Goal: Task Accomplishment & Management: Manage account settings

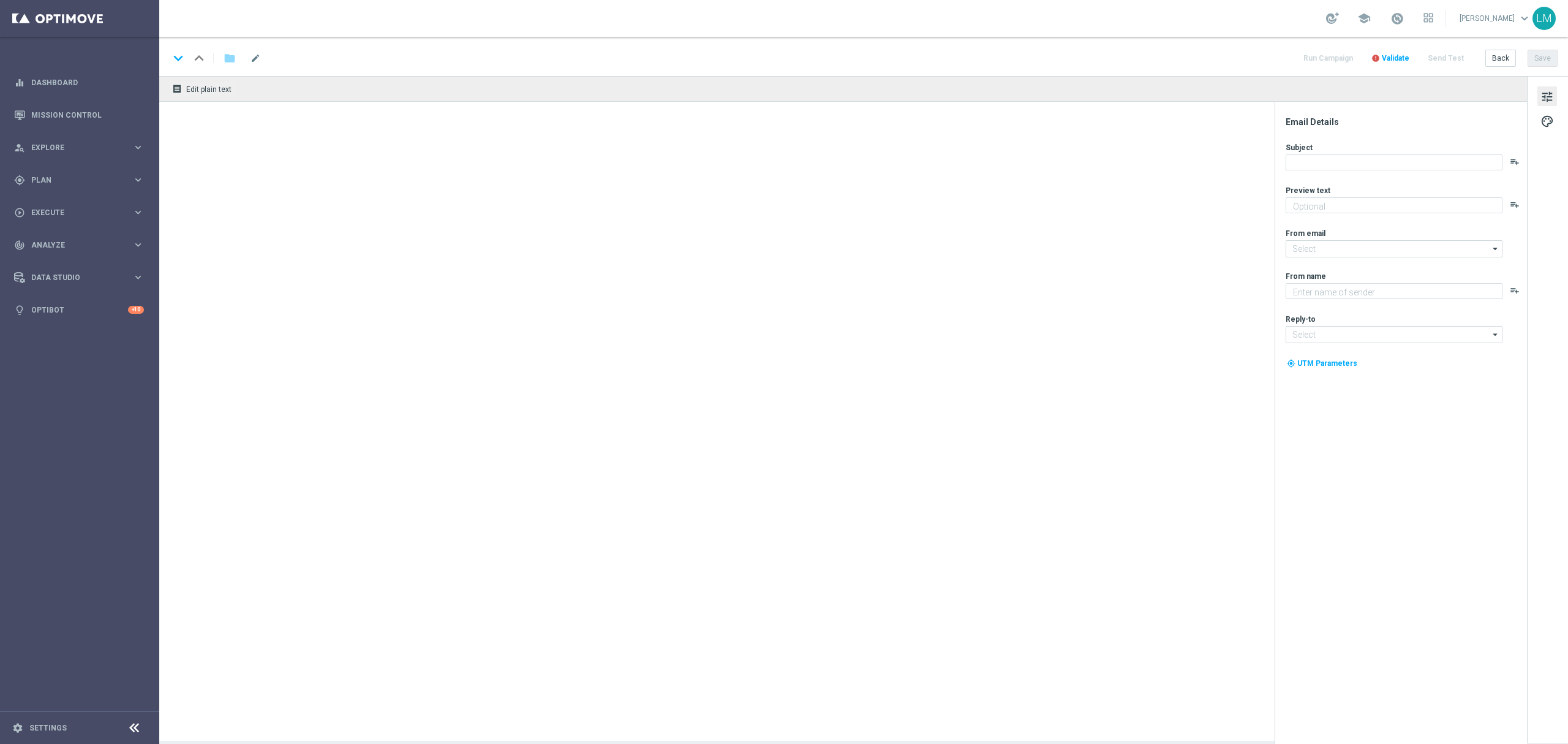
type textarea "Your Bonus Spins and Lotto bets are ready..."
type textarea "Lottoland"
type input "mail@crm.lottoland.com"
type input "support@lottoland.co.za"
type textarea "Your Bonus Spins and Lotto bets are ready..."
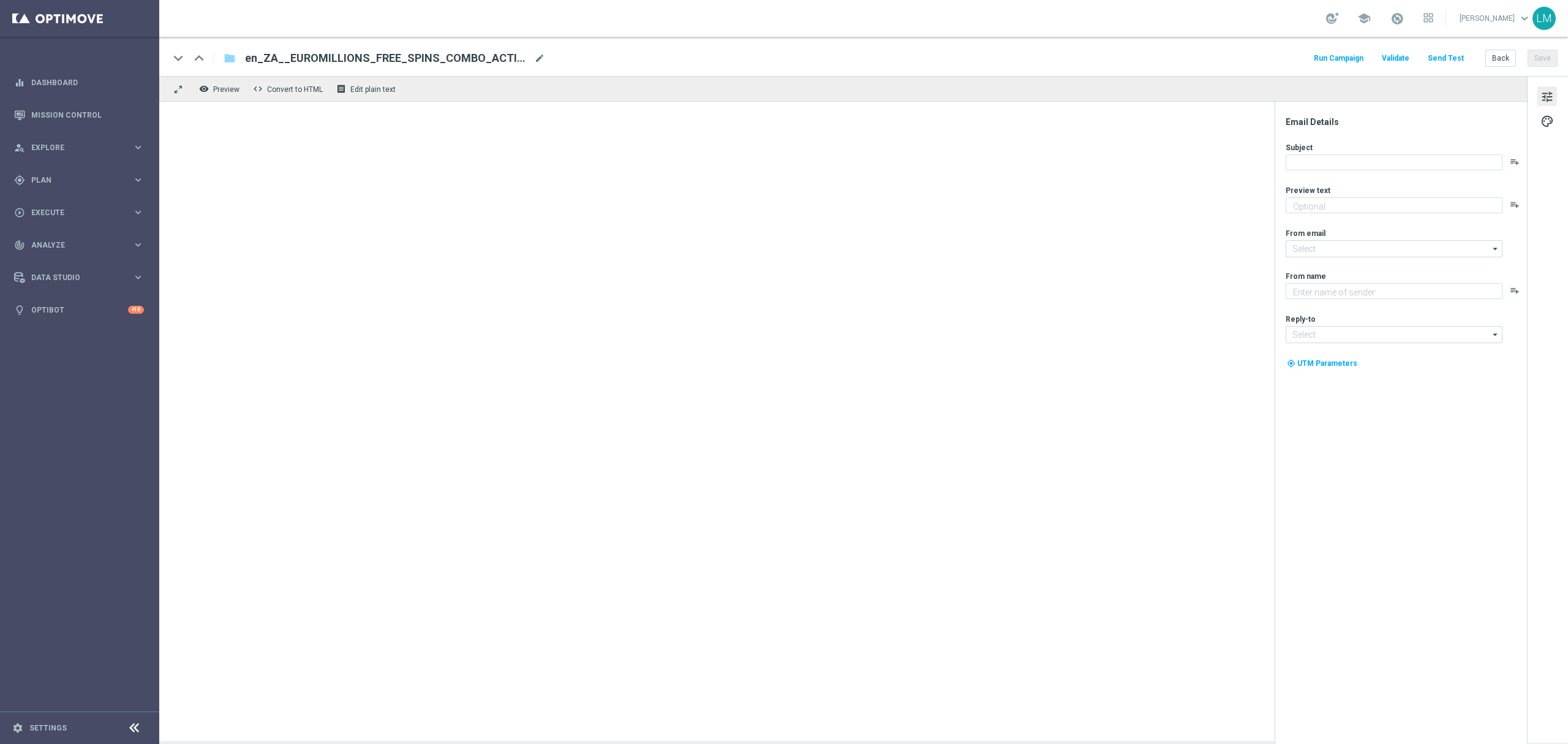
type input "mail@crm.lottoland.com"
type textarea "Lottoland"
type input "support@lottoland.co.za"
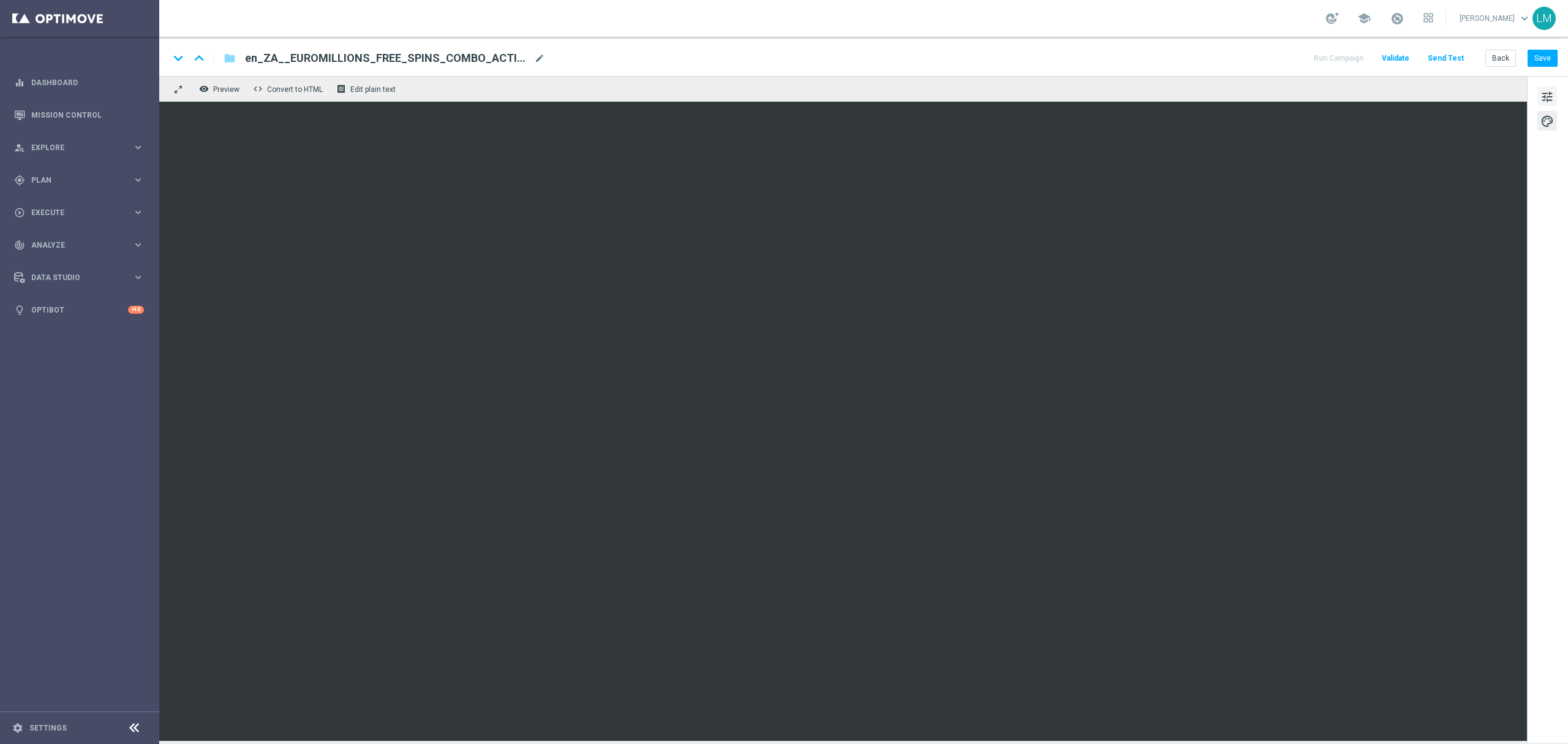
click at [1543, 96] on span "tune" at bounding box center [1547, 96] width 14 height 16
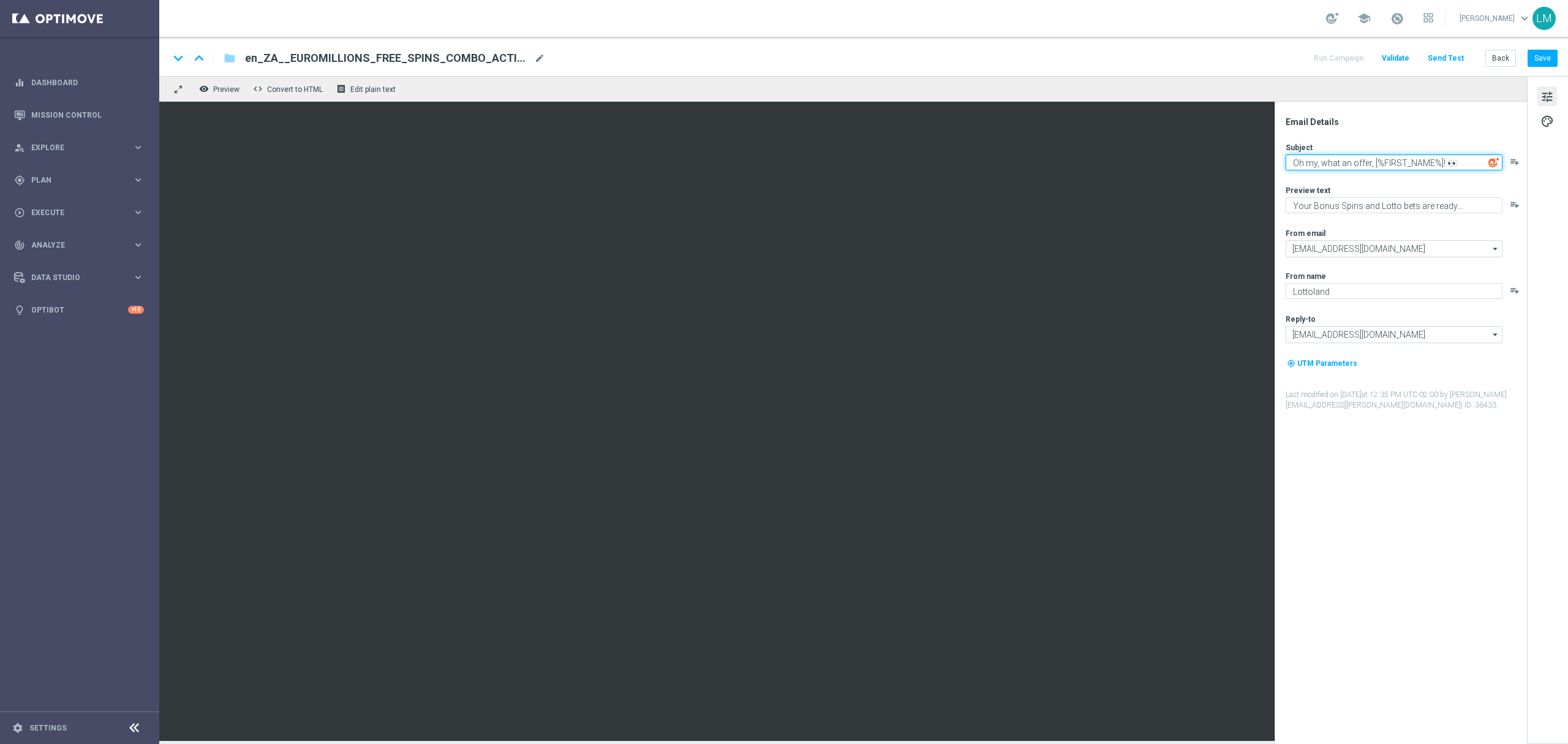
click at [1319, 154] on textarea "Oh my, what an offer, [%FIRST_NAME%]! 👀" at bounding box center [1394, 162] width 217 height 16
drag, startPoint x: 1294, startPoint y: 160, endPoint x: 1366, endPoint y: 150, distance: 72.7
click at [1366, 150] on div "Subject Oh my, what an offer, [%FIRST_NAME%]! 👀 playlist_add" at bounding box center [1406, 156] width 240 height 28
drag, startPoint x: 1370, startPoint y: 158, endPoint x: 1279, endPoint y: 156, distance: 91.0
click at [1279, 156] on div "Email Details Subject Oh my, what an offer, [%FIRST_NAME%]! 👀 playlist_add Prev…" at bounding box center [1401, 423] width 252 height 642
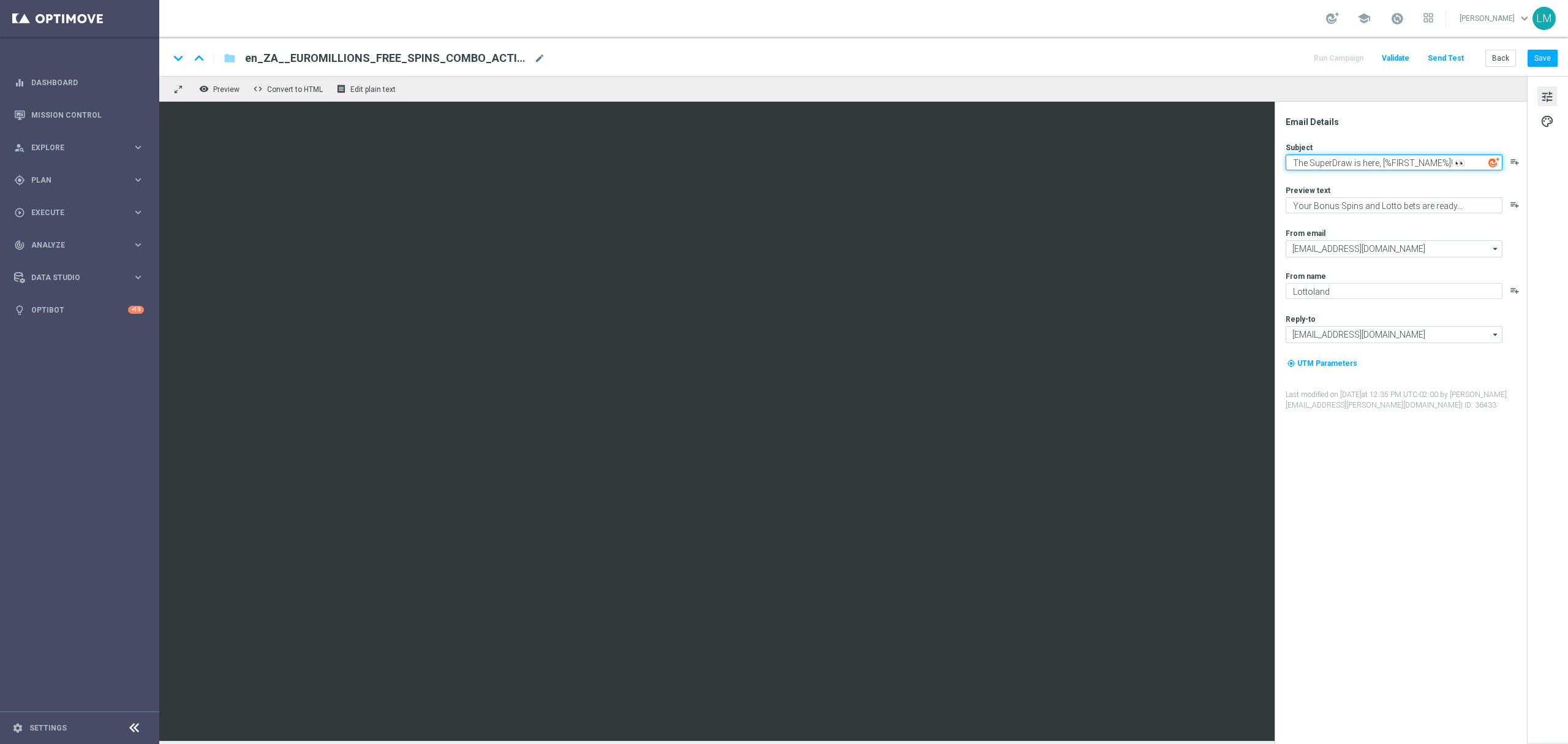
type textarea "The SuperDraw is here, [%FIRST_NAME%]! 👀"
click at [1348, 212] on textarea "Your Bonus Spins and Lotto bets are ready..." at bounding box center [1394, 205] width 217 height 16
click at [1347, 212] on textarea "Your Bonus Spins and Lotto bets are ready..." at bounding box center [1394, 205] width 217 height 16
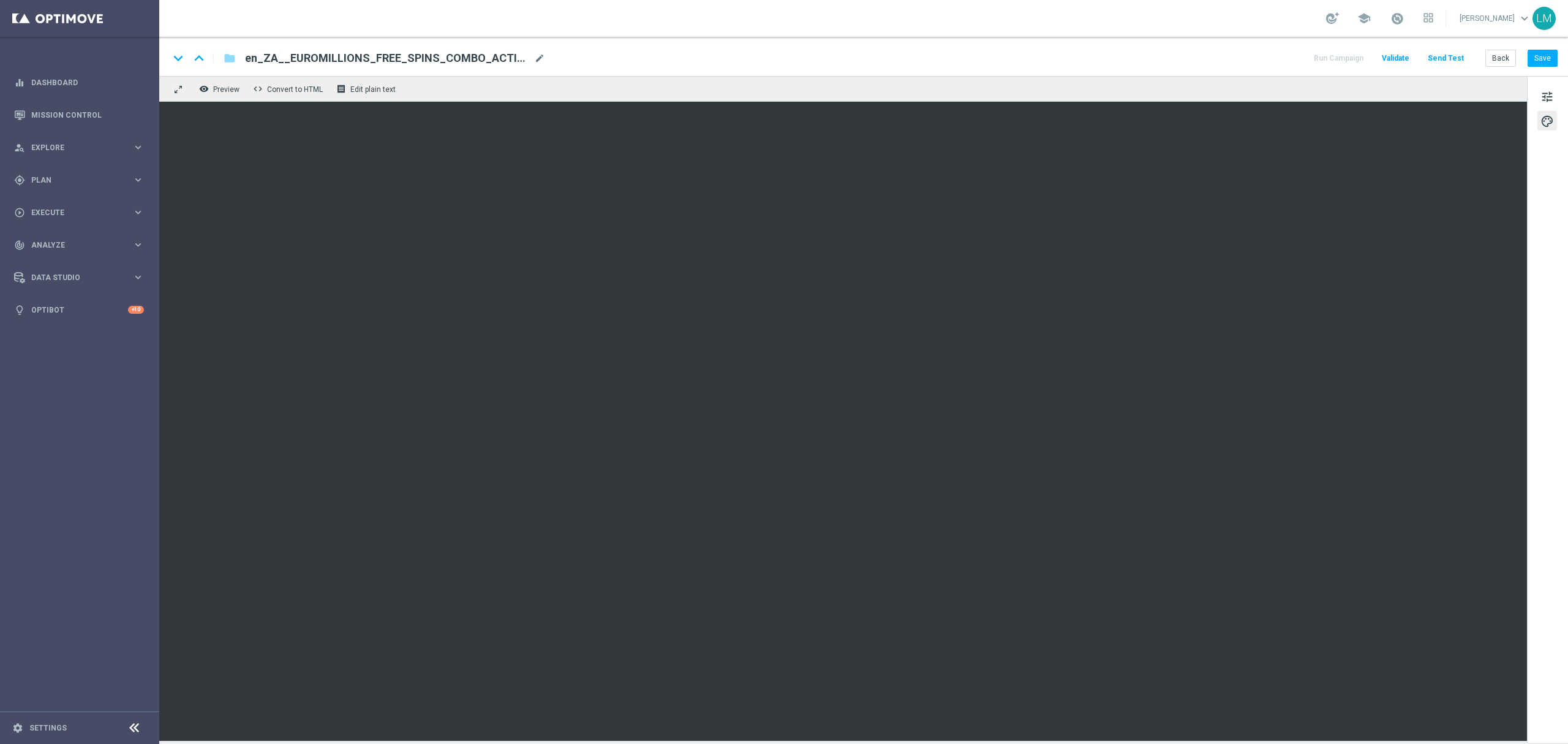
click at [1545, 85] on div "tune palette" at bounding box center [1547, 409] width 41 height 666
click at [1539, 91] on button "tune" at bounding box center [1547, 96] width 20 height 20
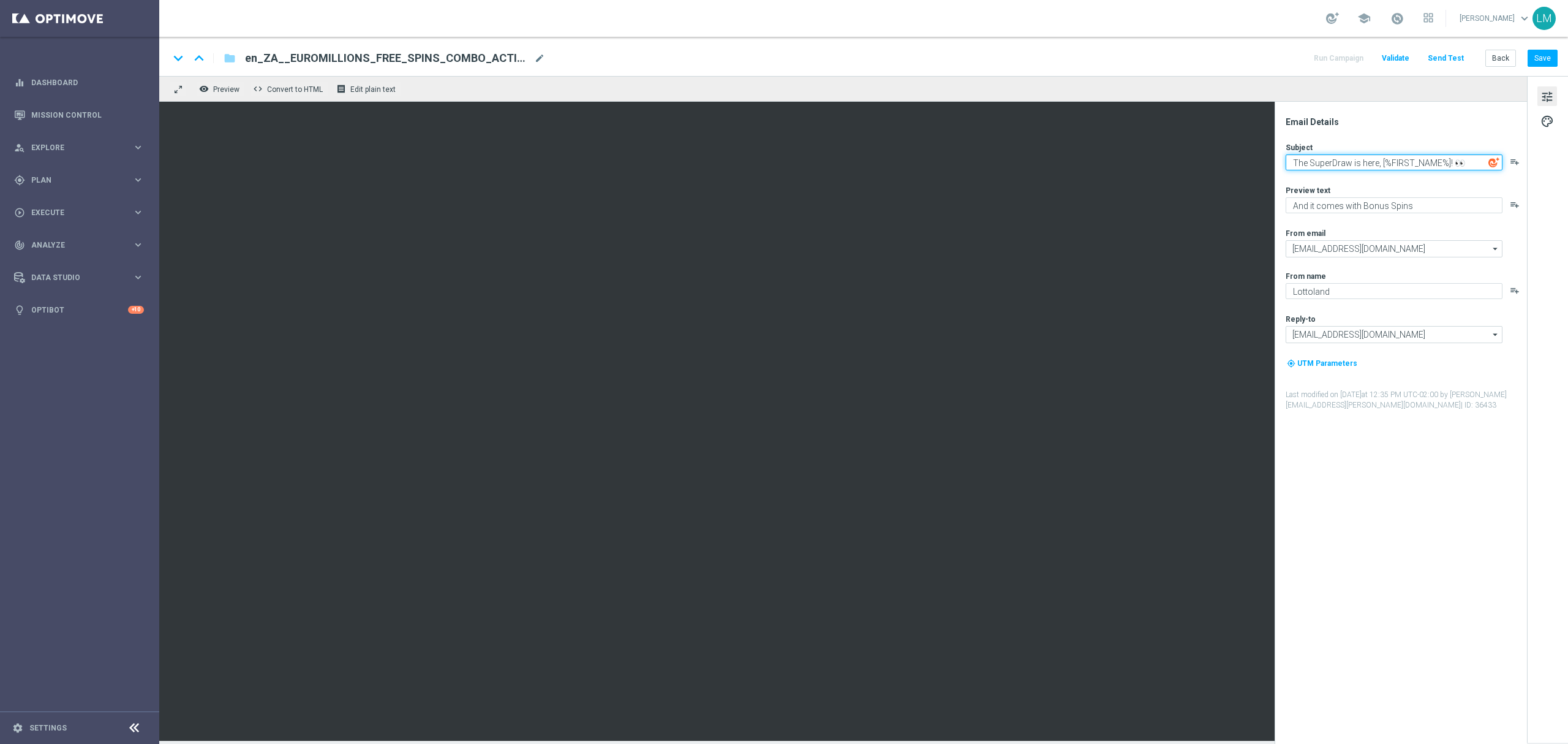
click at [1388, 154] on textarea "The SuperDraw is here, [%FIRST_NAME%]! 👀" at bounding box center [1394, 162] width 217 height 16
click at [1312, 207] on textarea "And it comes with Bonus Spins" at bounding box center [1394, 205] width 217 height 16
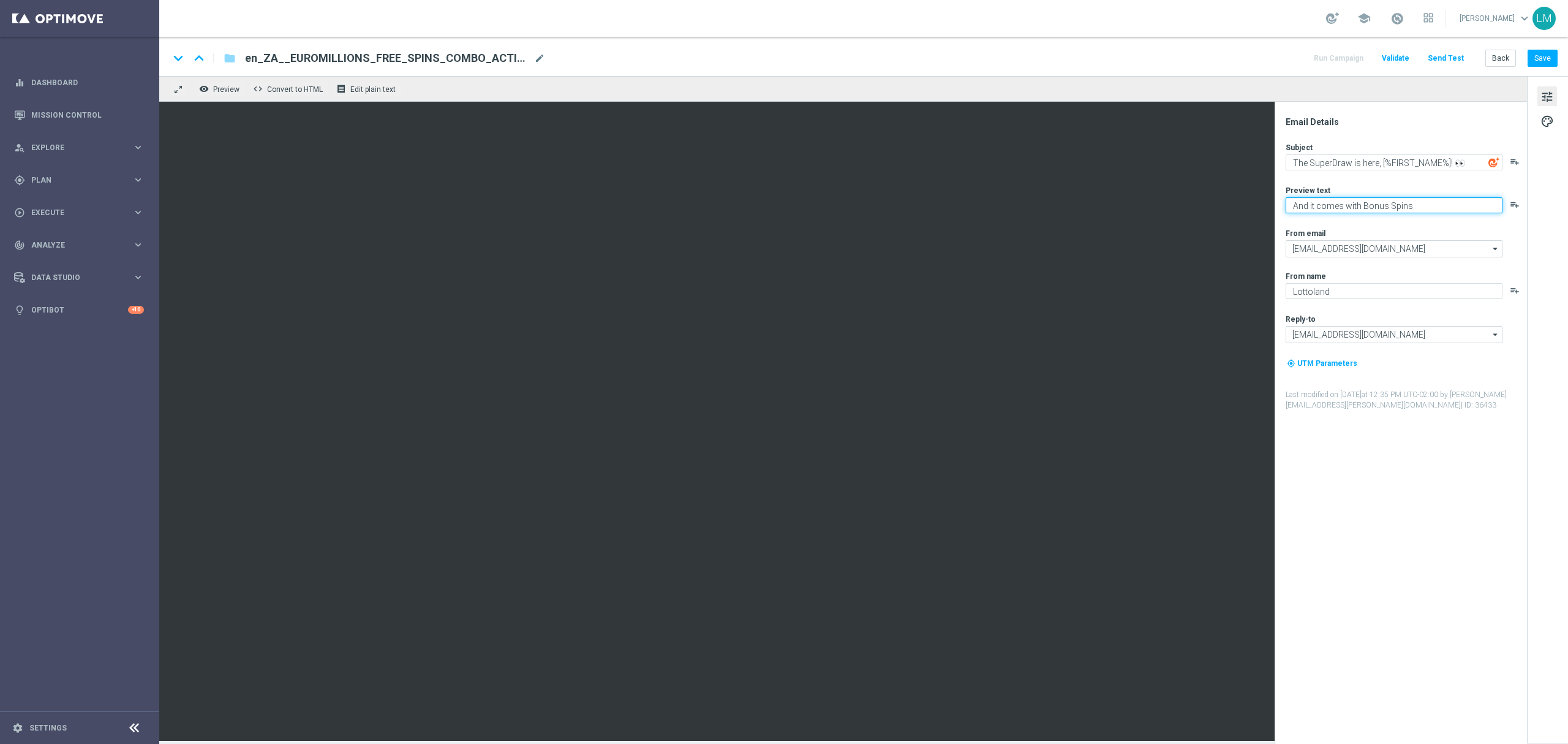
click at [1312, 207] on textarea "And it comes with Bonus Spins" at bounding box center [1394, 205] width 217 height 16
click at [1432, 207] on textarea "And it comes with Bonus Spins" at bounding box center [1394, 205] width 217 height 16
click at [1409, 207] on textarea "And it comes with Bonus Spins..." at bounding box center [1394, 205] width 217 height 16
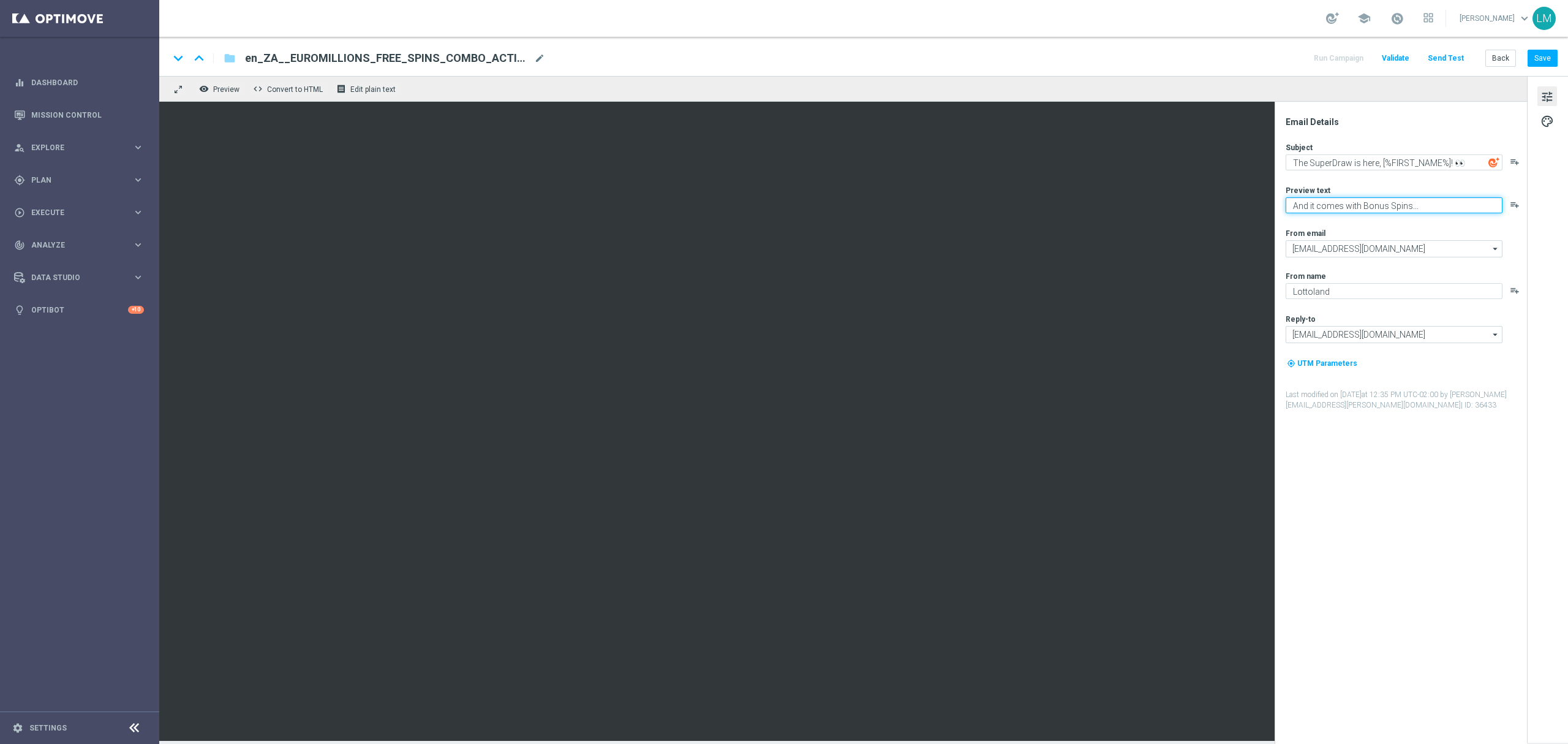
type textarea "And it comes with Bonus Spins..."
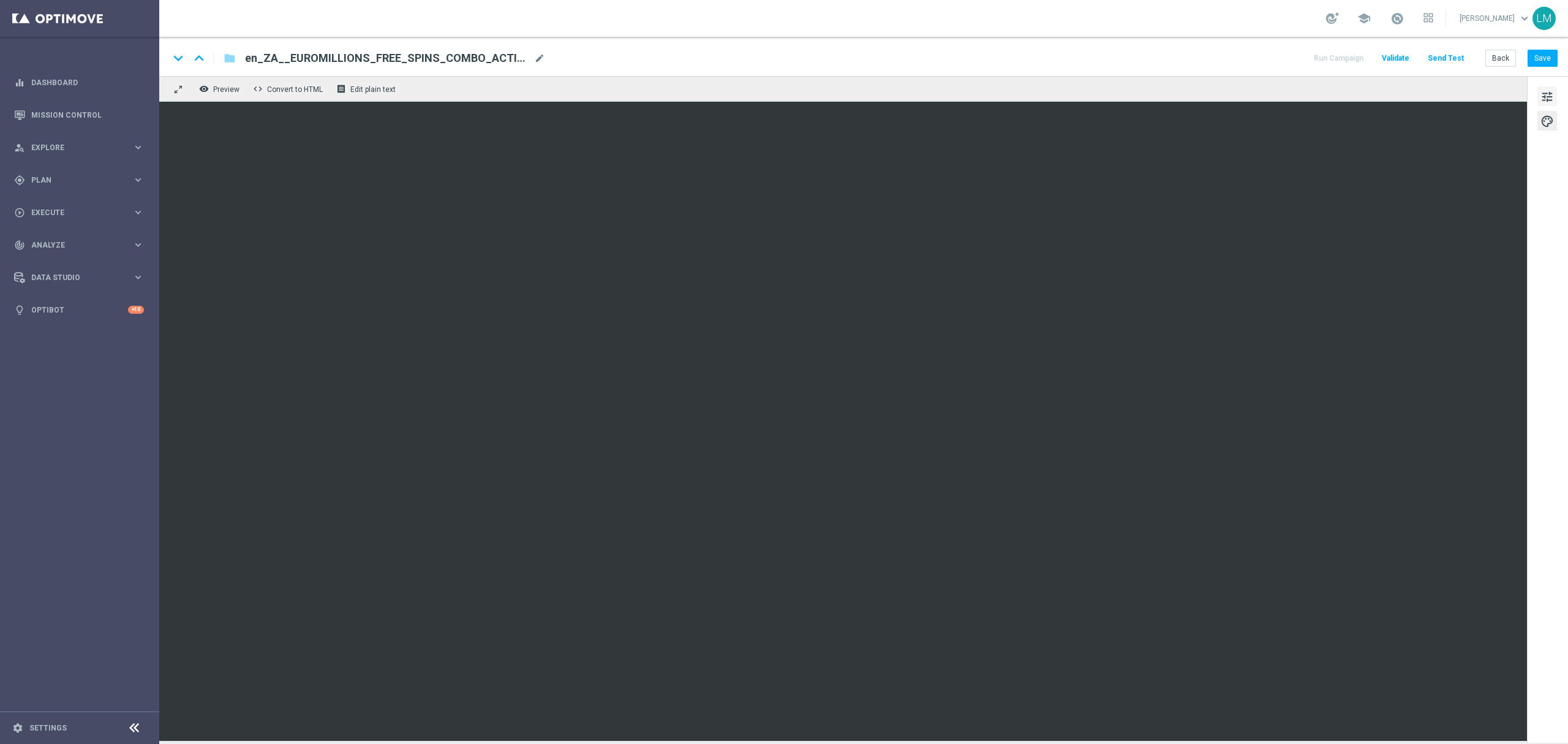
click at [1539, 100] on button "tune" at bounding box center [1547, 96] width 20 height 20
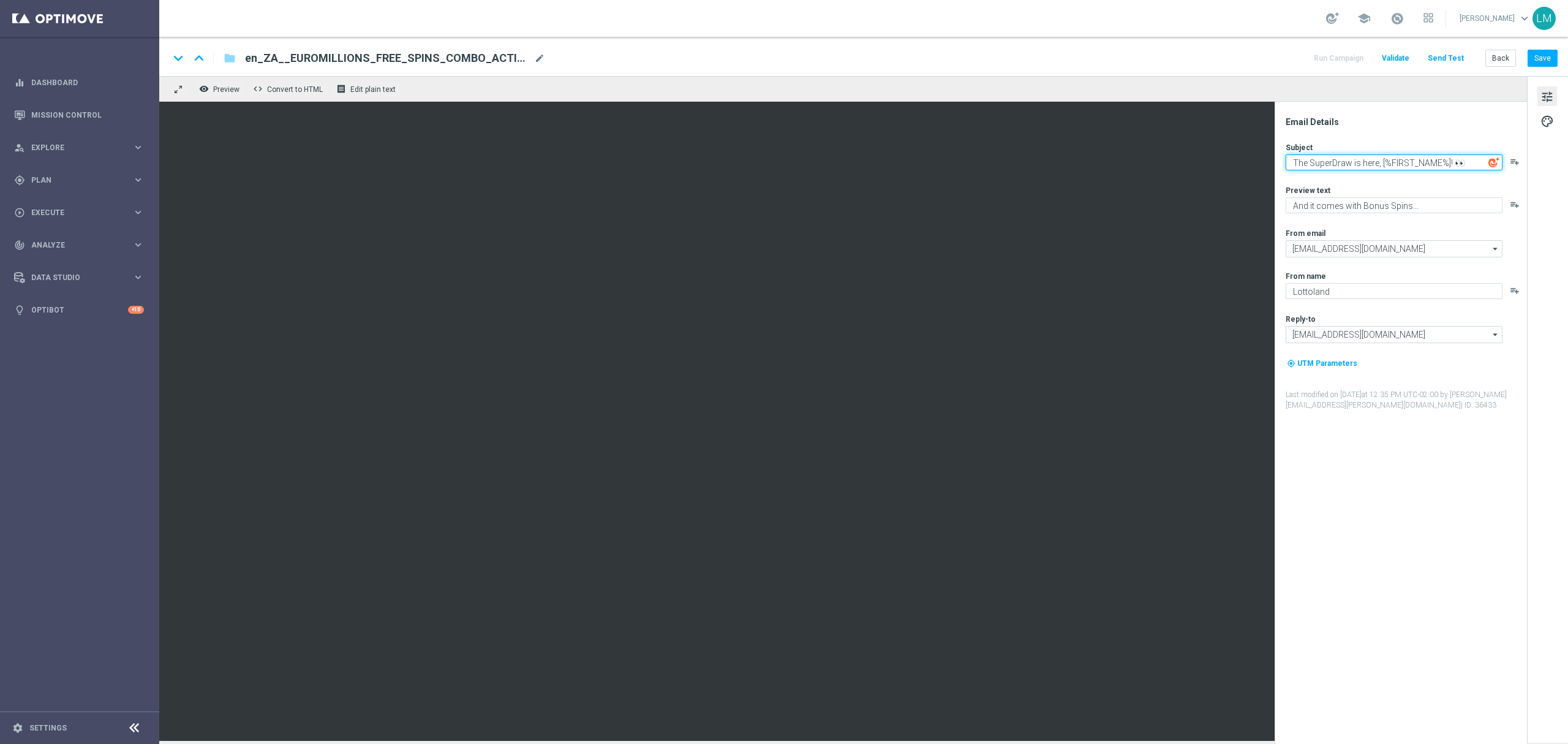
click at [1449, 165] on textarea "The SuperDraw is here, [%FIRST_NAME%]! 👀" at bounding box center [1394, 162] width 217 height 16
click at [1437, 163] on textarea "The SuperDraw is here, [%FIRST_NAME%]! 👀" at bounding box center [1394, 162] width 217 height 16
click at [1458, 162] on textarea "The SuperDraw is here, [%FIRST_NAME%]! 👀" at bounding box center [1394, 162] width 217 height 16
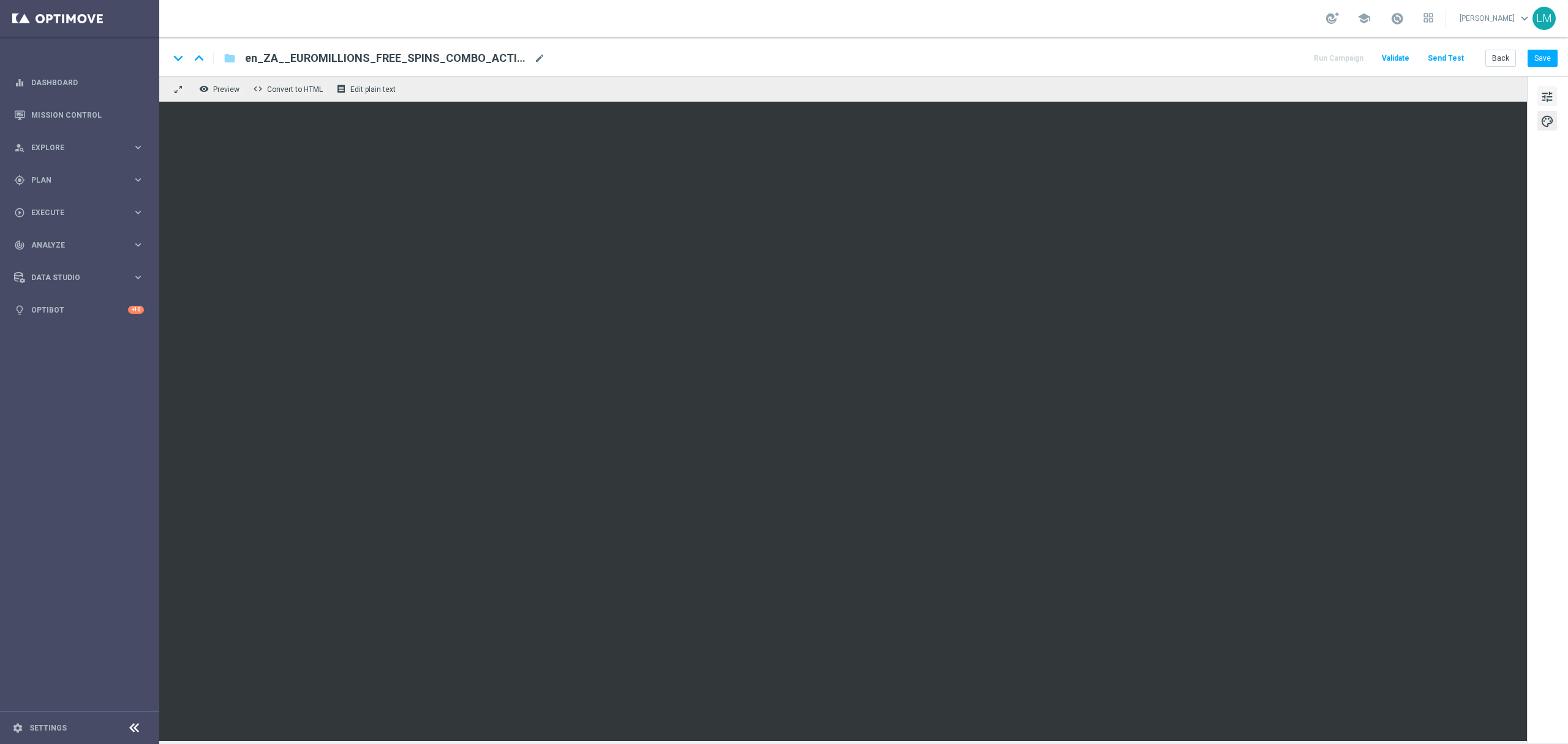
click at [1539, 94] on button "tune" at bounding box center [1547, 96] width 20 height 20
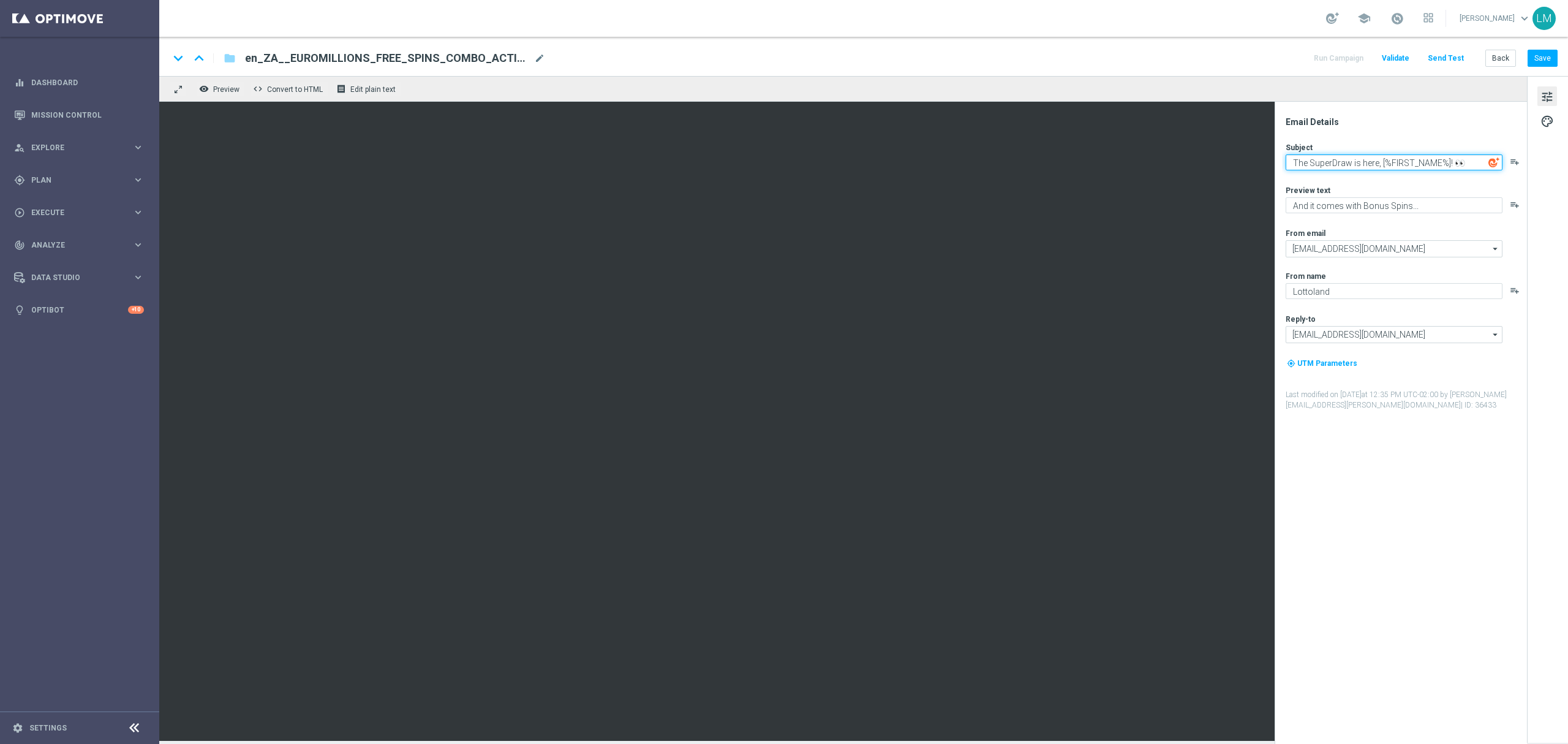
drag, startPoint x: 1451, startPoint y: 160, endPoint x: 1461, endPoint y: 160, distance: 10.0
click at [1461, 160] on textarea "The SuperDraw is here, [%FIRST_NAME%]! 👀" at bounding box center [1394, 162] width 217 height 16
paste textarea "😮"
type textarea "The SuperDraw is here, [%FIRST_NAME%]!😮"
click at [1448, 189] on div "Preview text" at bounding box center [1406, 190] width 240 height 10
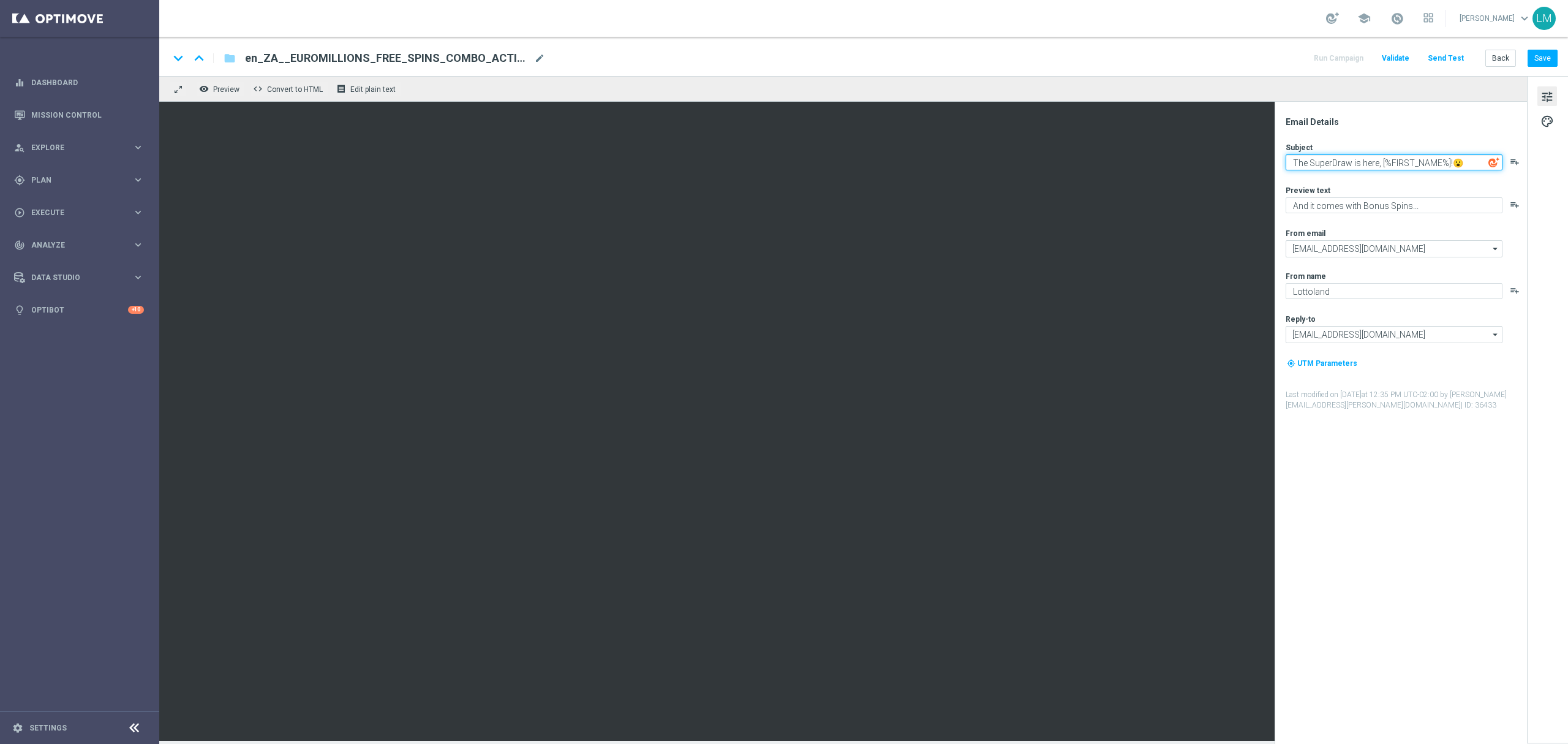
click at [1300, 165] on textarea "The SuperDraw is here, [%FIRST_NAME%]!😮" at bounding box center [1394, 162] width 217 height 16
click at [1540, 57] on button "Save" at bounding box center [1543, 58] width 30 height 17
click at [1452, 57] on button "Send Test" at bounding box center [1446, 58] width 40 height 16
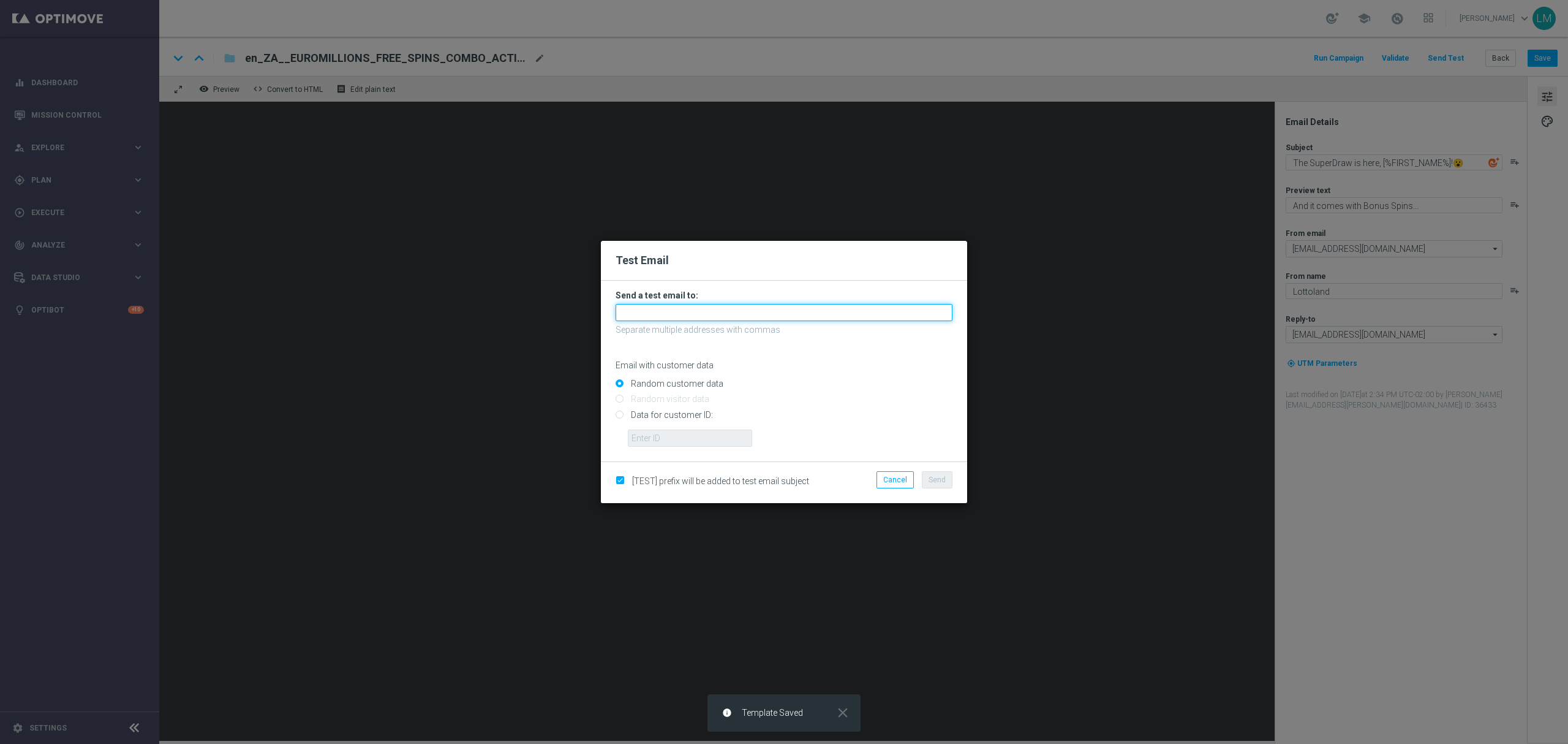
click at [715, 313] on input "text" at bounding box center [784, 312] width 337 height 17
drag, startPoint x: 664, startPoint y: 417, endPoint x: 666, endPoint y: 425, distance: 8.2
click at [664, 417] on input "Data for customer ID:" at bounding box center [784, 420] width 337 height 17
radio input "true"
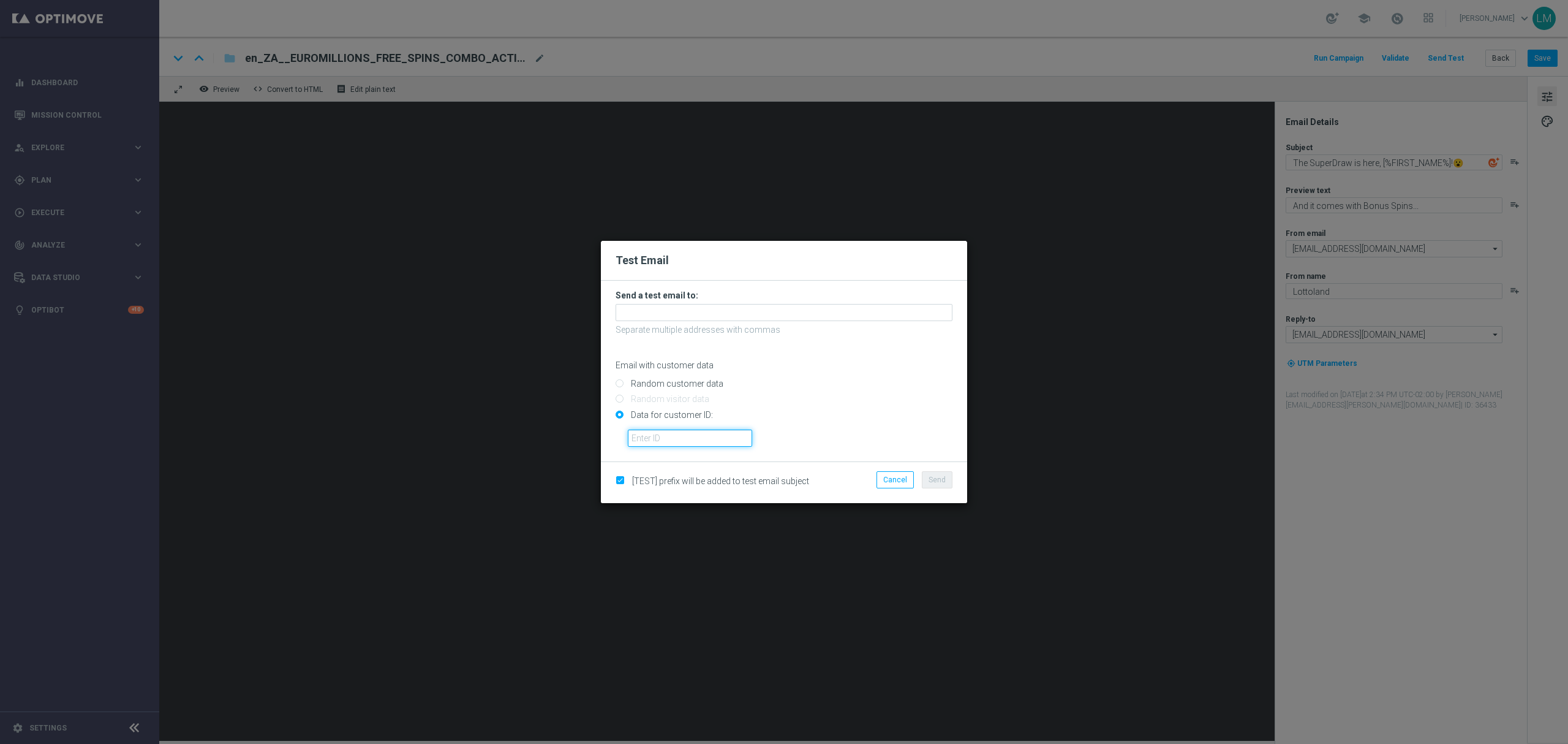
click at [670, 441] on input "text" at bounding box center [690, 438] width 124 height 17
type input "10505907"
click at [658, 304] on input "text" at bounding box center [784, 312] width 337 height 17
drag, startPoint x: 673, startPoint y: 313, endPoint x: 591, endPoint y: 310, distance: 82.1
click at [591, 310] on modal-container "Test Email Send a test email to: leslie.martinez@lottoland.com, Separate multip…" at bounding box center [784, 372] width 1568 height 744
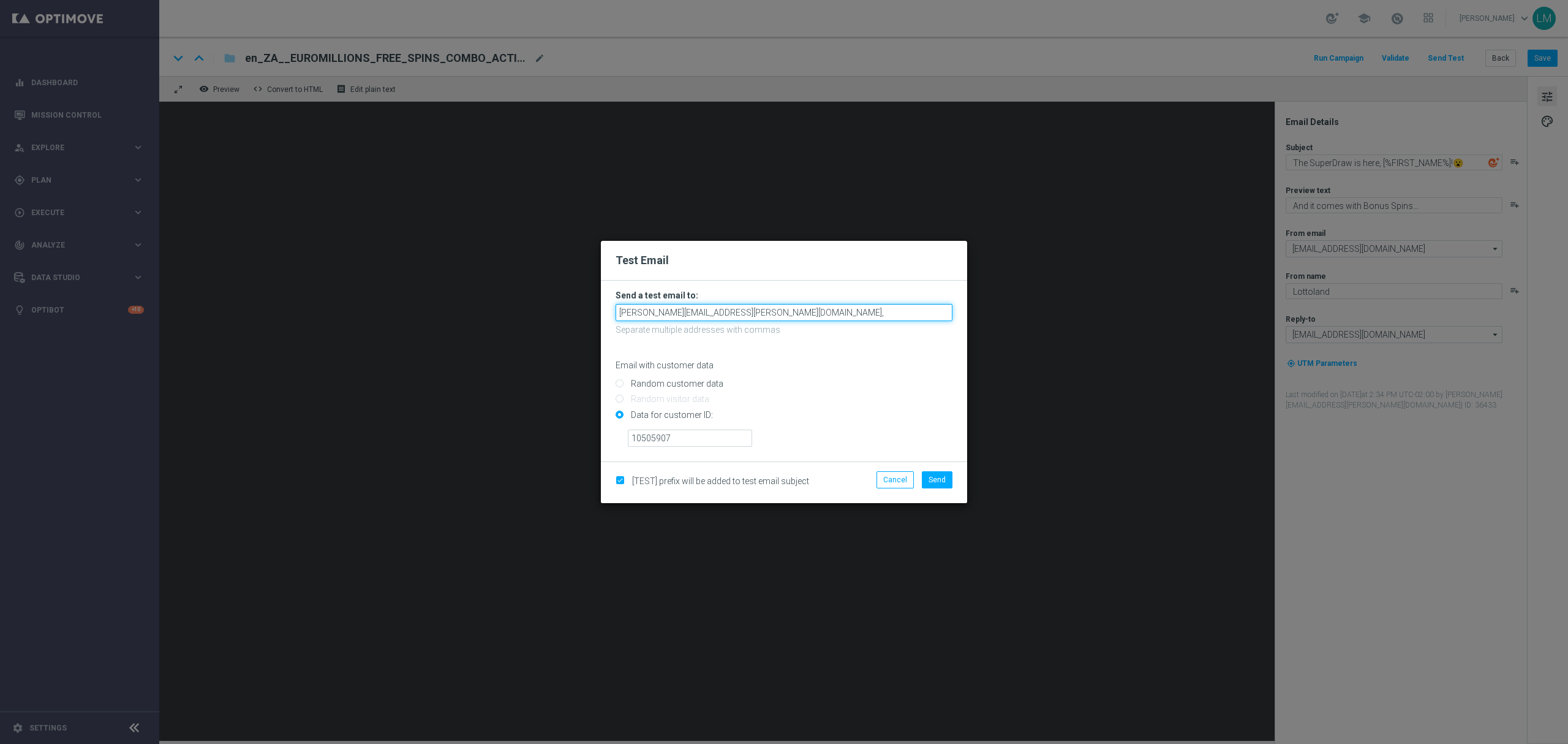
click at [760, 314] on input "leslie.martinez@lottoland.com," at bounding box center [784, 312] width 337 height 17
drag, startPoint x: 733, startPoint y: 312, endPoint x: 675, endPoint y: 317, distance: 58.2
click at [675, 317] on input "leslie.martinez@lottoland.com," at bounding box center [784, 312] width 337 height 17
click at [750, 309] on input "leslie.martinez@lottoland.com," at bounding box center [784, 312] width 337 height 17
paste input "@lottoland.com"
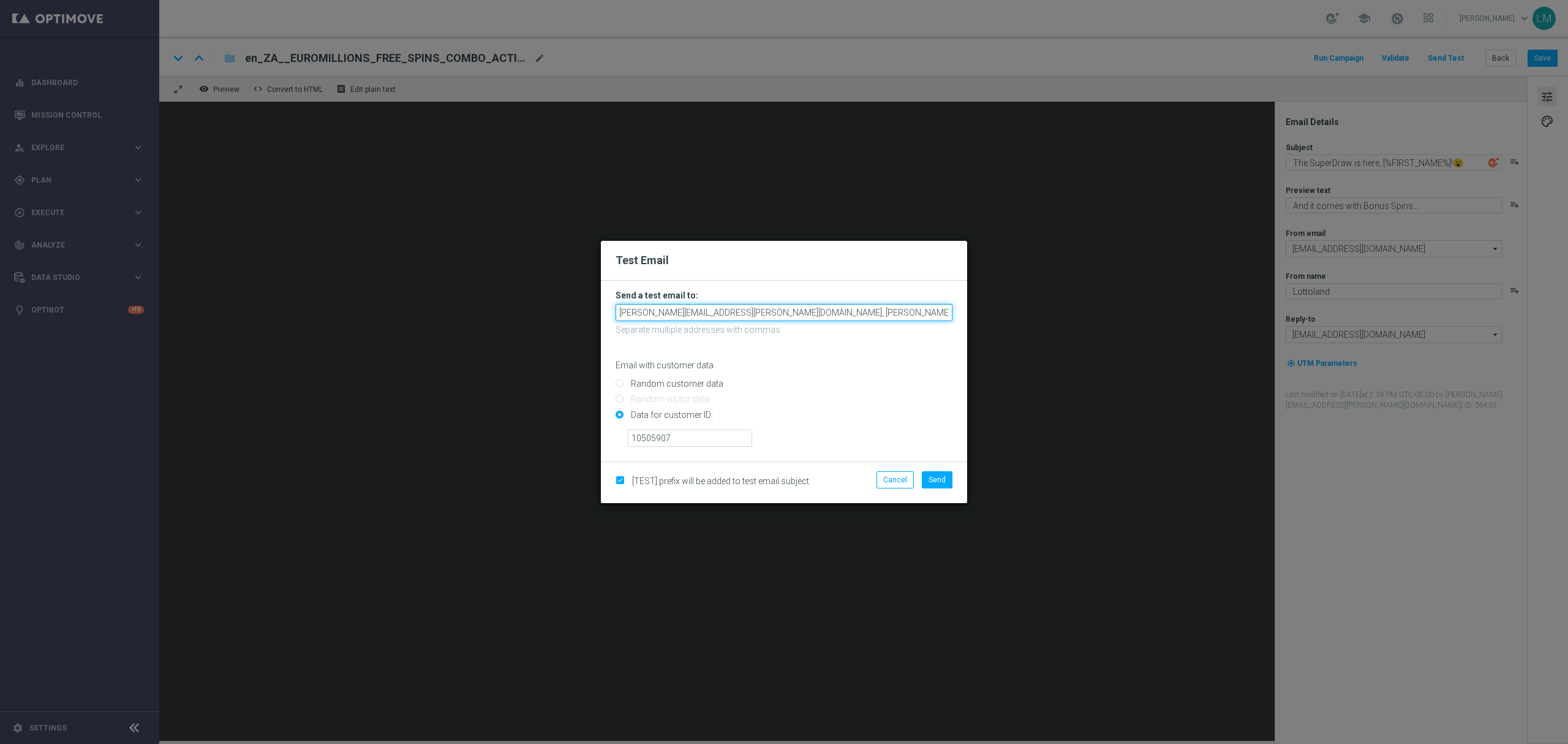
paste input "@lottoland.com"
click at [937, 477] on span "Send" at bounding box center [937, 479] width 17 height 8
type input "leslie.martinez@lottoland.com,ricky.hubbard@lottoland.com,millie.purcell@lottol…"
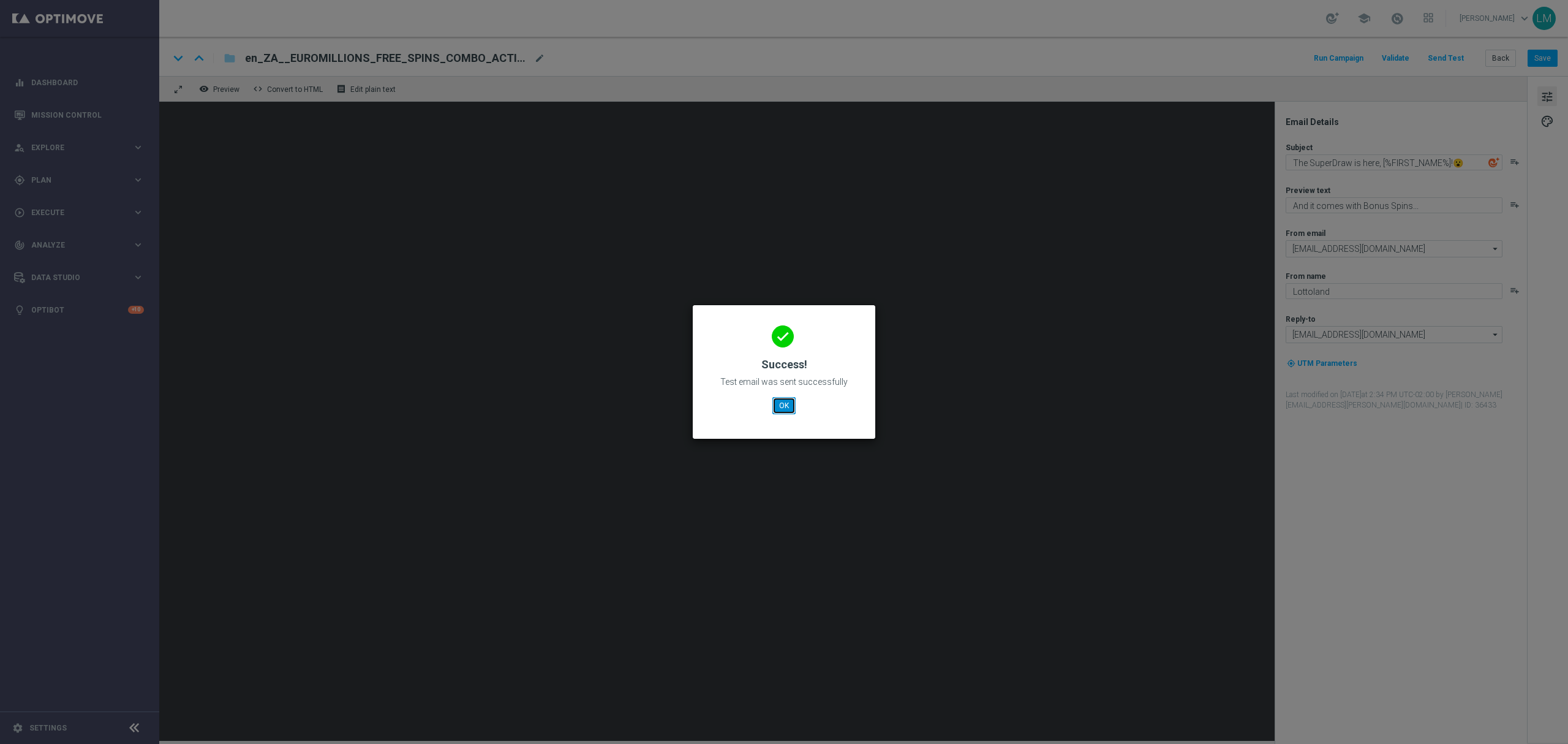
click at [777, 410] on button "OK" at bounding box center [784, 405] width 23 height 17
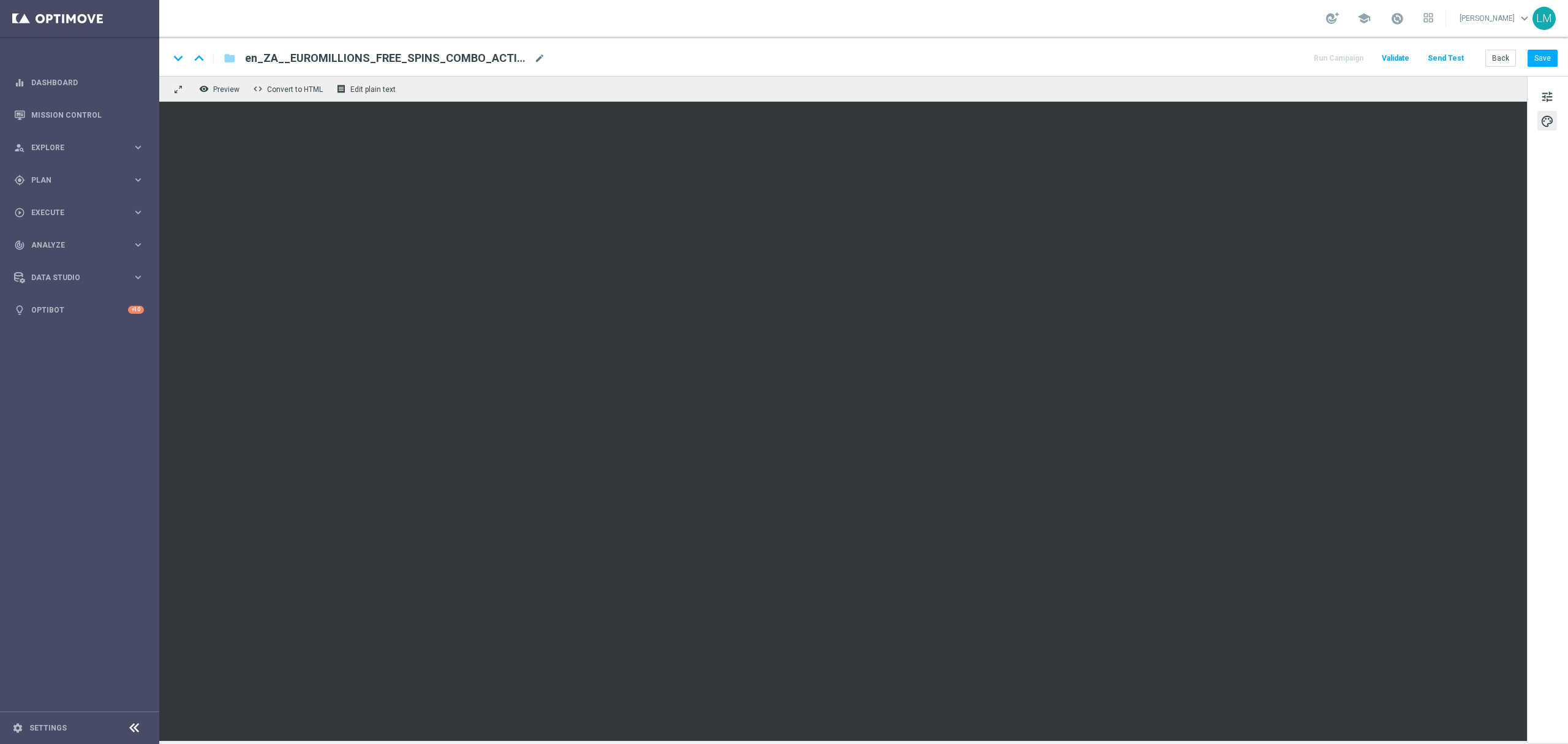
click at [1540, 68] on div "keyboard_arrow_down keyboard_arrow_up folder en_ZA__EUROMILLIONS_FREE_SPINS_COM…" at bounding box center [864, 56] width 1409 height 39
click at [1540, 59] on button "Save" at bounding box center [1543, 58] width 30 height 17
click at [1557, 59] on button "Save" at bounding box center [1543, 58] width 30 height 17
click at [1484, 64] on div "Run Campaign Validate Send Test Back Save" at bounding box center [1434, 58] width 246 height 16
click at [1487, 62] on button "Back" at bounding box center [1500, 58] width 31 height 17
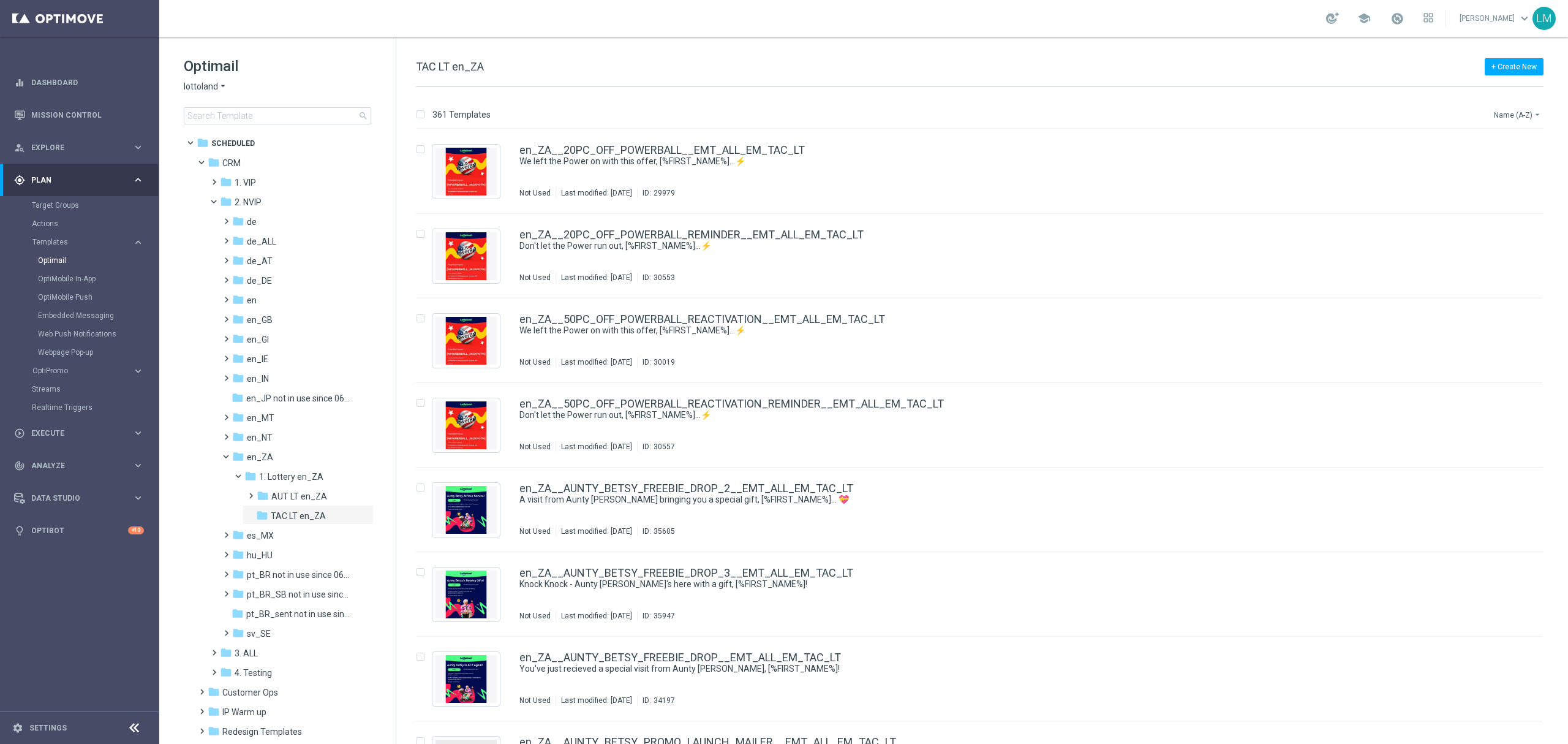
click at [1507, 120] on button "Name (A-Z) arrow_drop_down" at bounding box center [1518, 115] width 51 height 15
click at [1508, 161] on div "Date Modified (Newest)" at bounding box center [1494, 169] width 98 height 17
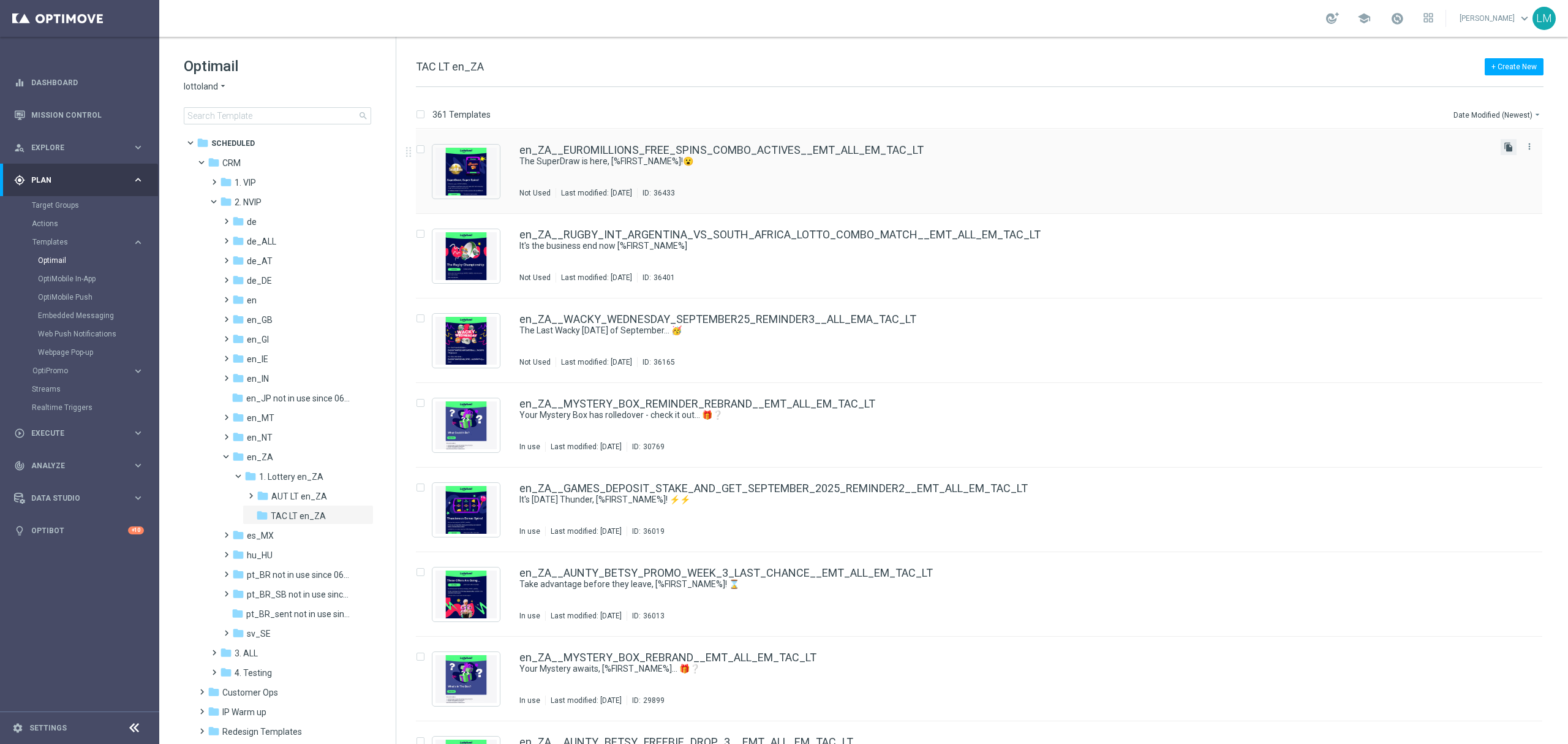
click at [1507, 146] on icon "file_copy" at bounding box center [1509, 147] width 10 height 10
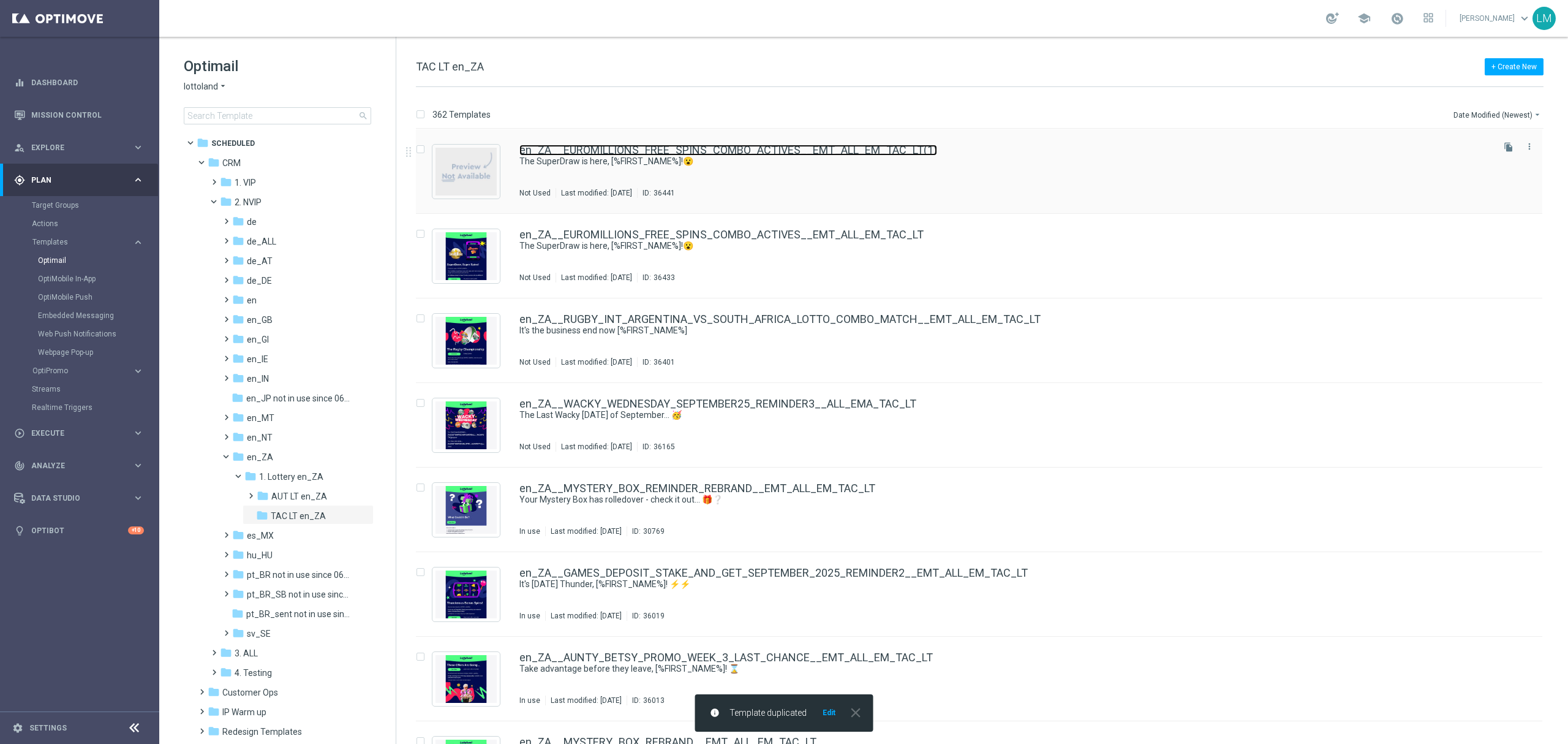
click at [793, 152] on link "en_ZA__EUROMILLIONS_FREE_SPINS_COMBO_ACTIVES__EMT_ALL_EM_TAC_LT(1)" at bounding box center [728, 150] width 418 height 11
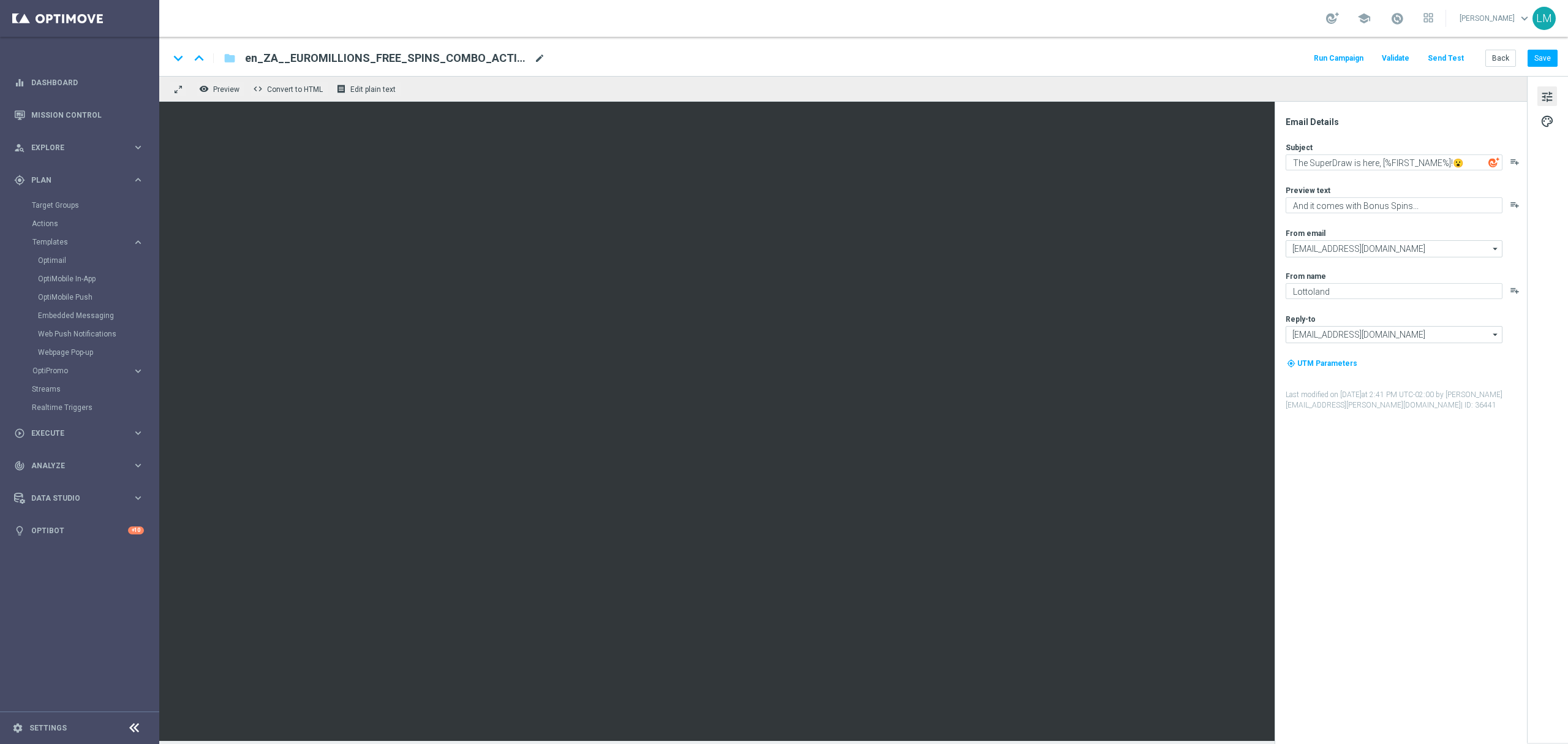
click at [540, 62] on span "mode_edit" at bounding box center [539, 58] width 11 height 11
paste input "LOTTO_BONUS_COMBO_REACTIVATION_HIGH_VALUE__EMT_ALL_EM_TAC_LT"
type input "en_ZA__EUROMILLIONS_FREE_SPINS_LOTTO_BONUS_COMBO_REACTIVATION_HIGH_VALUE__EMT_A…"
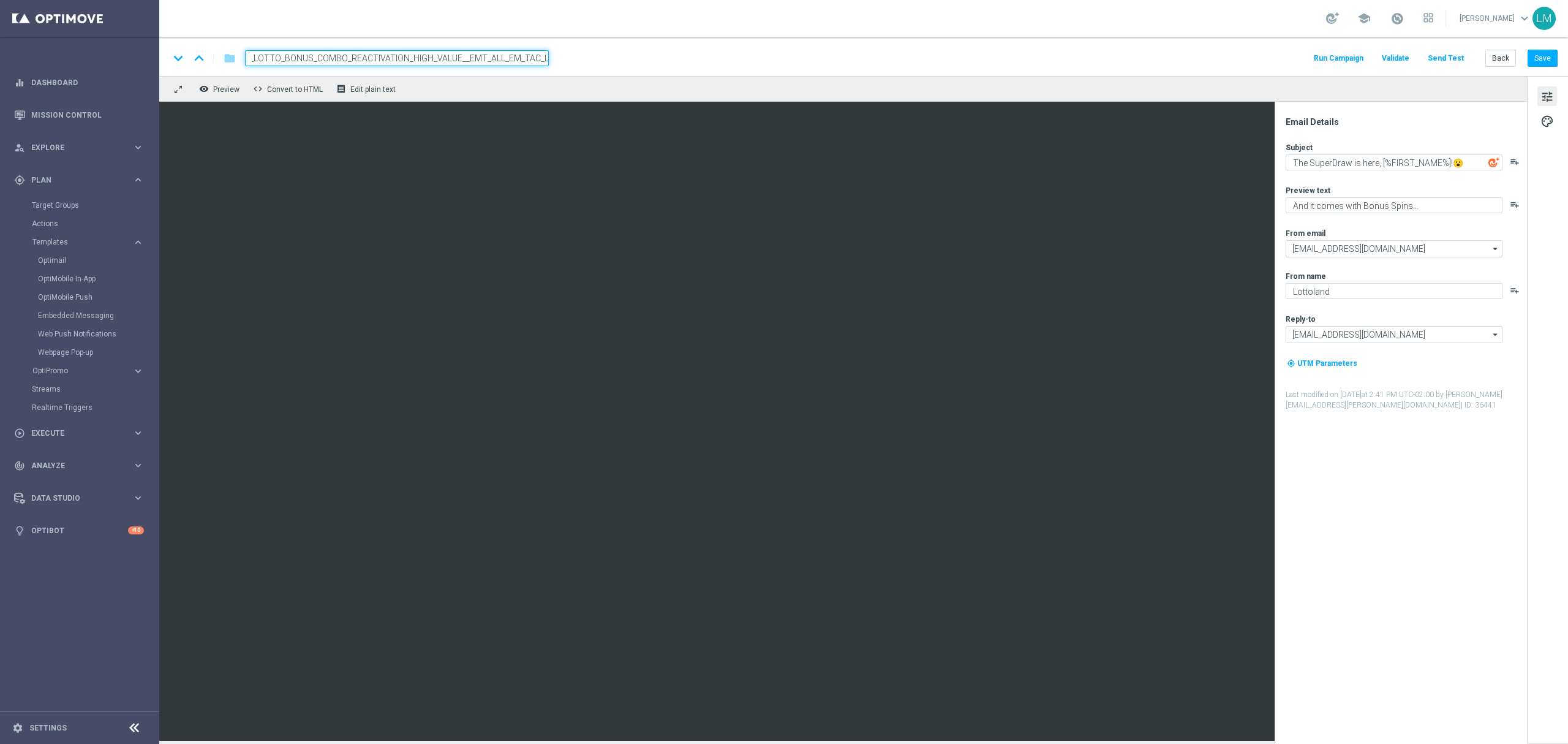
click at [633, 77] on div "remove_red_eye Preview code Convert to HTML receipt Edit plain text" at bounding box center [844, 89] width 1368 height 25
click at [633, 79] on div "remove_red_eye Preview code Convert to HTML receipt Edit plain text" at bounding box center [844, 89] width 1368 height 25
click at [635, 61] on div "keyboard_arrow_down keyboard_arrow_up folder en_ZA__EUROMILLIONS_FREE_SPINS_LOT…" at bounding box center [864, 58] width 1389 height 16
click at [622, 94] on div "remove_red_eye Preview code Convert to HTML receipt Edit plain text" at bounding box center [844, 89] width 1368 height 25
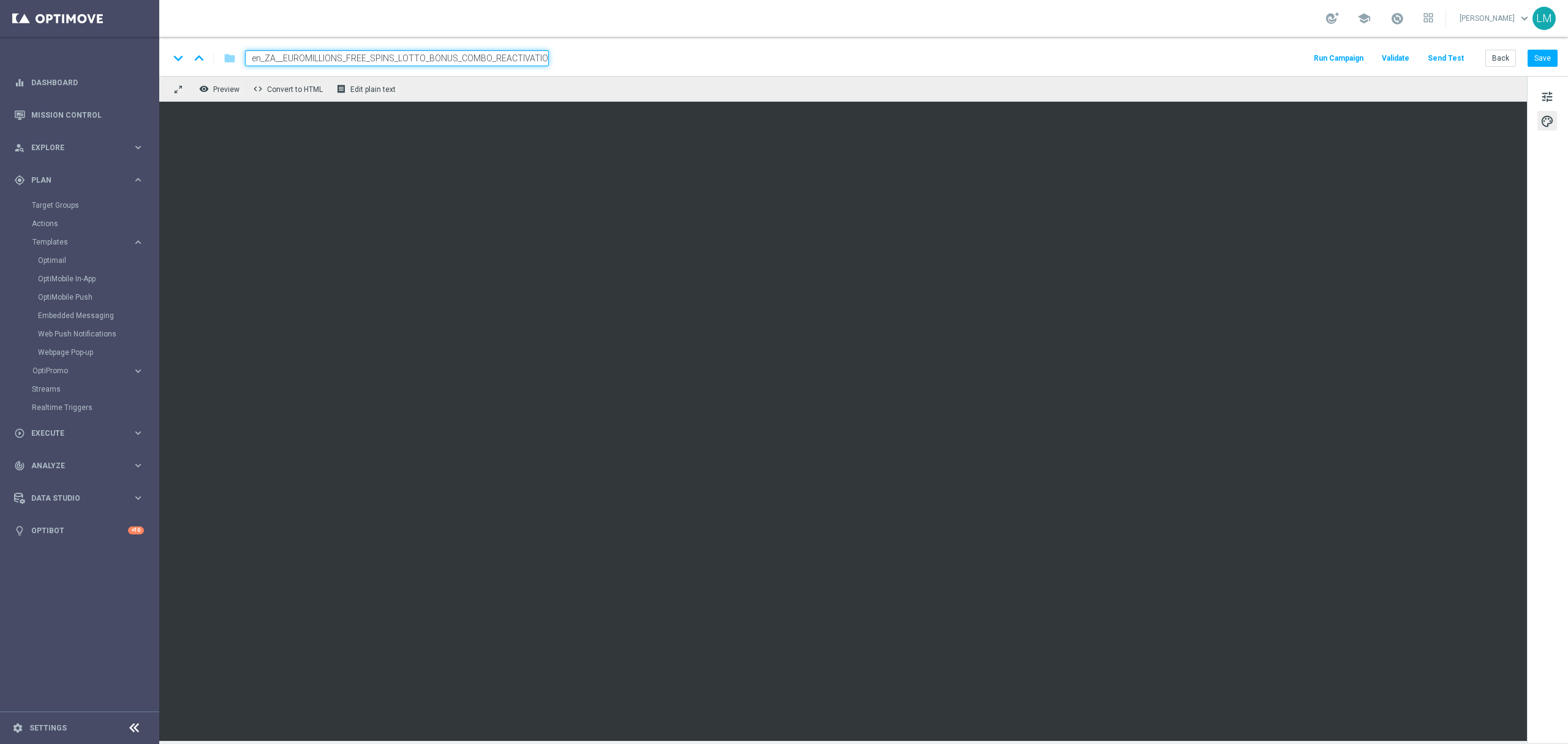
click at [616, 89] on div "remove_red_eye Preview code Convert to HTML receipt Edit plain text" at bounding box center [844, 89] width 1368 height 25
click at [622, 64] on div "keyboard_arrow_down keyboard_arrow_up folder en_ZA__EUROMILLIONS_FREE_SPINS_LOT…" at bounding box center [864, 58] width 1389 height 16
click at [615, 87] on div "remove_red_eye Preview code Convert to HTML receipt Edit plain text" at bounding box center [844, 89] width 1368 height 25
click at [483, 57] on input "en_ZA__EUROMILLIONS_FREE_SPINS_LOTTO_BONUS_COMBO_REACTIVATION_HIGH_VALUE__EMT_A…" at bounding box center [397, 58] width 304 height 16
click at [494, 86] on div "remove_red_eye Preview code Convert to HTML receipt Edit plain text" at bounding box center [844, 89] width 1368 height 25
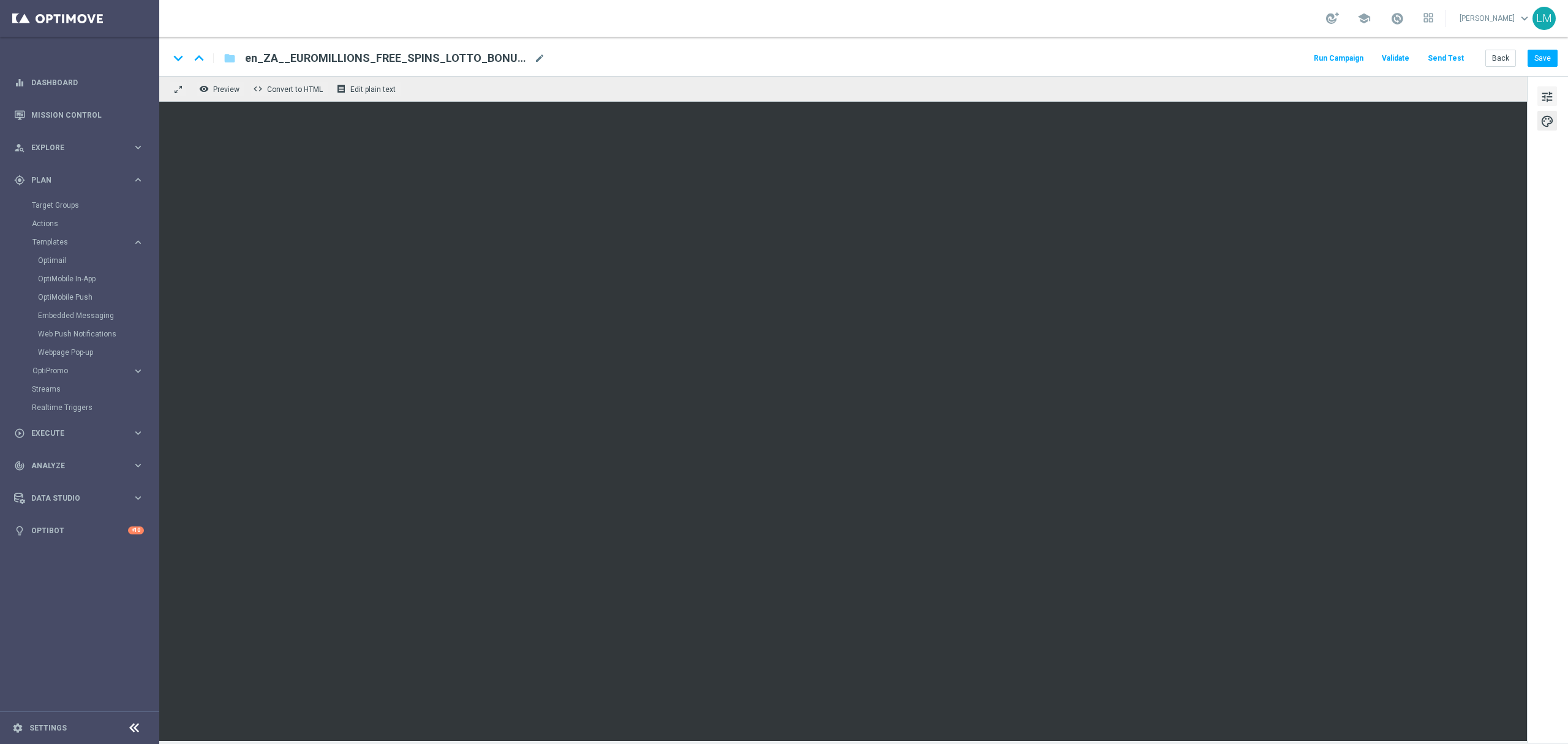
click at [1547, 89] on button "tune" at bounding box center [1547, 96] width 20 height 20
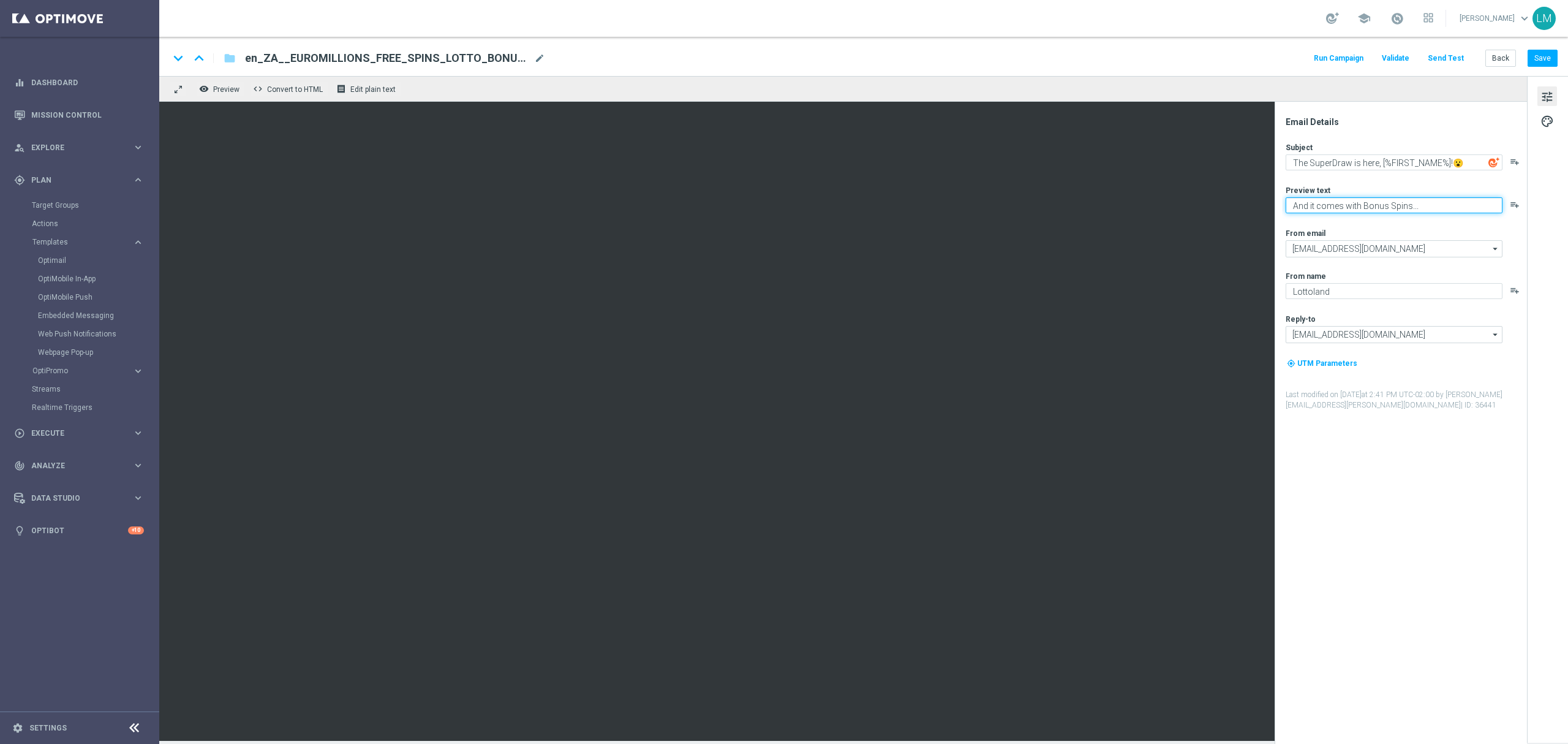
click at [1406, 205] on textarea "And it comes with Bonus Spins..." at bounding box center [1394, 205] width 217 height 16
click at [1410, 207] on textarea "And it comes with Bonus Spins..." at bounding box center [1394, 205] width 217 height 16
type textarea "And it comes with Bonus Spins. and Lotto Bonus.."
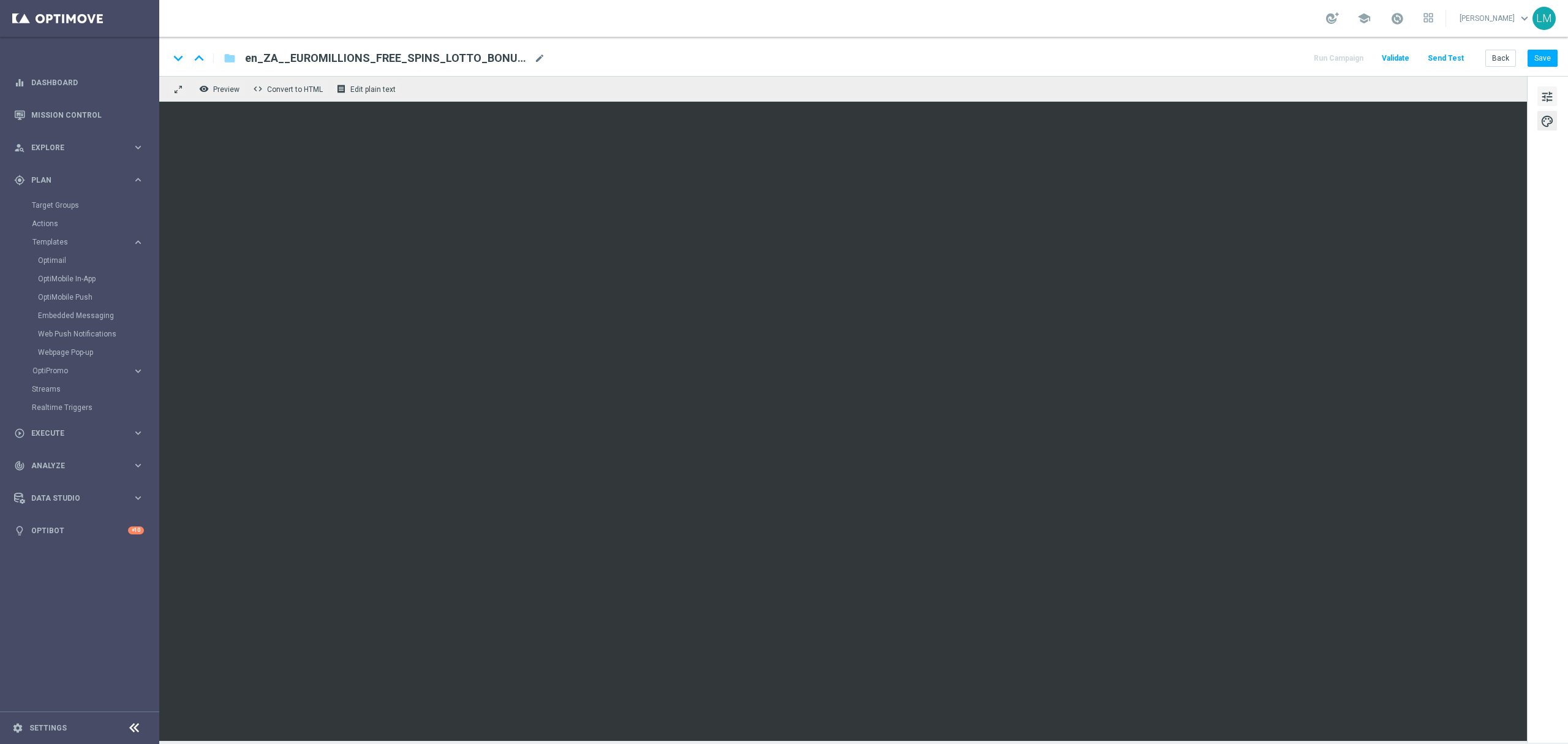
click at [1541, 98] on span "tune" at bounding box center [1547, 96] width 14 height 16
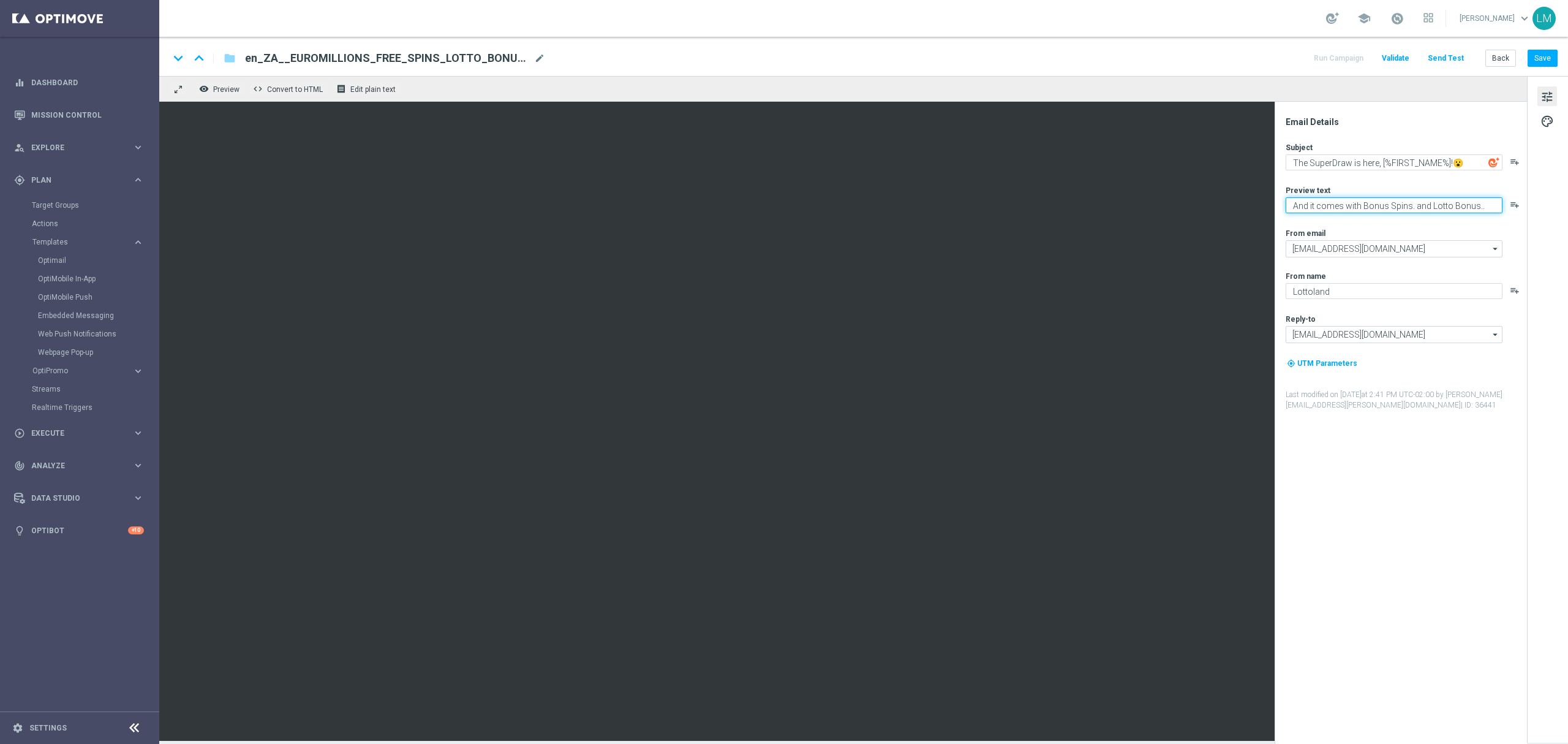
click at [1351, 202] on textarea "And it comes with Bonus Spins. and Lotto Bonus.." at bounding box center [1394, 205] width 217 height 16
drag, startPoint x: 1351, startPoint y: 202, endPoint x: 1360, endPoint y: 227, distance: 26.6
click at [1352, 203] on textarea "And it comes with Bonus Spins. and Lotto Bonus.." at bounding box center [1394, 205] width 217 height 16
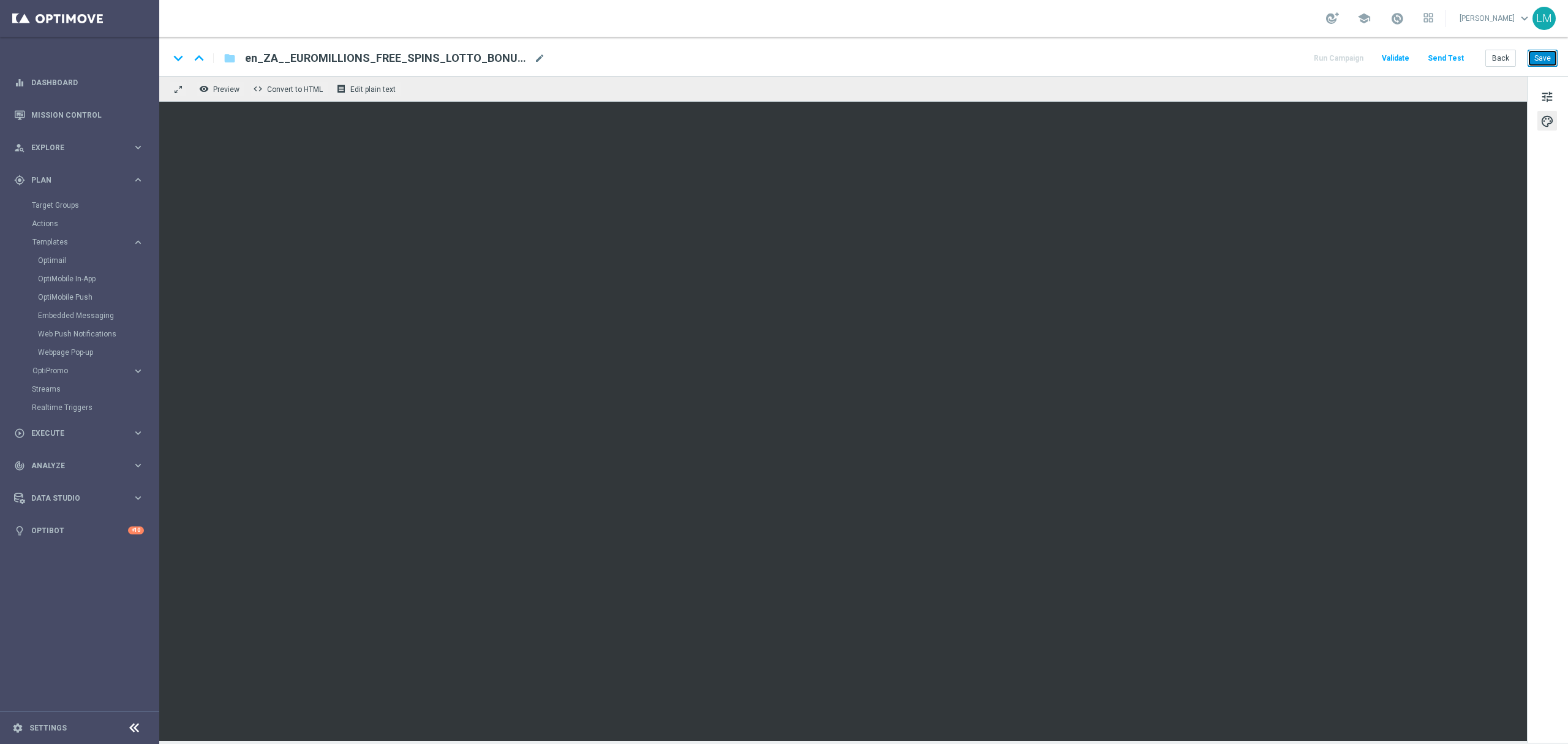
click at [1542, 61] on button "Save" at bounding box center [1543, 58] width 30 height 17
click at [1461, 57] on button "Send Test" at bounding box center [1446, 58] width 40 height 16
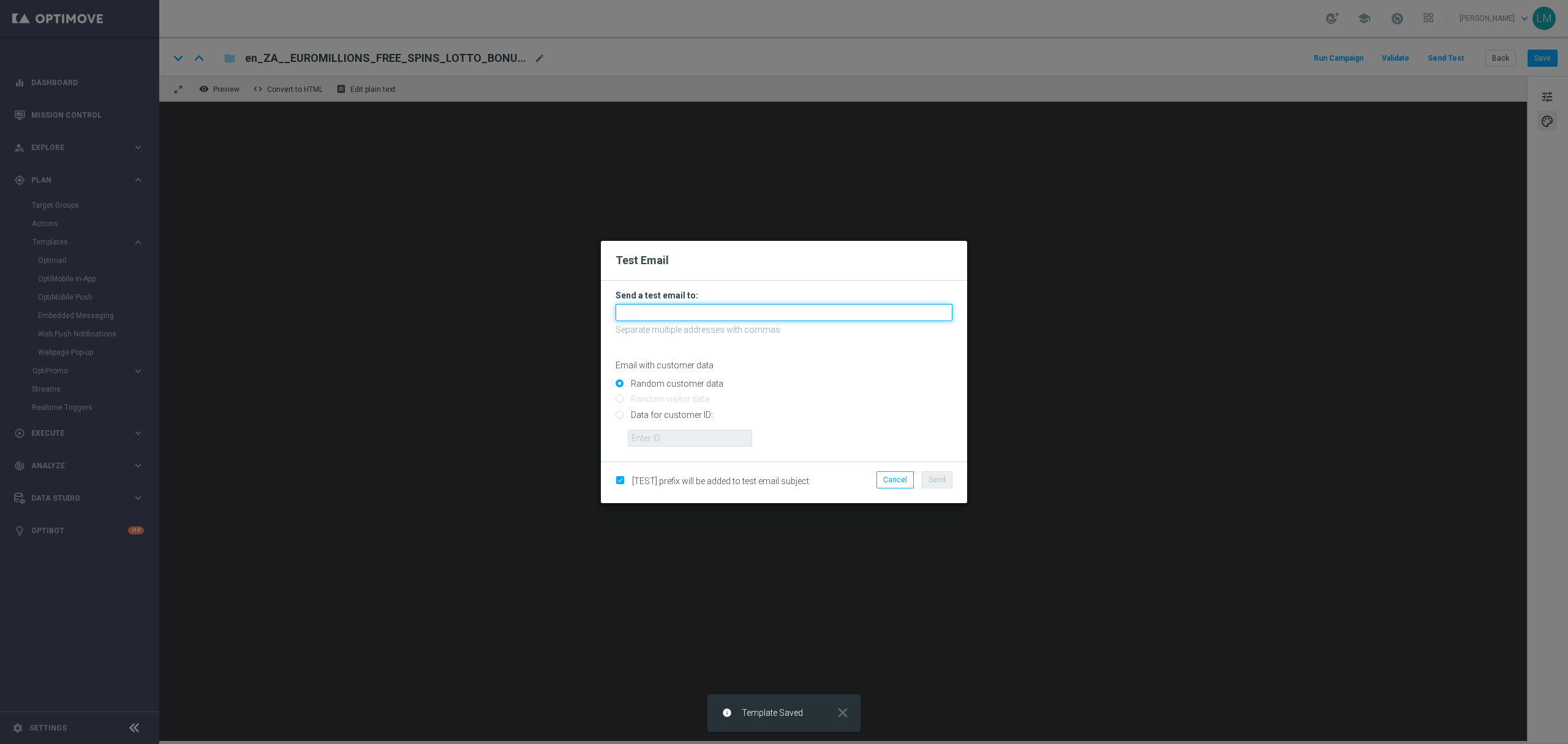
click at [795, 316] on input "text" at bounding box center [784, 312] width 337 height 17
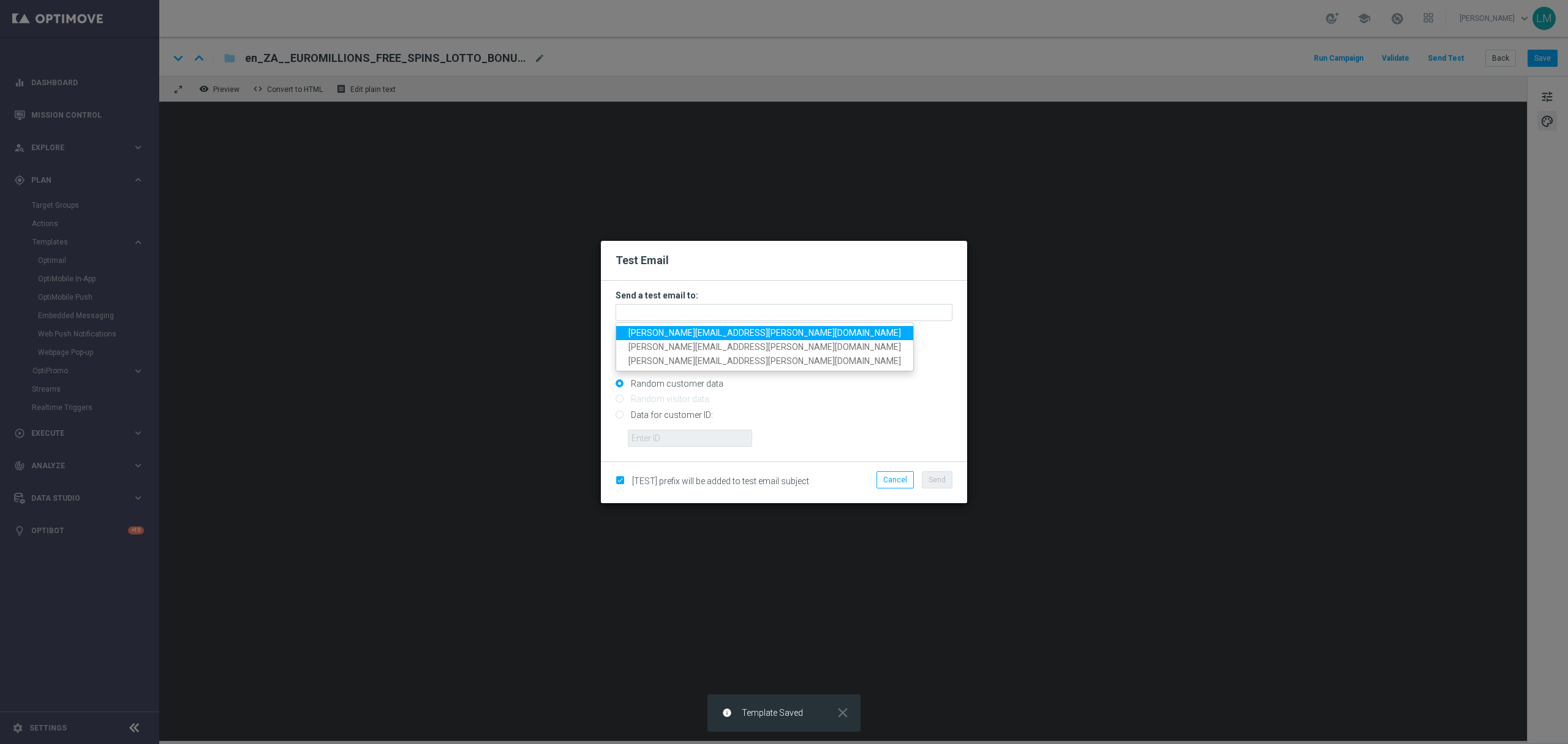
click at [704, 334] on span "leslie.martinez@lottoland.com" at bounding box center [765, 332] width 272 height 10
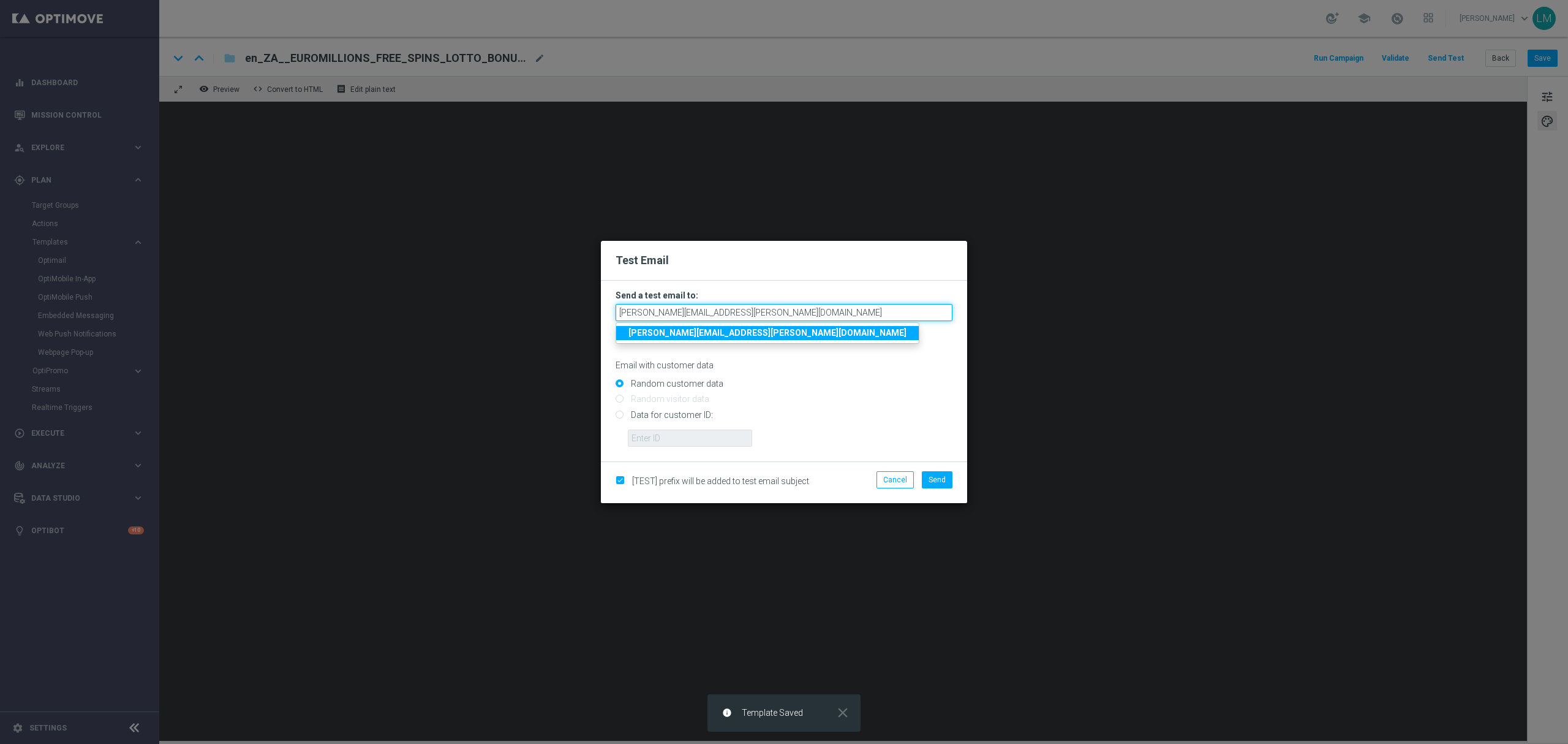
click at [758, 313] on input "leslie.martinez@lottoland.com" at bounding box center [784, 312] width 337 height 17
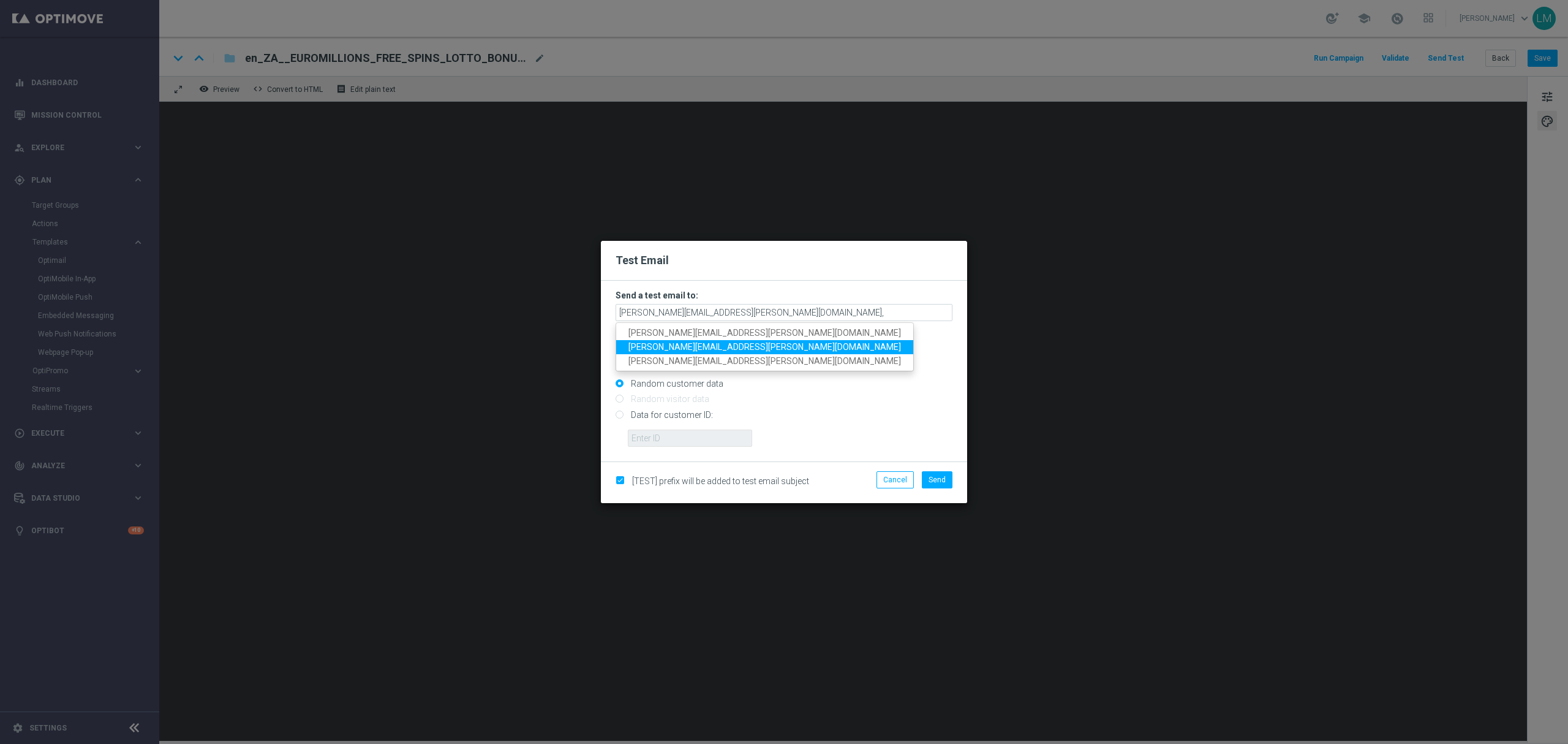
click at [653, 348] on span "ricky.hubbard@lottoland.com" at bounding box center [765, 347] width 272 height 10
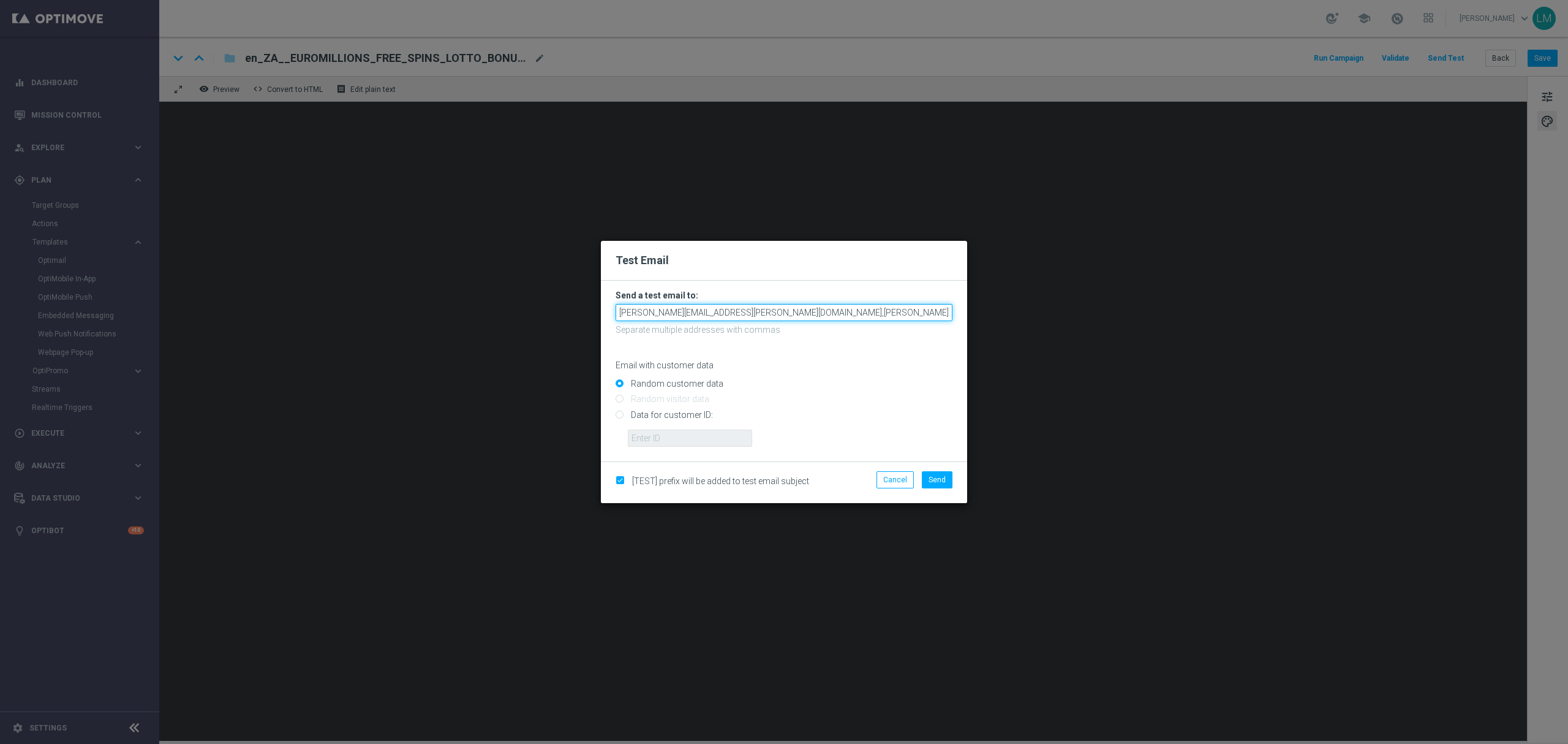
click at [859, 312] on input "leslie.martinez@lottoland.com,ricky.hubbard@lottoland.com" at bounding box center [784, 312] width 337 height 17
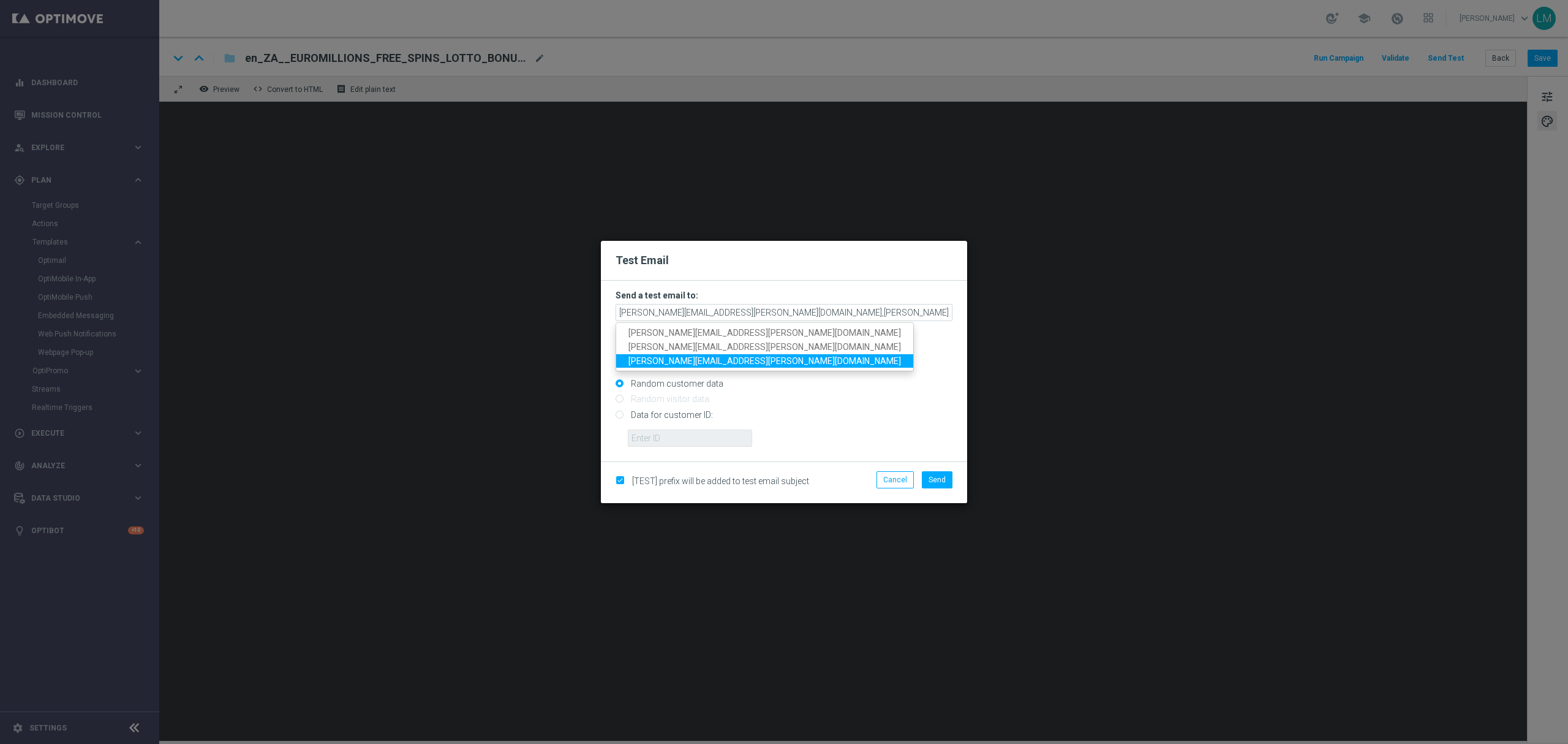
click at [686, 360] on span "millie.purcell@lottoland.com" at bounding box center [765, 360] width 272 height 10
type input "leslie.martinez@lottoland.com,ricky.hubbard@lottoland.com,millie.purcell@lottol…"
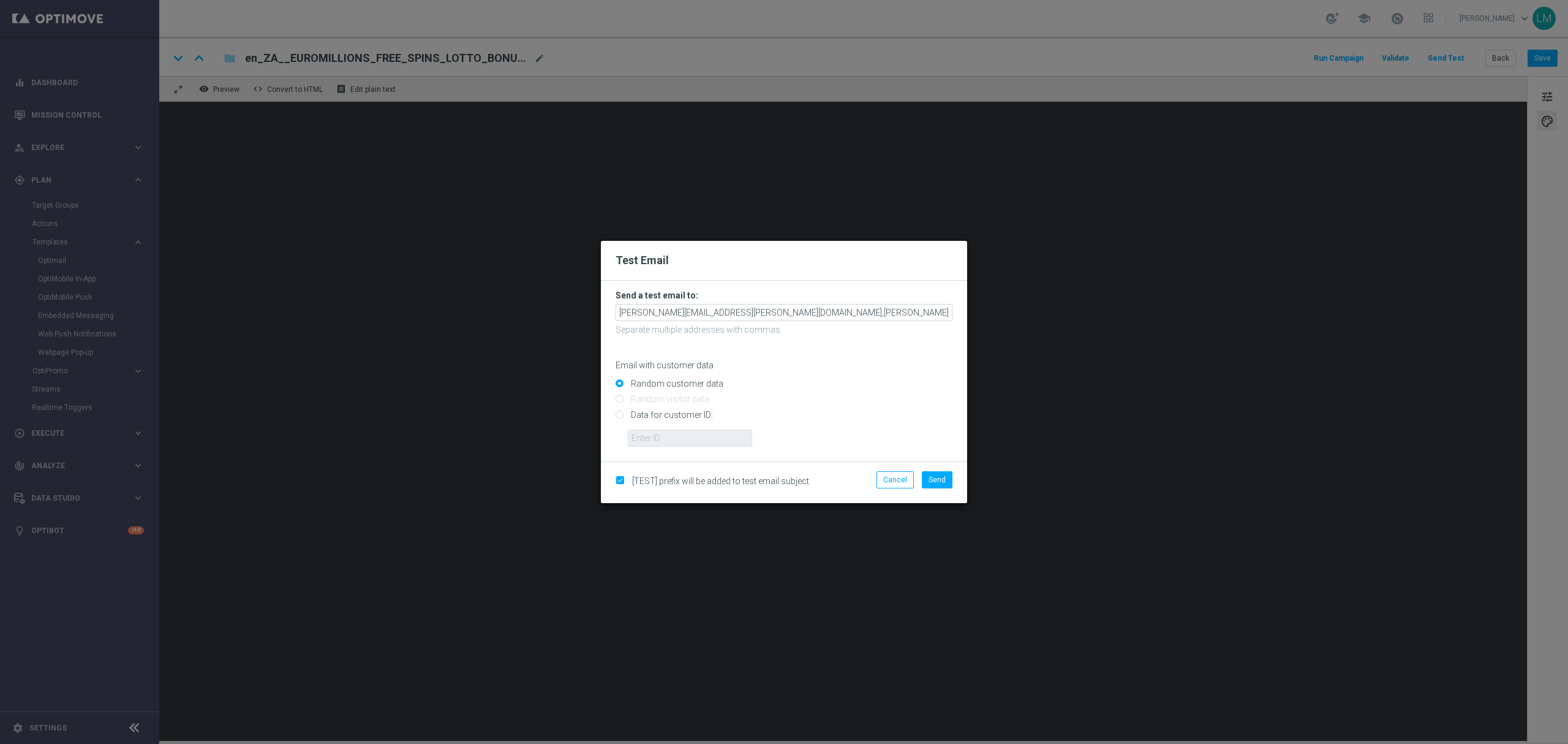
click at [676, 413] on input "Data for customer ID:" at bounding box center [784, 420] width 337 height 17
radio input "true"
click at [680, 435] on input "text" at bounding box center [690, 438] width 124 height 17
type input "10505907"
click at [930, 479] on span "Send" at bounding box center [937, 479] width 17 height 8
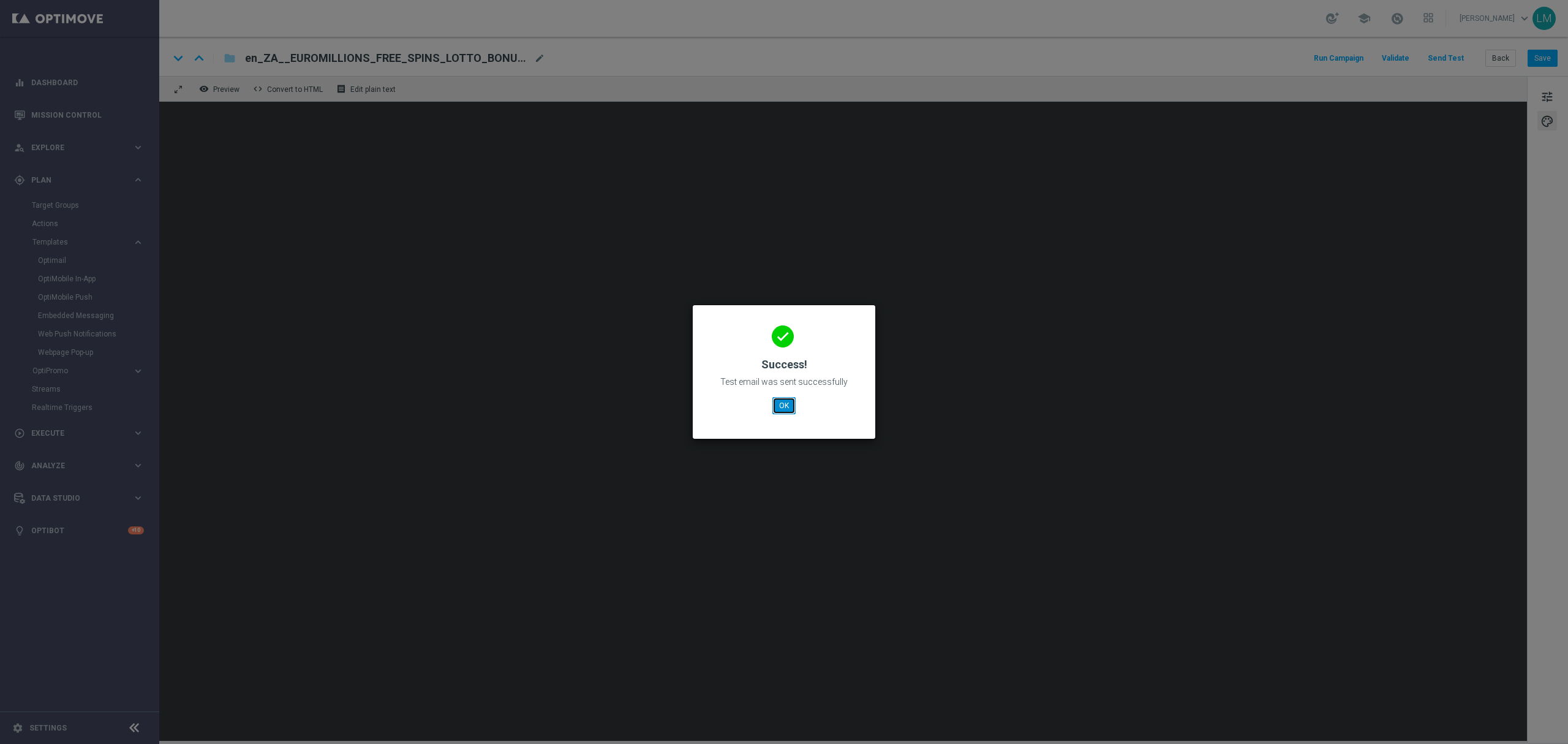
click at [783, 401] on button "OK" at bounding box center [784, 405] width 23 height 17
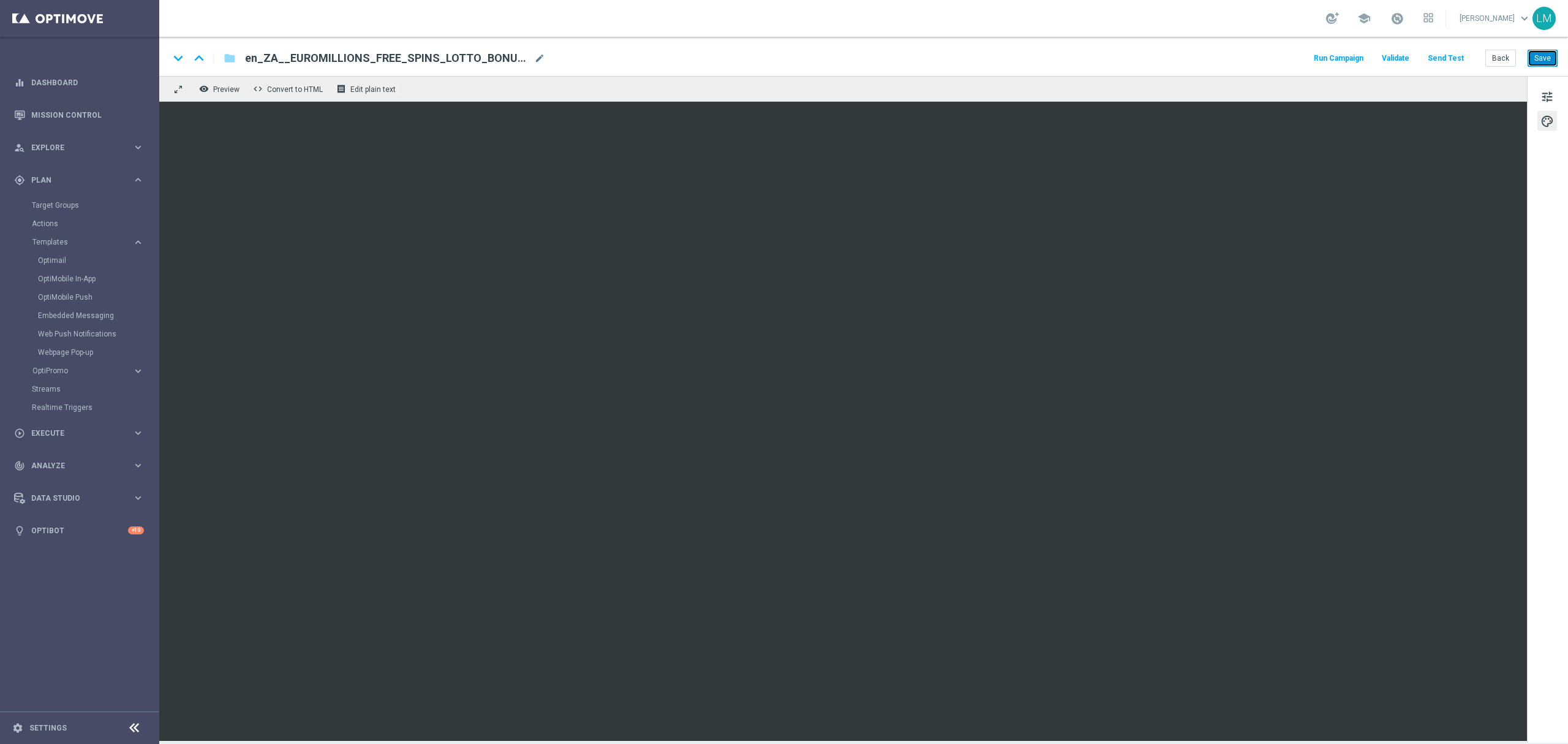
click at [1550, 62] on button "Save" at bounding box center [1543, 58] width 30 height 17
click at [1549, 64] on button "Save" at bounding box center [1543, 58] width 30 height 17
click at [1540, 59] on button "Save" at bounding box center [1543, 58] width 30 height 17
click at [1500, 63] on button "Back" at bounding box center [1500, 58] width 31 height 17
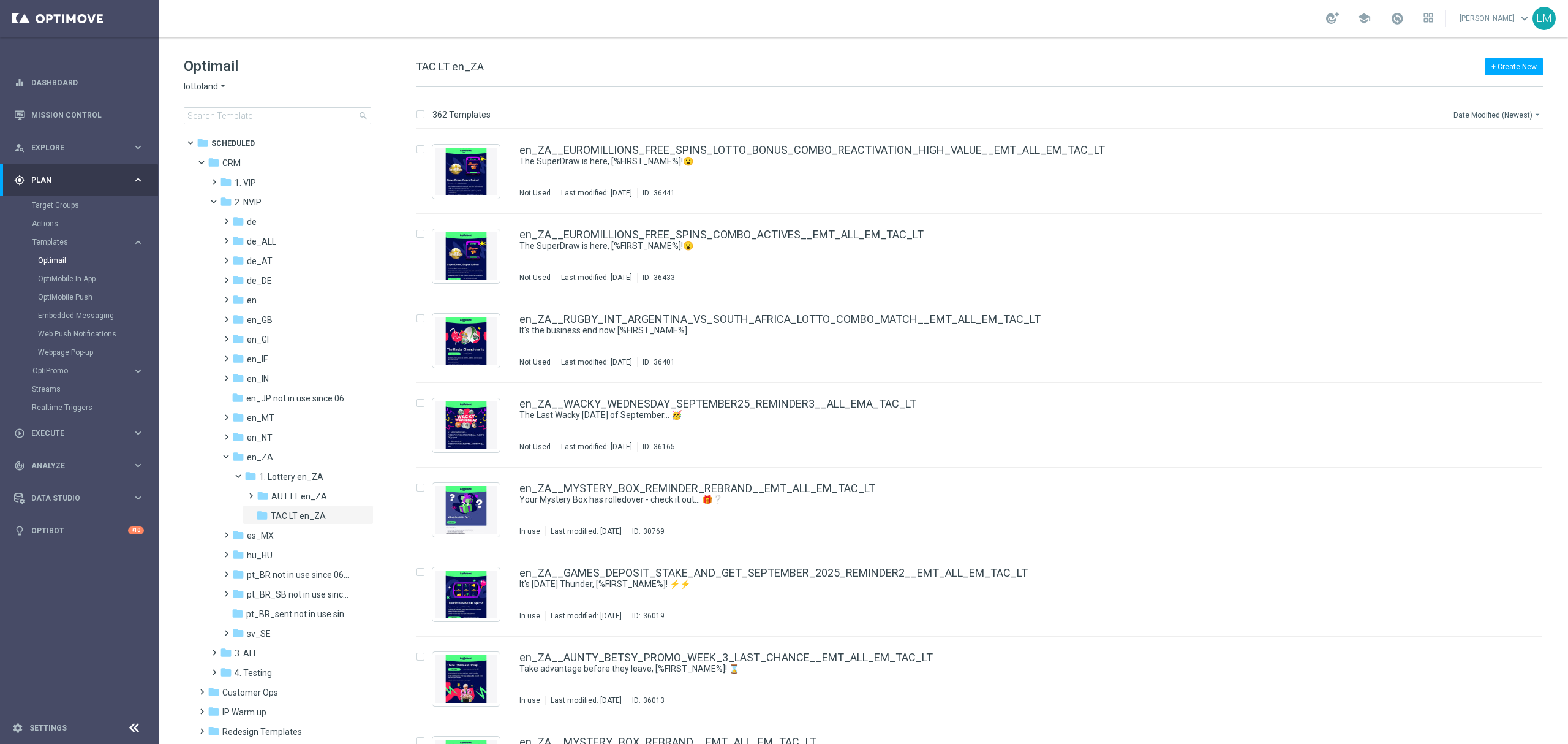
click at [1511, 113] on button "Date Modified (Newest) arrow_drop_down" at bounding box center [1498, 115] width 91 height 15
click at [1150, 102] on div "362 Templates Date Modified (Newest) arrow_drop_down Drag here to set row group…" at bounding box center [982, 416] width 1172 height 657
click at [1504, 149] on icon "file_copy" at bounding box center [1509, 147] width 10 height 10
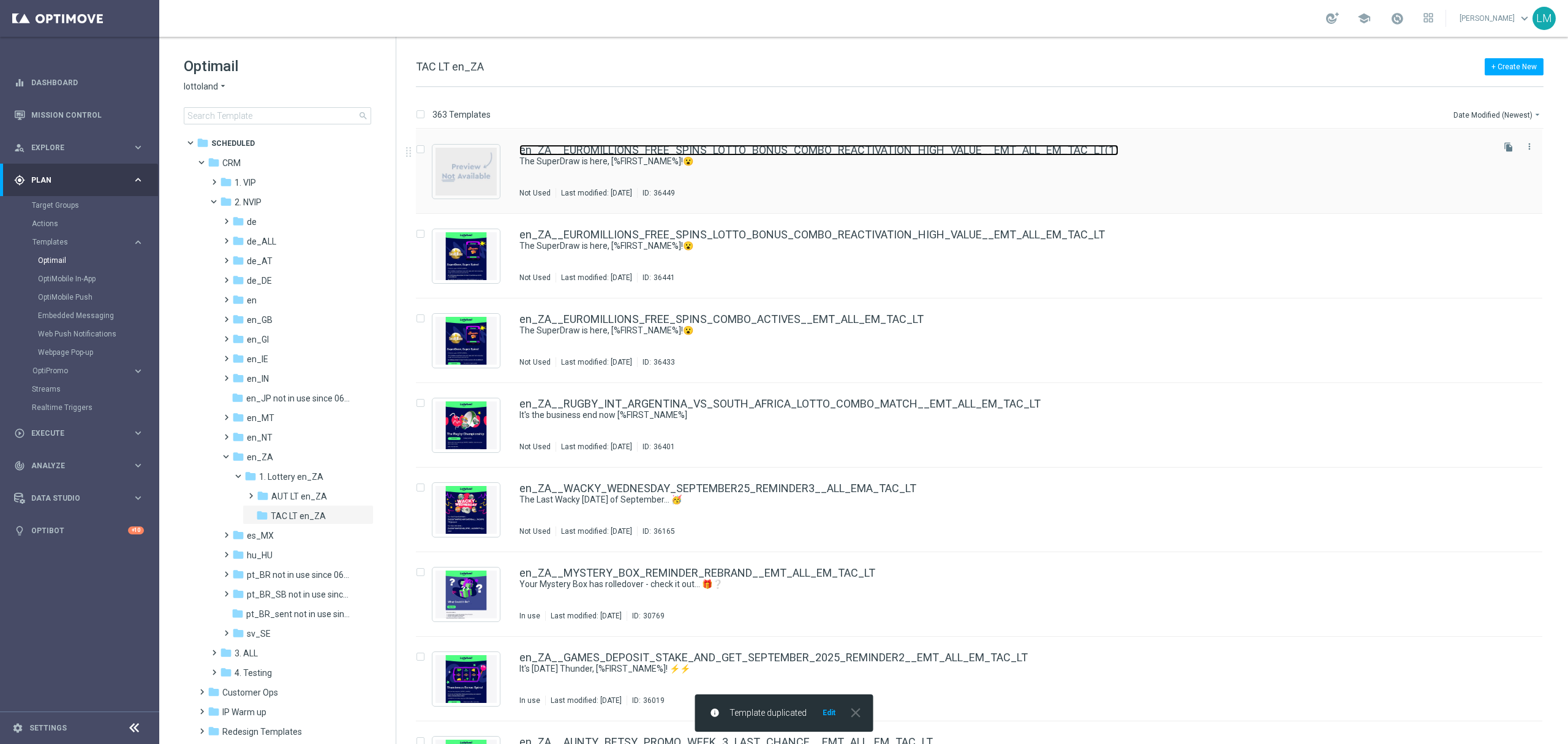
click at [640, 153] on link "en_ZA__EUROMILLIONS_FREE_SPINS_LOTTO_BONUS_COMBO_REACTIVATION_HIGH_VALUE__EMT_A…" at bounding box center [819, 150] width 599 height 11
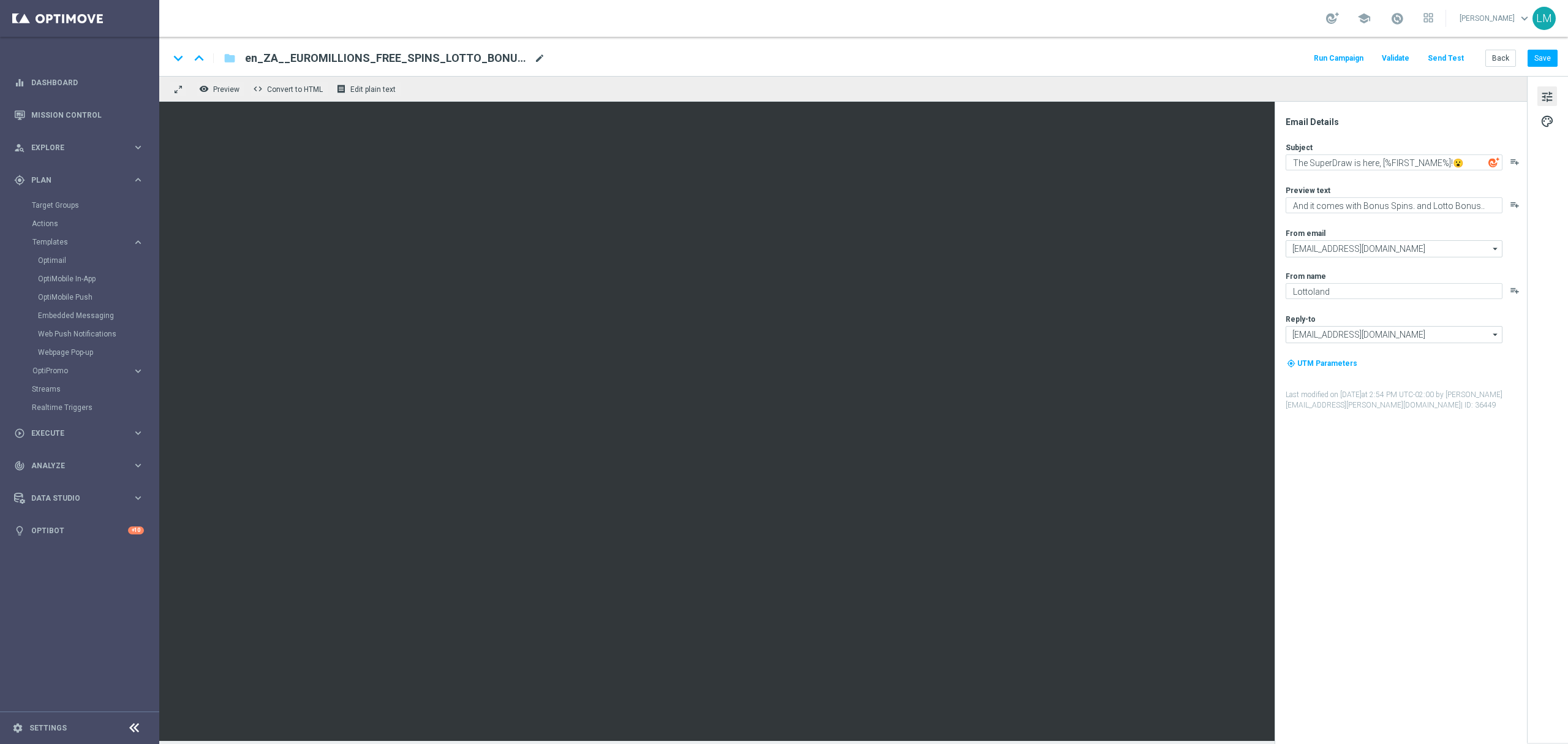
click at [538, 57] on span "mode_edit" at bounding box center [539, 58] width 11 height 11
paste input "COMBO_REACTIVATION_MEDIUM_VALUE__EMT_ALL_EM_TAC_LT"
type input "en_ZA__EUROMILLIONS_FREE_SPINS_COMBO_REACTIVATION_MEDIUM_VALUE__EMT_ALL_EM_TAC_…"
click at [534, 69] on div "keyboard_arrow_down keyboard_arrow_up folder en_ZA__EUROMILLIONS_FREE_SPINS_COM…" at bounding box center [864, 56] width 1409 height 39
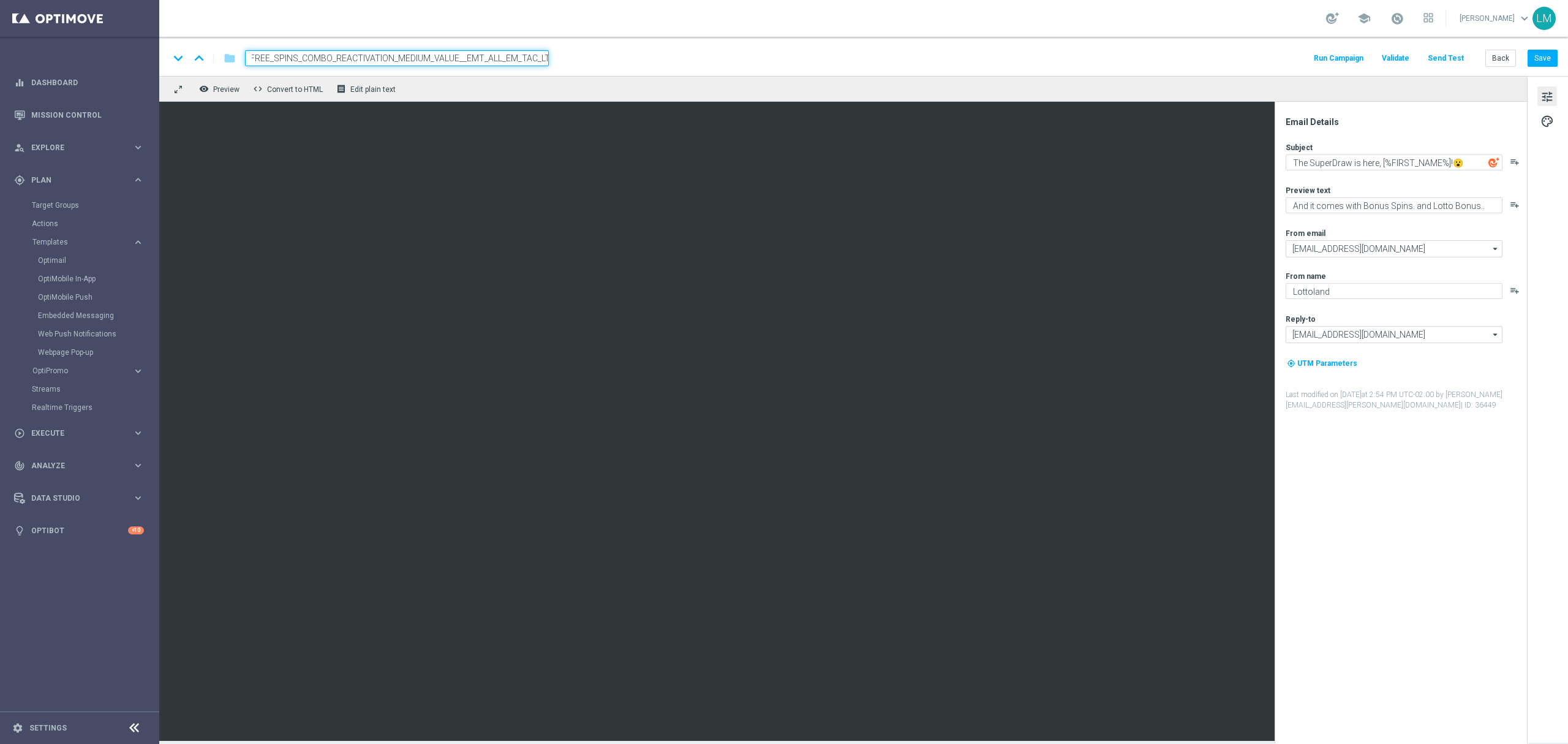
scroll to position [0, 0]
click at [515, 55] on input "en_ZA__EUROMILLIONS_FREE_SPINS_COMBO_REACTIVATION_MEDIUM_VALUE__EMT_ALL_EM_TAC_…" at bounding box center [397, 58] width 304 height 16
click at [509, 79] on div "remove_red_eye Preview code Convert to HTML receipt Edit plain text" at bounding box center [844, 89] width 1368 height 25
click at [505, 94] on div "remove_red_eye Preview code Convert to HTML receipt Edit plain text" at bounding box center [844, 89] width 1368 height 25
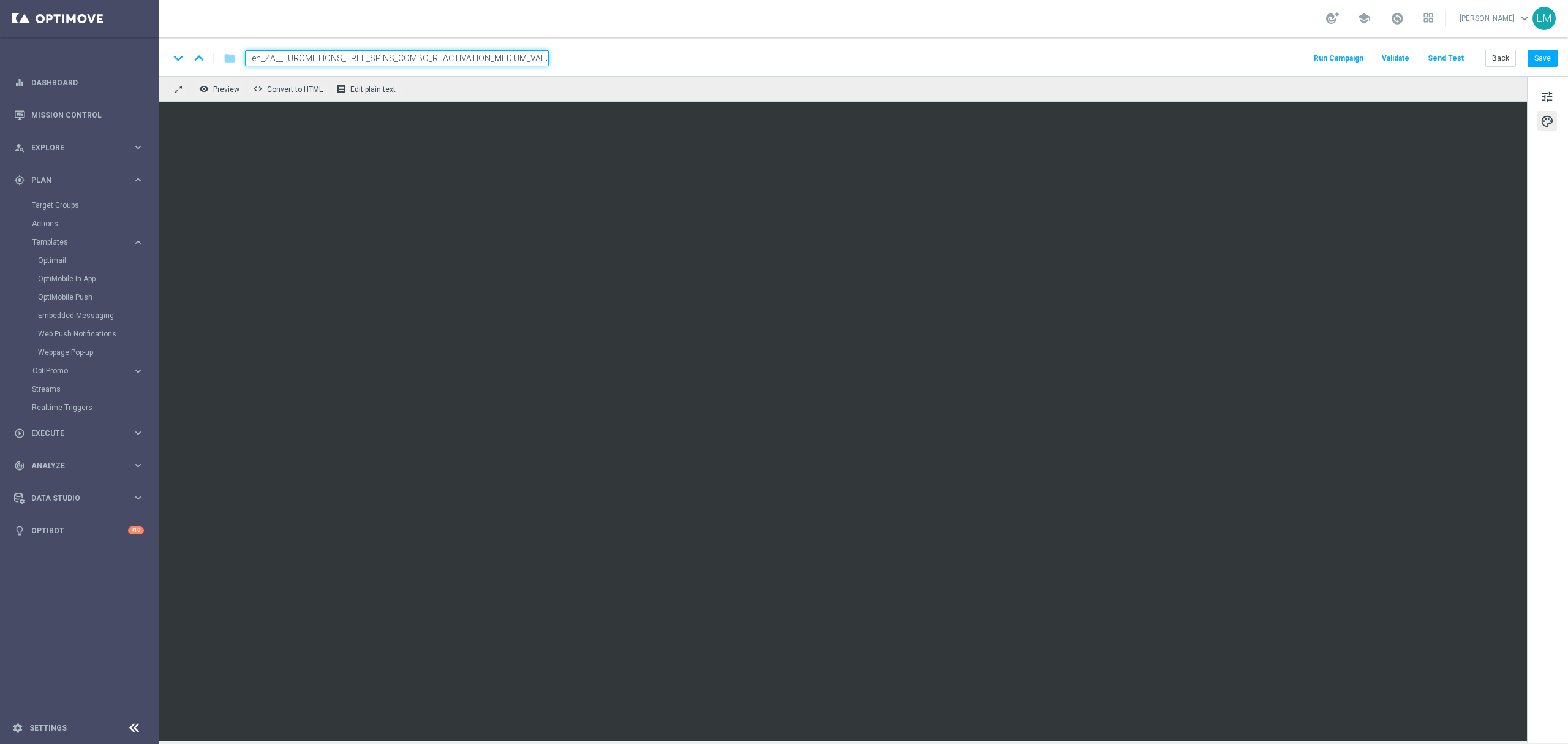
click at [491, 99] on div "remove_red_eye Preview code Convert to HTML receipt Edit plain text" at bounding box center [844, 89] width 1368 height 25
click at [496, 64] on input "en_ZA__EUROMILLIONS_FREE_SPINS_COMBO_REACTIVATION_MEDIUM_VALUE__EMT_ALL_EM_TAC_…" at bounding box center [397, 58] width 304 height 16
click at [494, 87] on div "remove_red_eye Preview code Convert to HTML receipt Edit plain text" at bounding box center [844, 89] width 1368 height 25
click at [496, 64] on input "en_ZA__EUROMILLIONS_FREE_SPINS_COMBO_REACTIVATION_MEDIUM_VALUE__EMT_ALL_EM_TAC_…" at bounding box center [397, 58] width 304 height 16
click at [502, 77] on div "remove_red_eye Preview code Convert to HTML receipt Edit plain text" at bounding box center [844, 89] width 1368 height 25
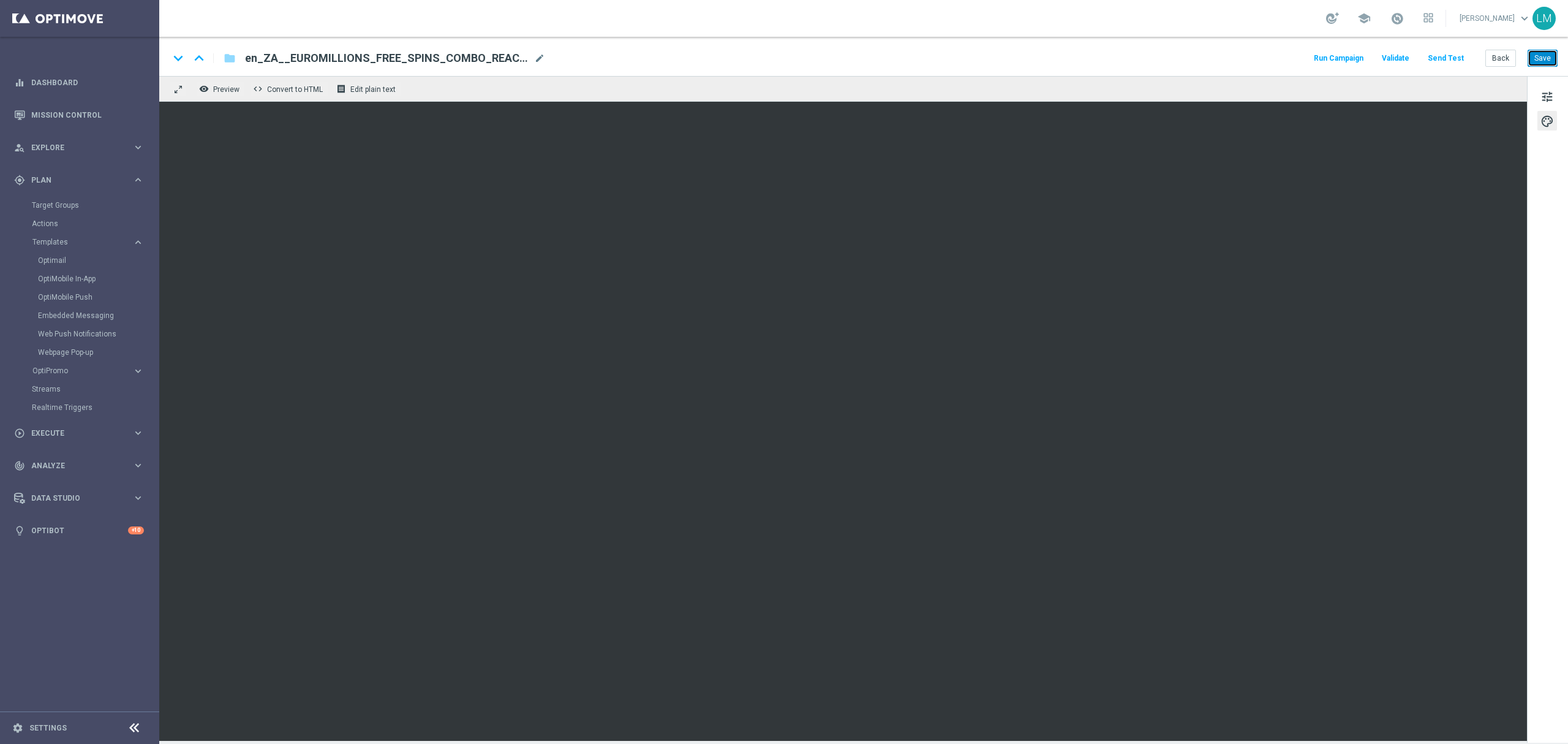
click at [1539, 59] on button "Save" at bounding box center [1543, 58] width 30 height 17
click at [1541, 63] on button "Save" at bounding box center [1543, 58] width 30 height 17
click at [1543, 60] on button "Save" at bounding box center [1543, 58] width 30 height 17
click at [1464, 59] on button "Send Test" at bounding box center [1446, 58] width 40 height 16
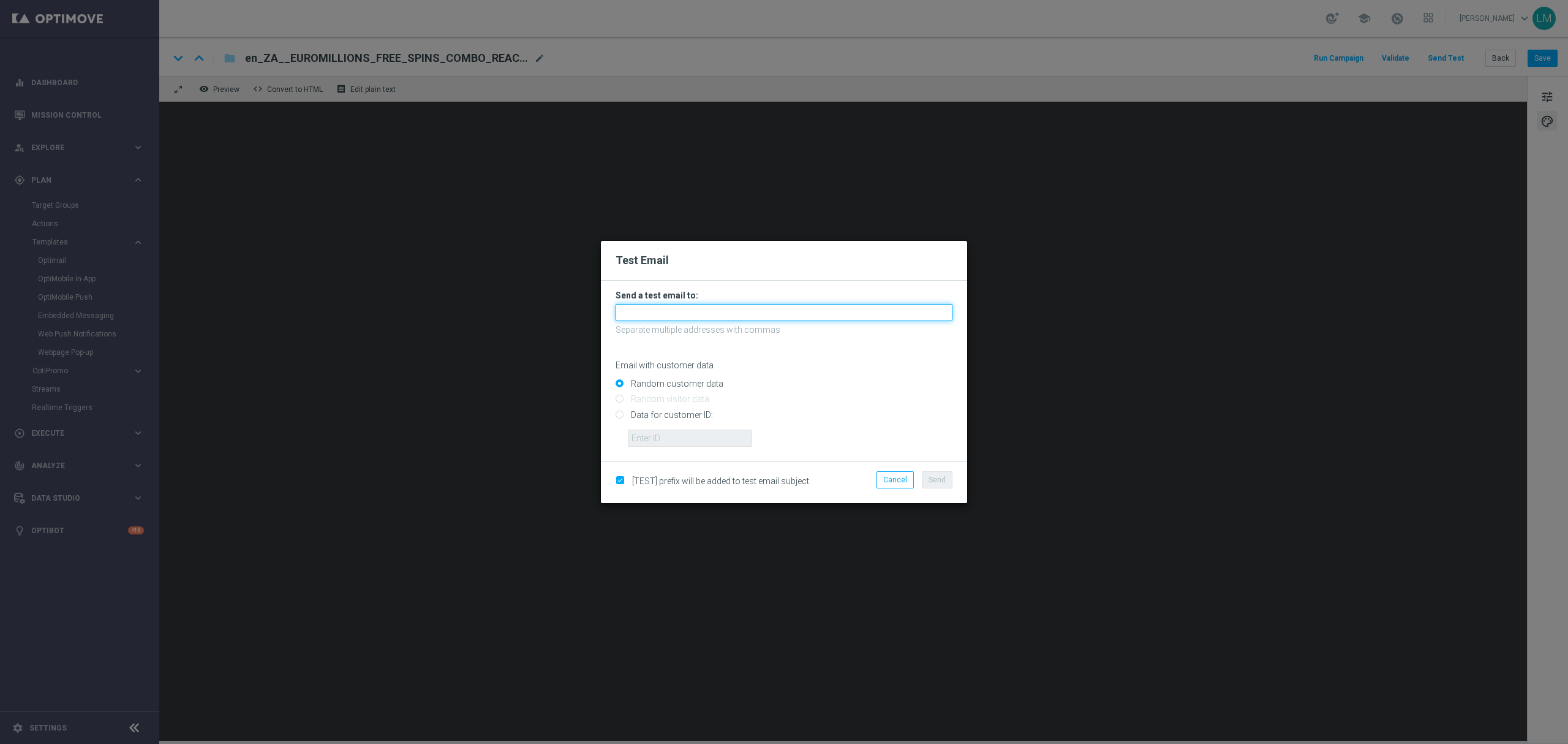
click at [662, 314] on input "text" at bounding box center [784, 312] width 337 height 17
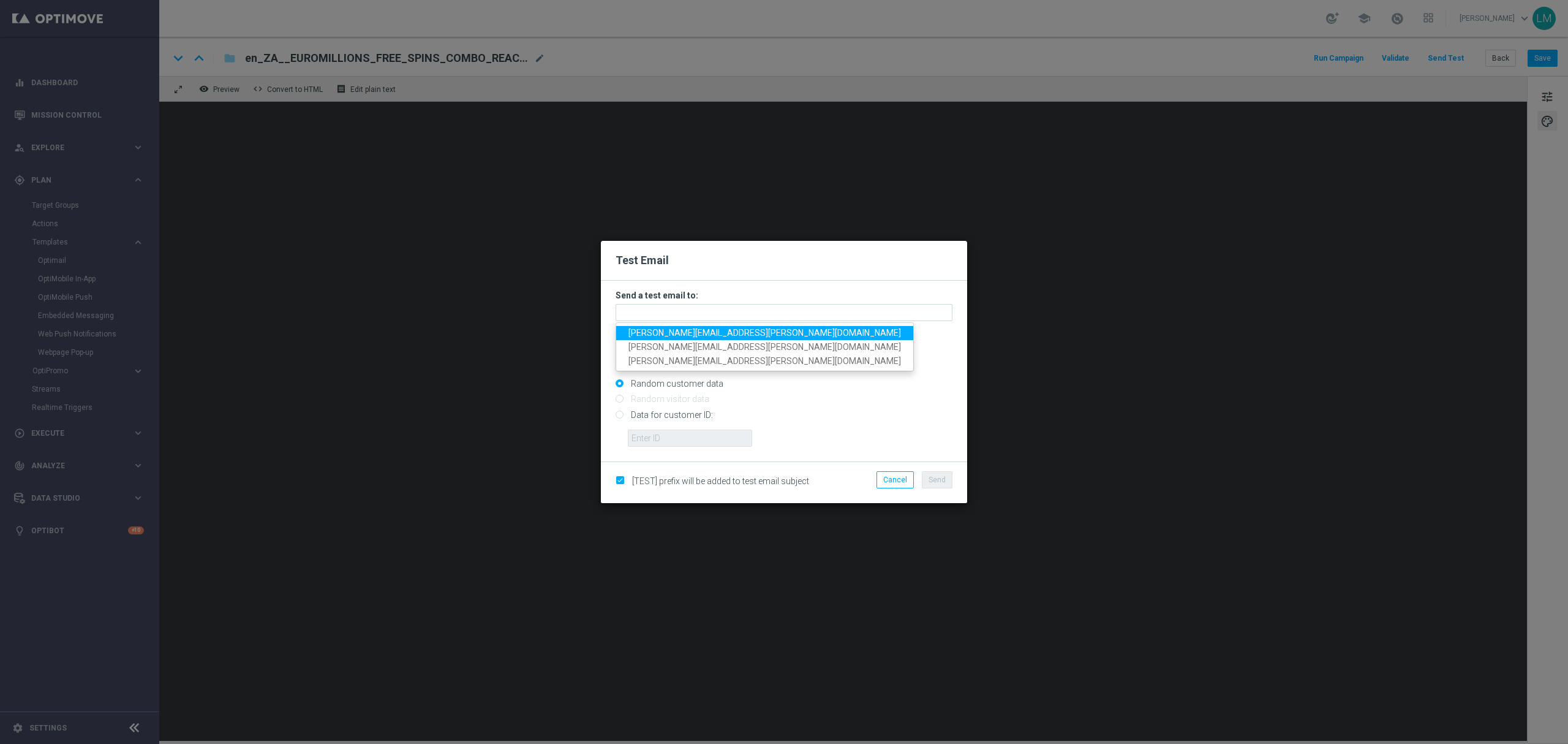
drag, startPoint x: 672, startPoint y: 328, endPoint x: 699, endPoint y: 324, distance: 27.3
click at [672, 328] on span "leslie.martinez@lottoland.com" at bounding box center [765, 332] width 272 height 10
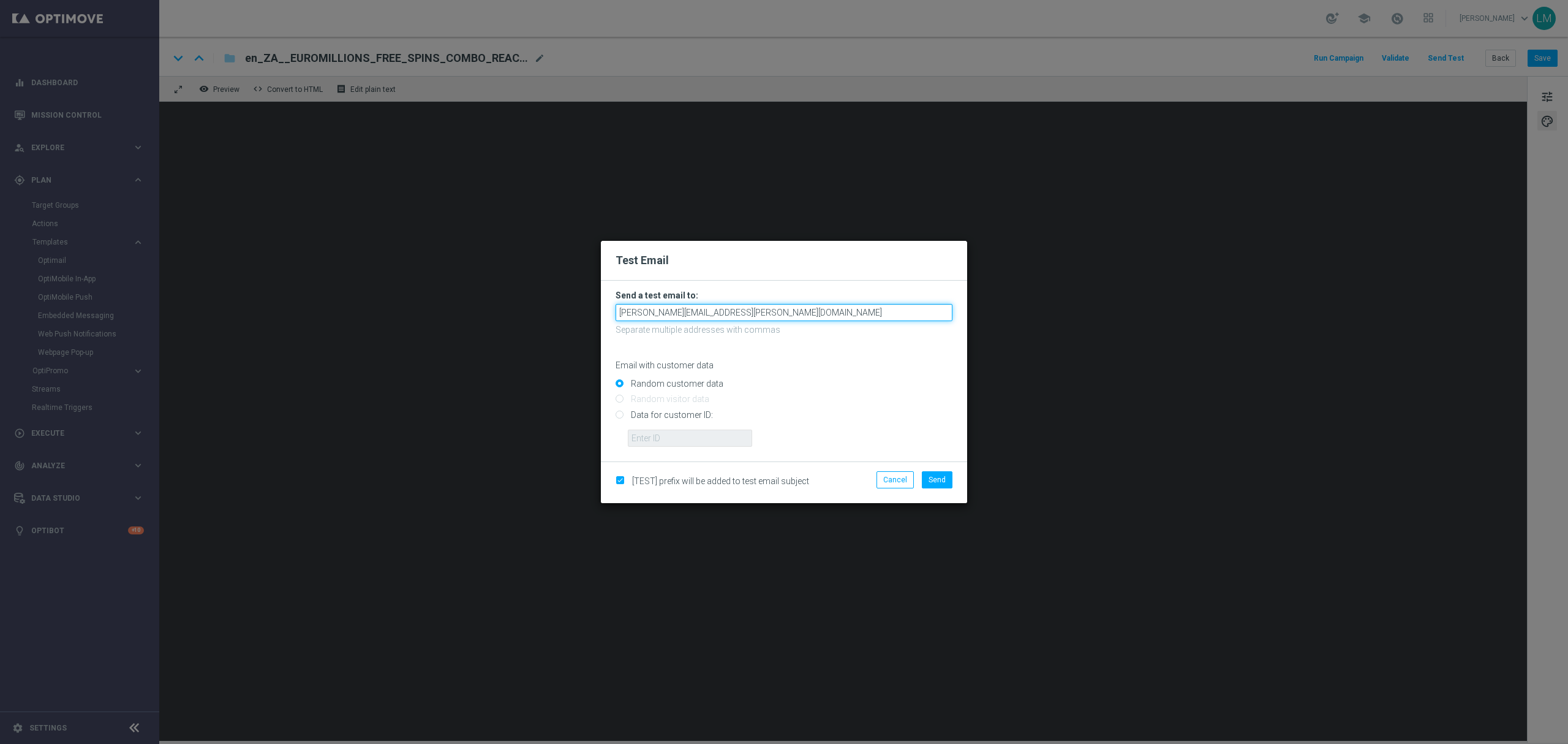
click at [750, 310] on input "leslie.martinez@lottoland.com" at bounding box center [784, 312] width 337 height 17
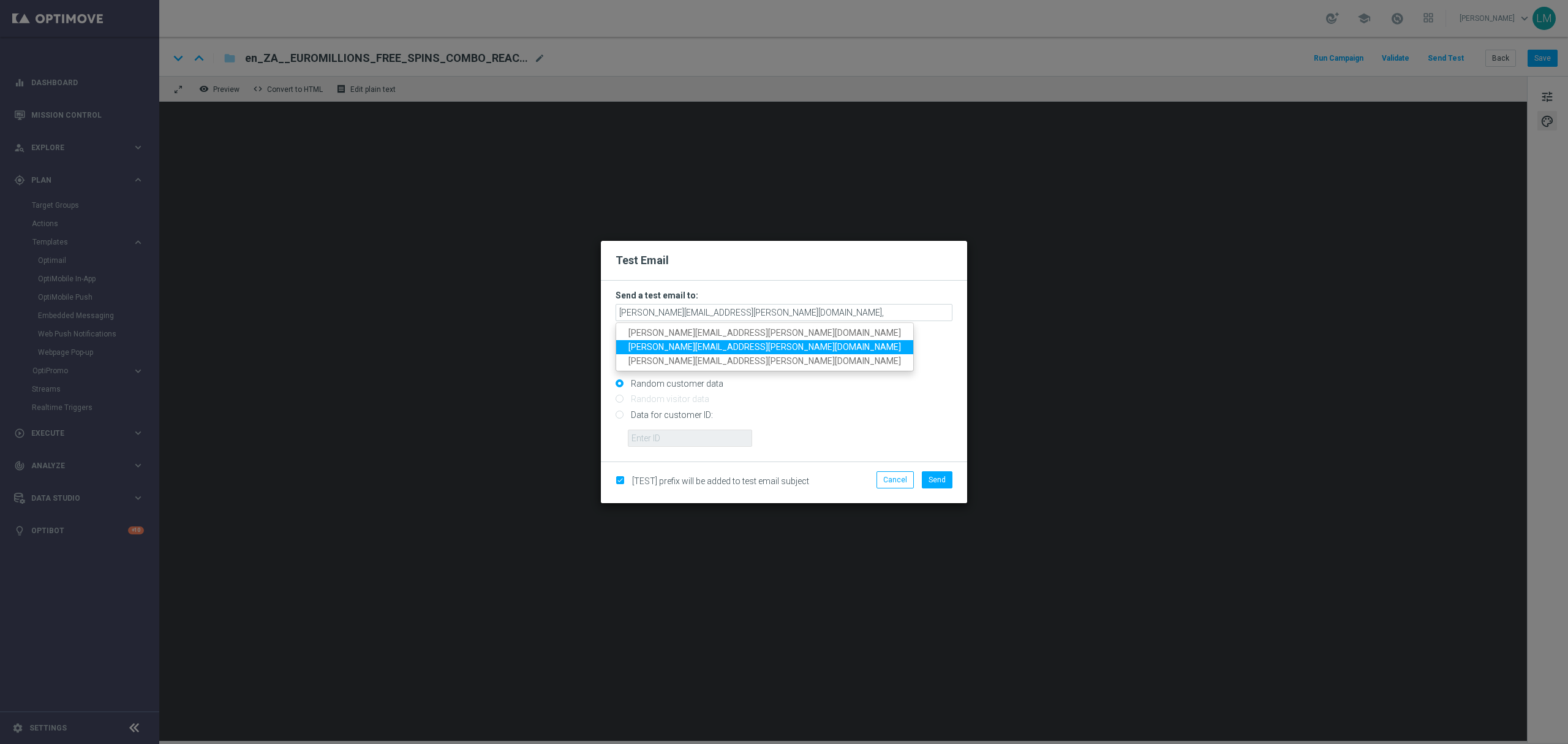
click at [728, 345] on span "ricky.hubbard@lottoland.com" at bounding box center [765, 347] width 272 height 10
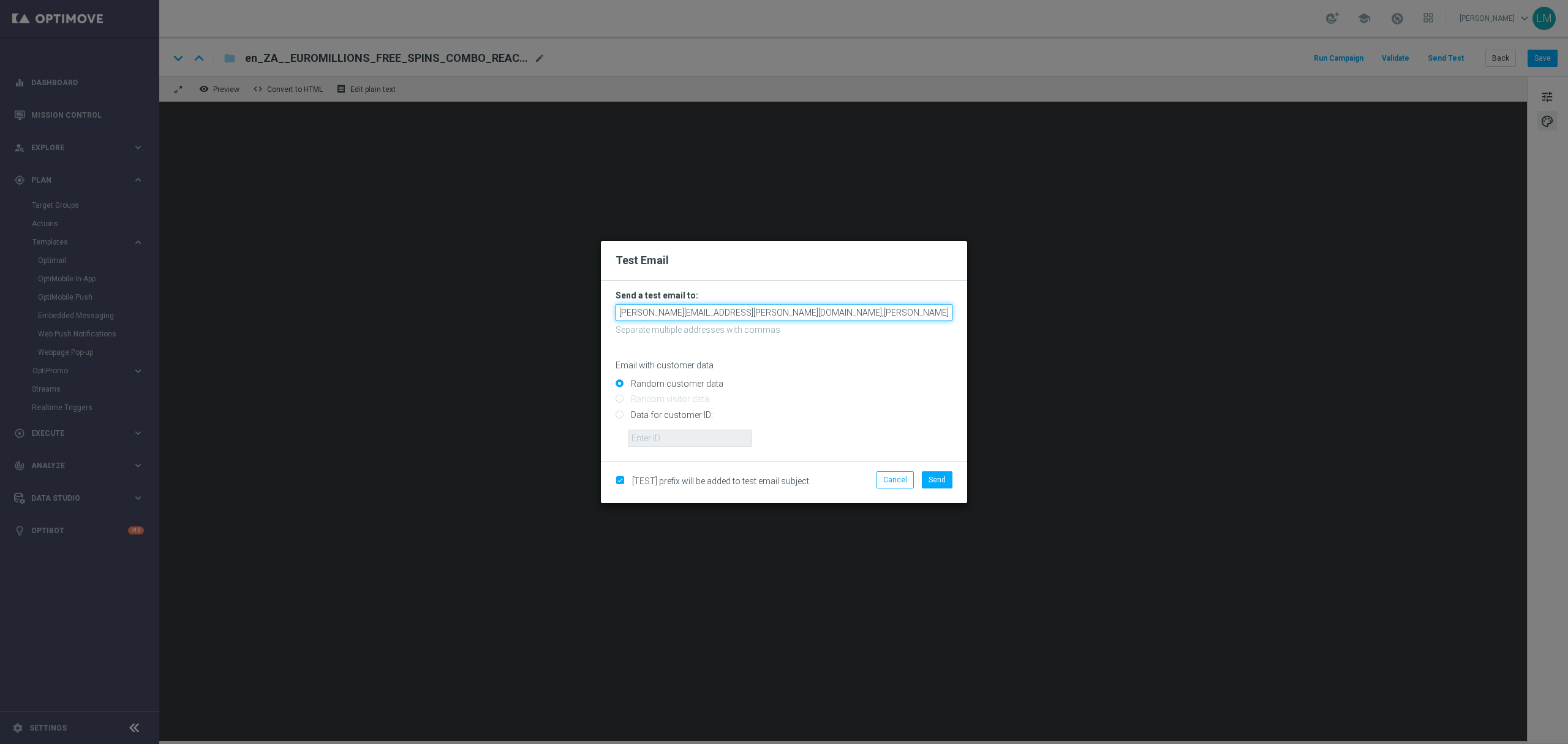
click at [864, 313] on input "leslie.martinez@lottoland.com,ricky.hubbard@lottoland.com" at bounding box center [784, 312] width 337 height 17
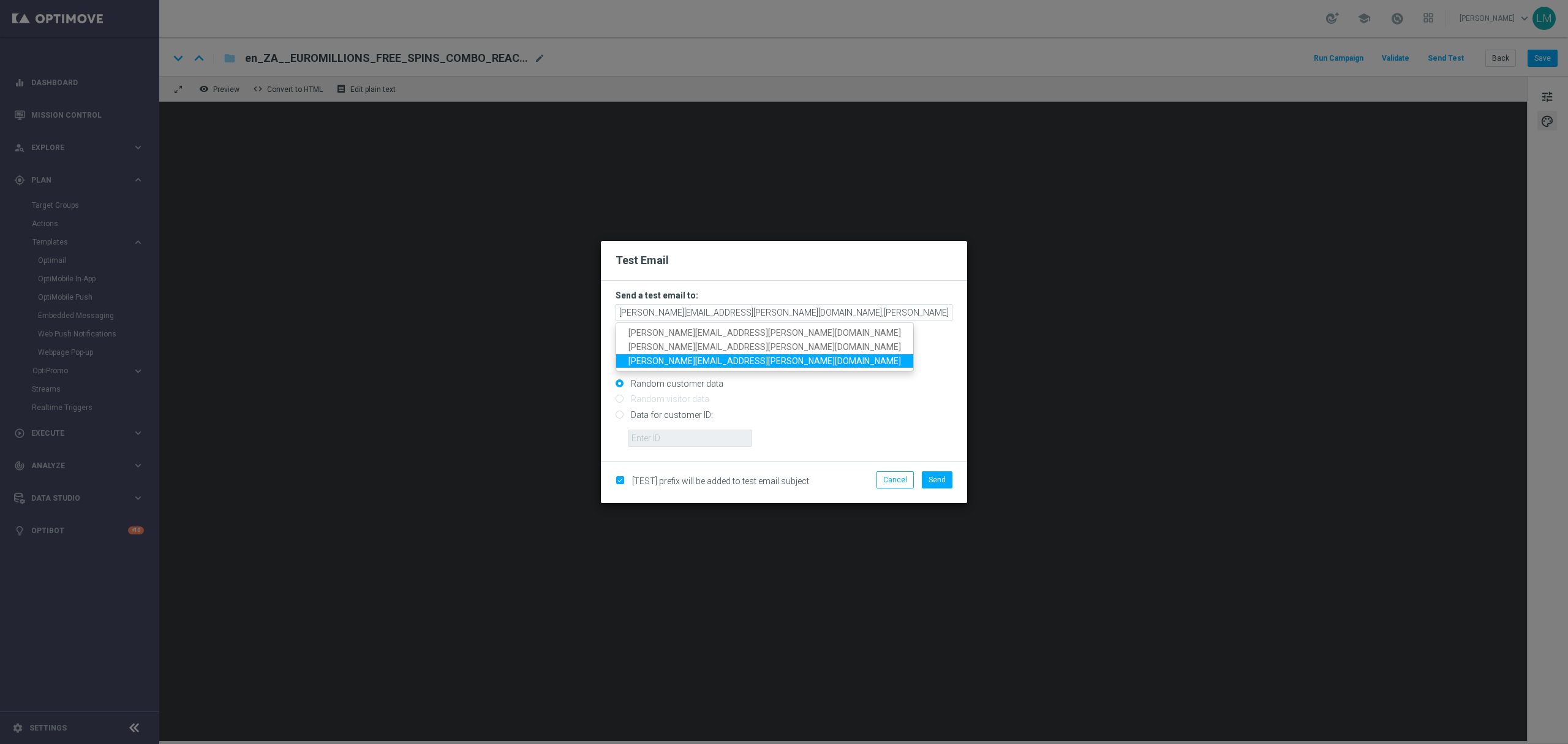
click at [712, 360] on span "millie.purcell@lottoland.com" at bounding box center [765, 360] width 272 height 10
type input "leslie.martinez@lottoland.com,ricky.hubbard@lottoland.com,millie.purcell@lottol…"
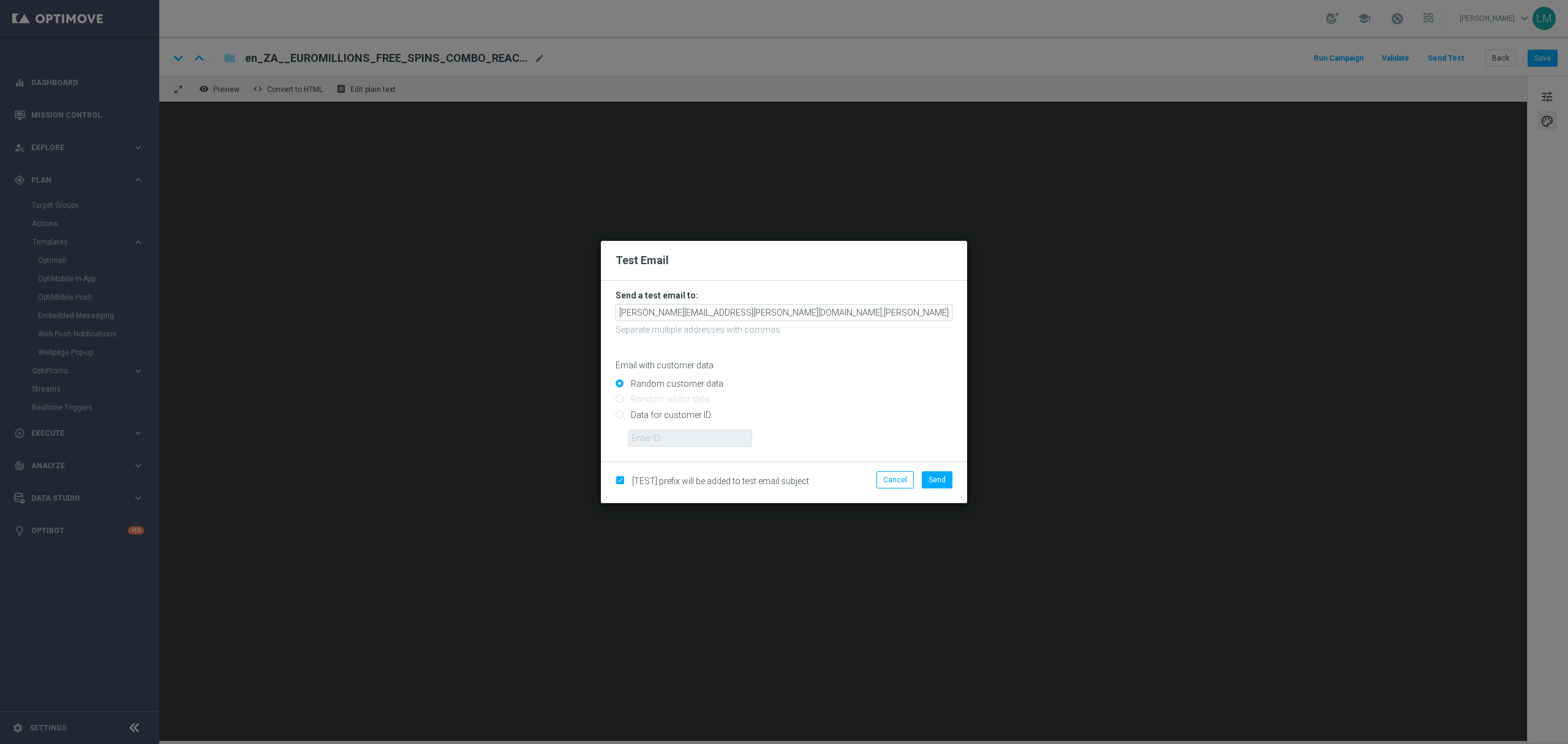
click at [683, 412] on input "Data for customer ID:" at bounding box center [784, 420] width 337 height 17
radio input "true"
click at [690, 431] on input "text" at bounding box center [690, 438] width 124 height 17
type input "10505907"
click at [924, 477] on button "Send" at bounding box center [937, 479] width 31 height 17
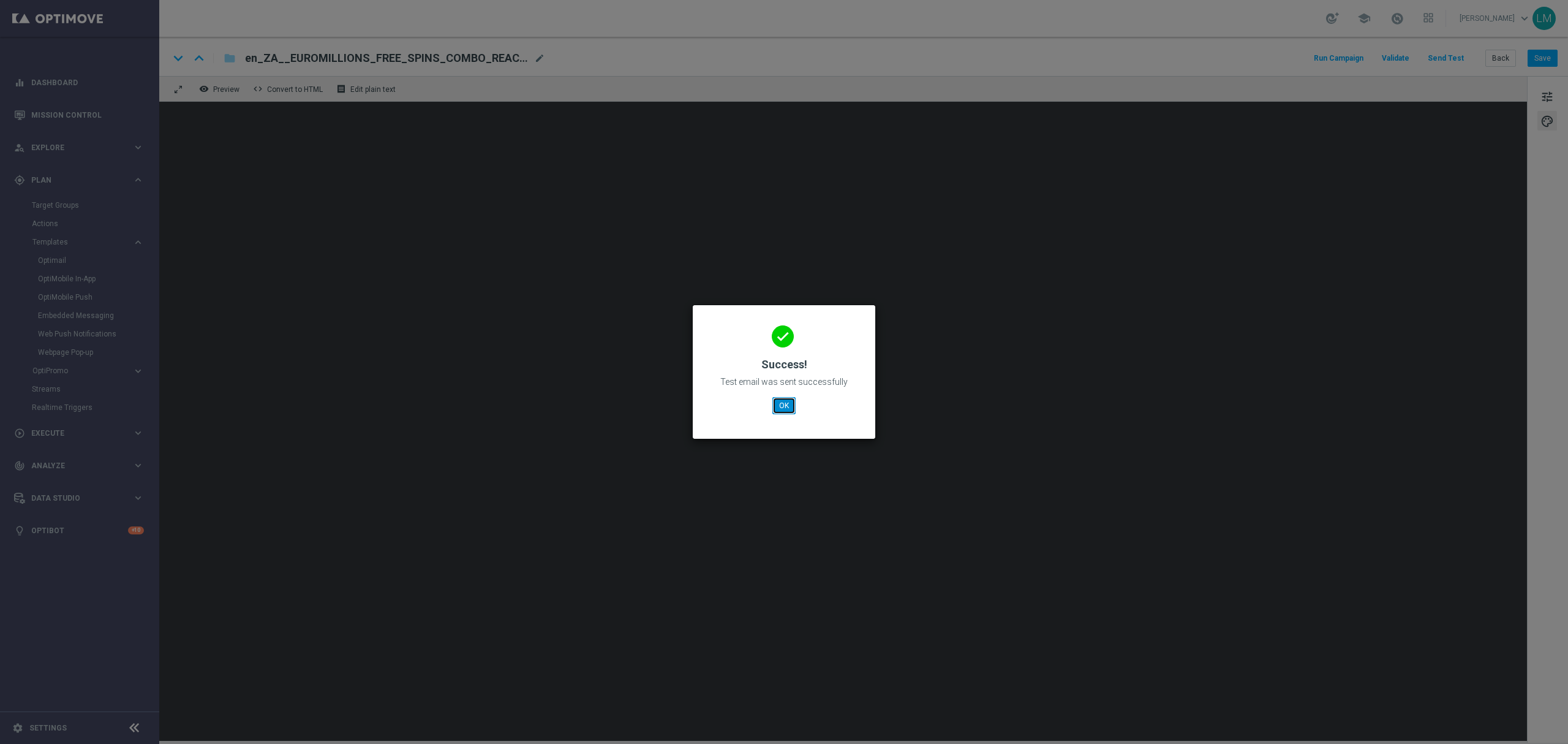
click at [786, 409] on button "OK" at bounding box center [784, 405] width 23 height 17
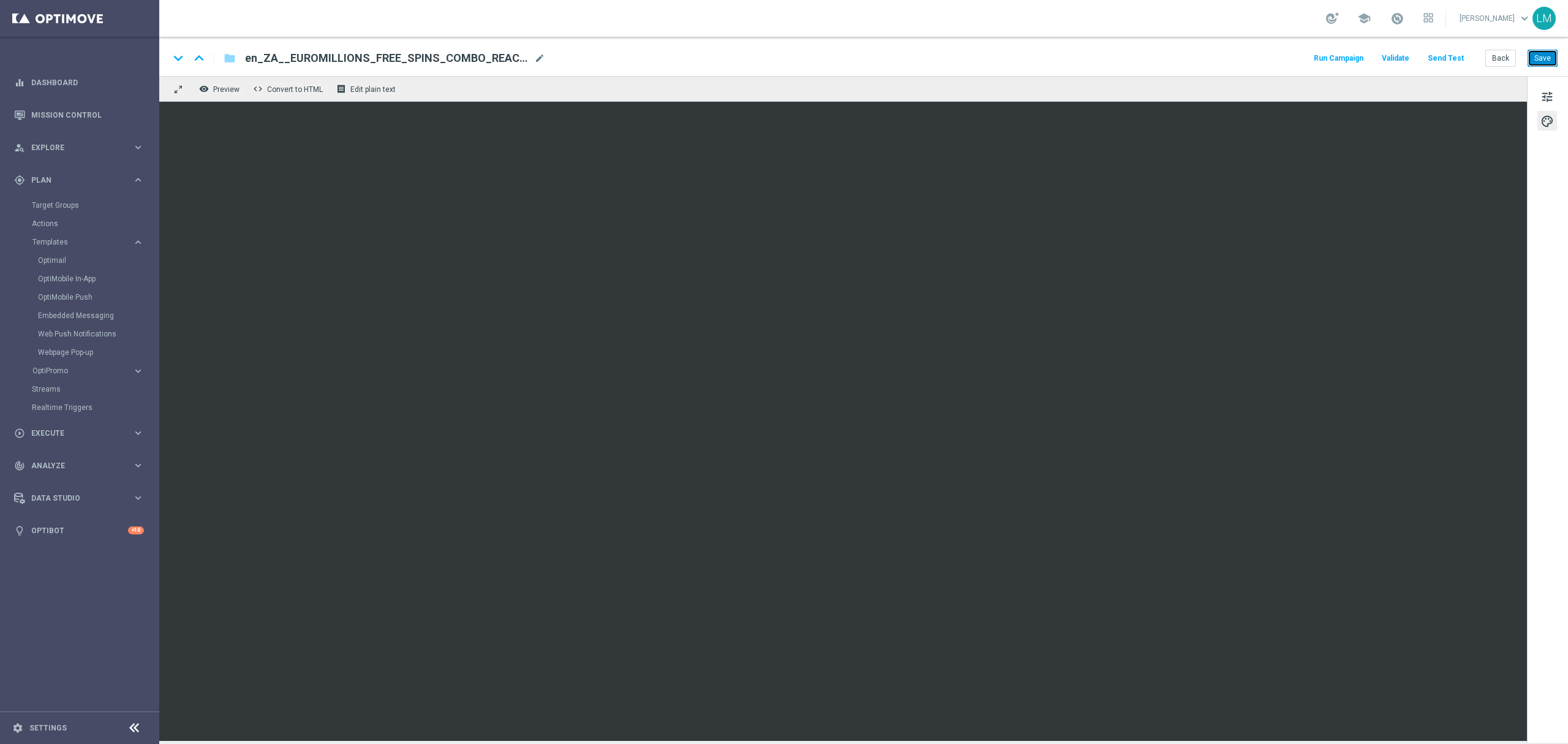
click at [1533, 54] on button "Save" at bounding box center [1543, 58] width 30 height 17
click at [1534, 51] on button "Save" at bounding box center [1543, 58] width 30 height 17
click at [1505, 50] on button "Back" at bounding box center [1500, 58] width 31 height 17
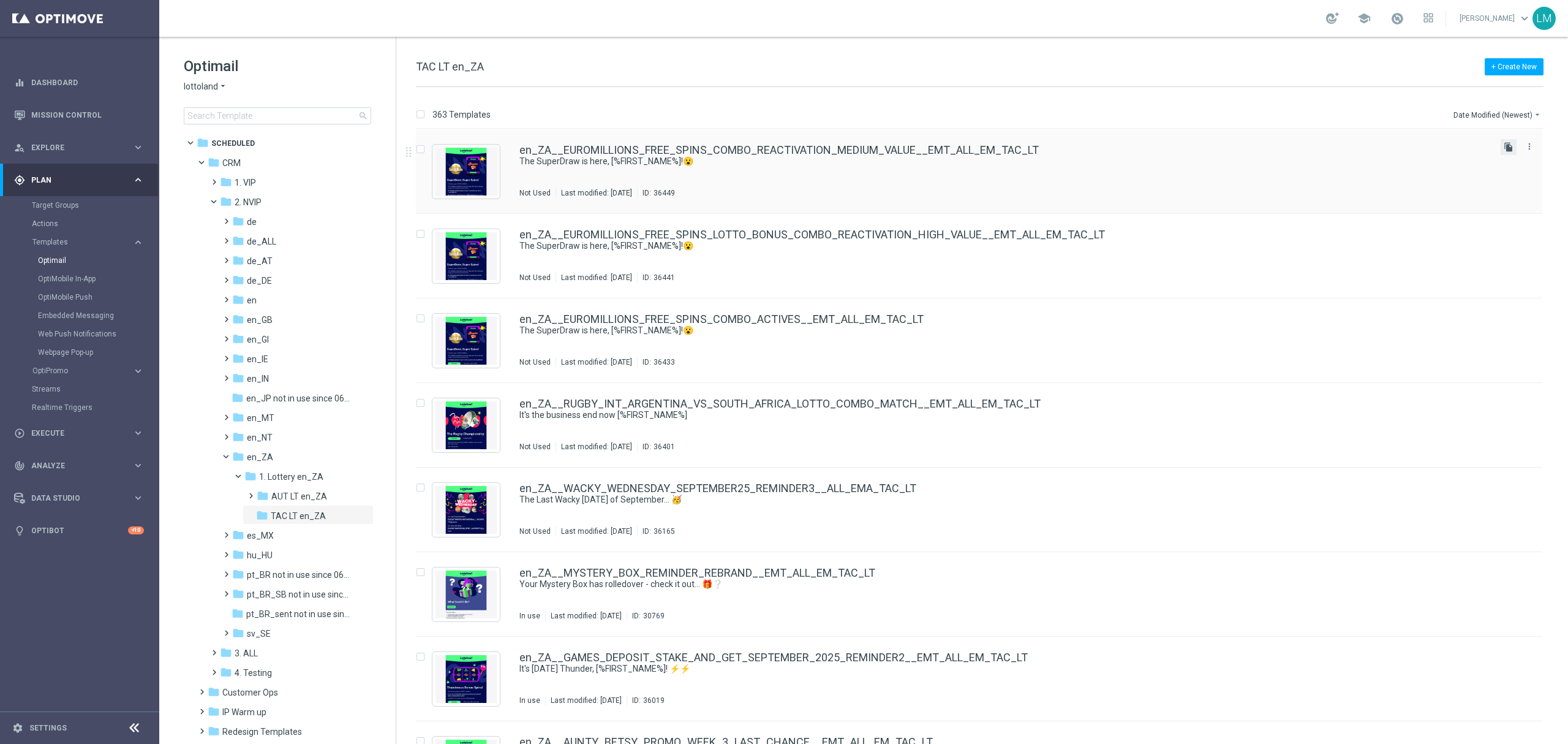
click at [1504, 147] on icon "file_copy" at bounding box center [1509, 147] width 10 height 10
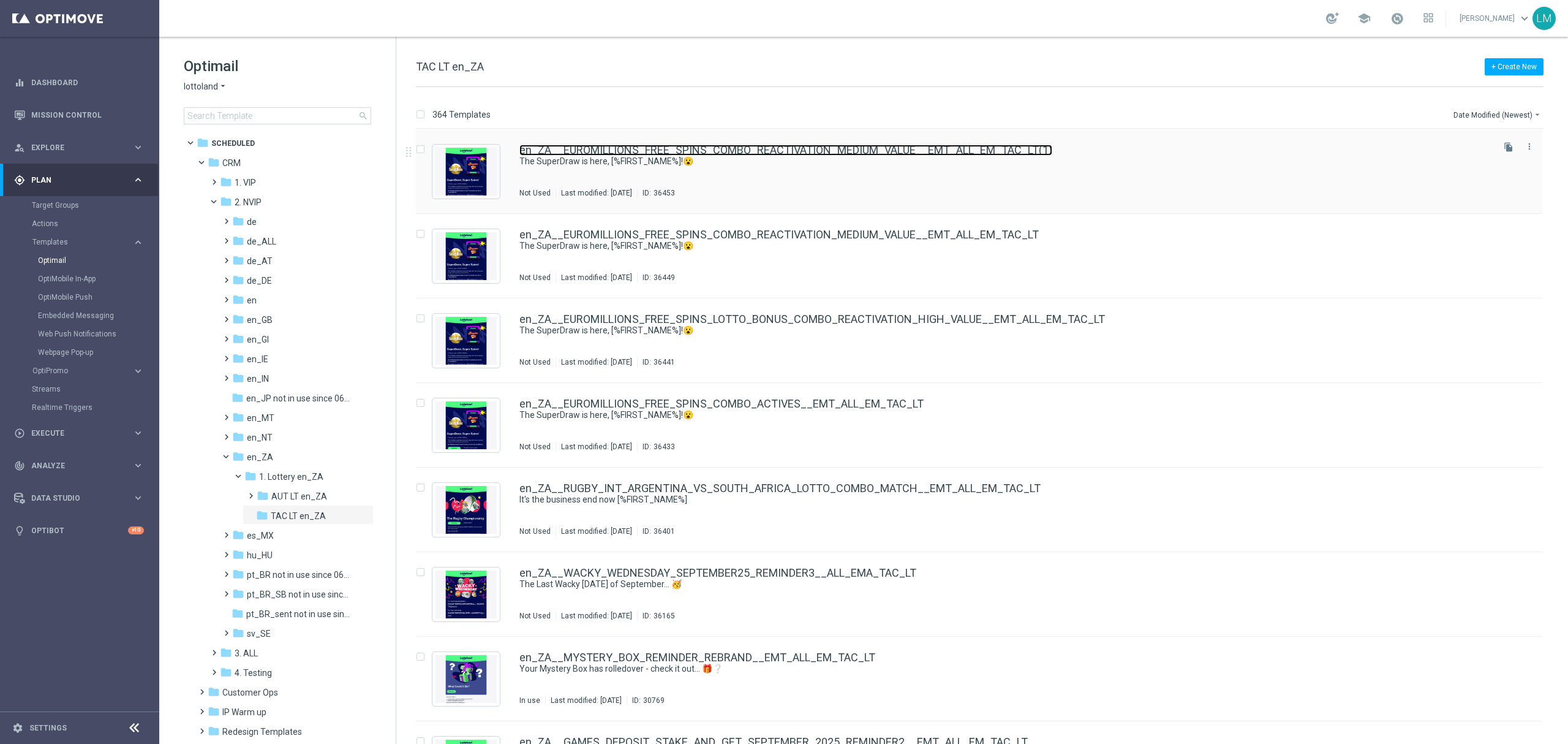
click at [586, 152] on link "en_ZA__EUROMILLIONS_FREE_SPINS_COMBO_REACTIVATION_MEDIUM_VALUE__EMT_ALL_EM_TAC_…" at bounding box center [786, 150] width 533 height 11
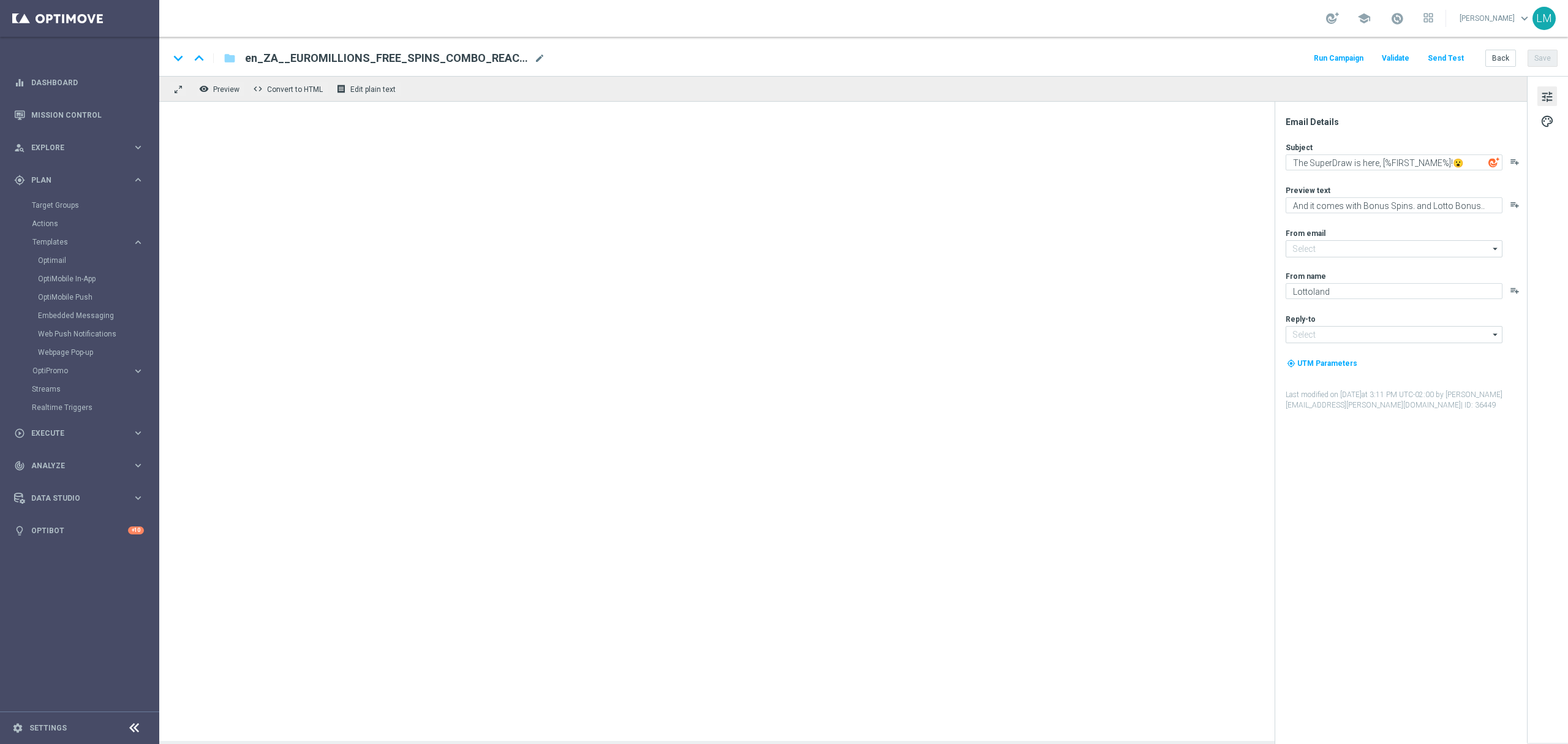
type input "mail@crm.lottoland.com"
type input "support@lottoland.co.za"
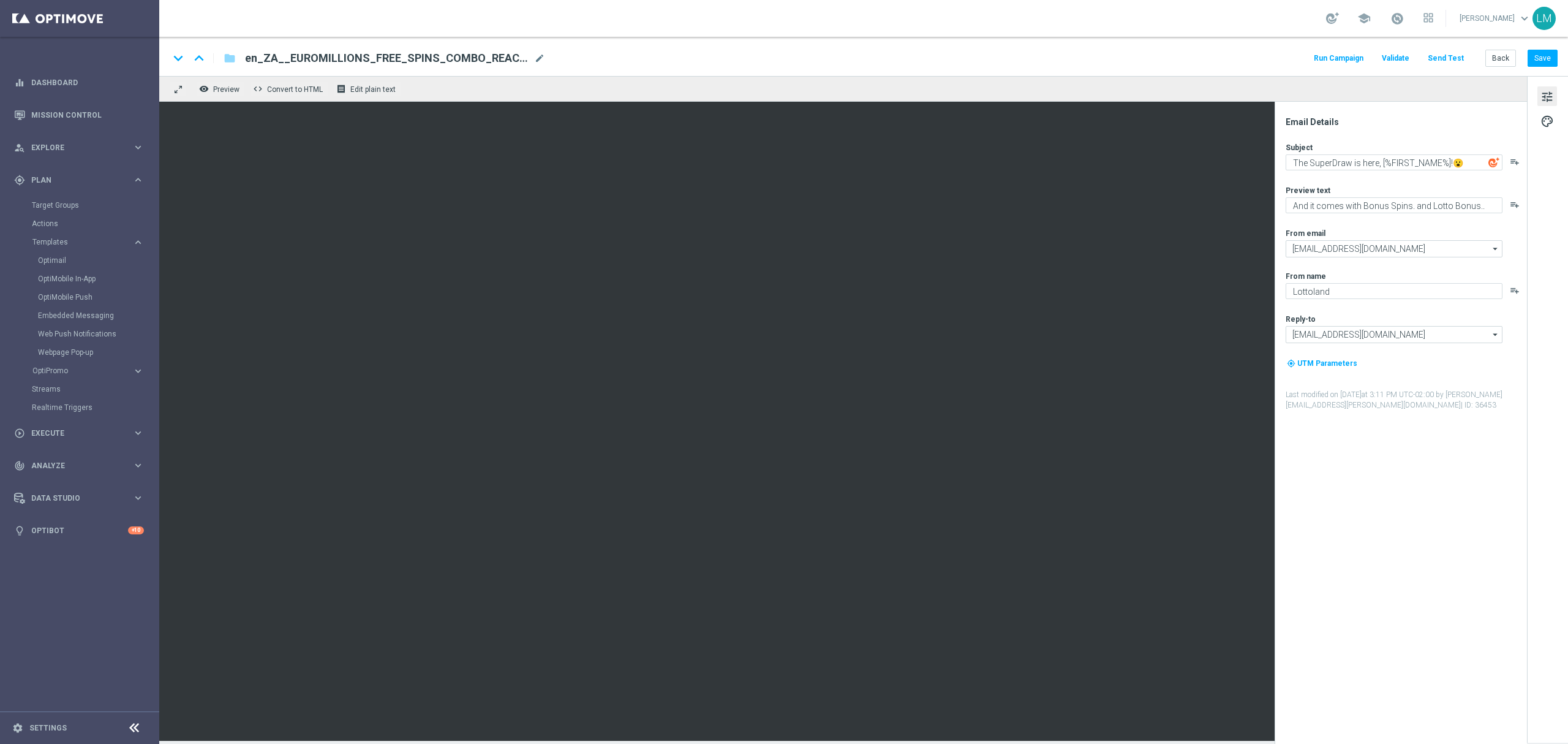
click at [532, 60] on div "en_ZA__EUROMILLIONS_FREE_SPINS_COMBO_REACTIVATION_MEDIUM_VALUE__EMT_ALL_EM_TAC_…" at bounding box center [395, 58] width 300 height 16
paste input "LOW_VALUE__EMT_ALL_EM_TAC_LT"
type input "en_ZA__EUROMILLIONS_FREE_SPINS_COMBO_REACTIVATION_LOW_VALUE__EMT_ALL_EM_TAC_LT"
click at [550, 72] on div "keyboard_arrow_down keyboard_arrow_up folder en_ZA__EUROMILLIONS_FREE_SPINS_COM…" at bounding box center [864, 56] width 1409 height 39
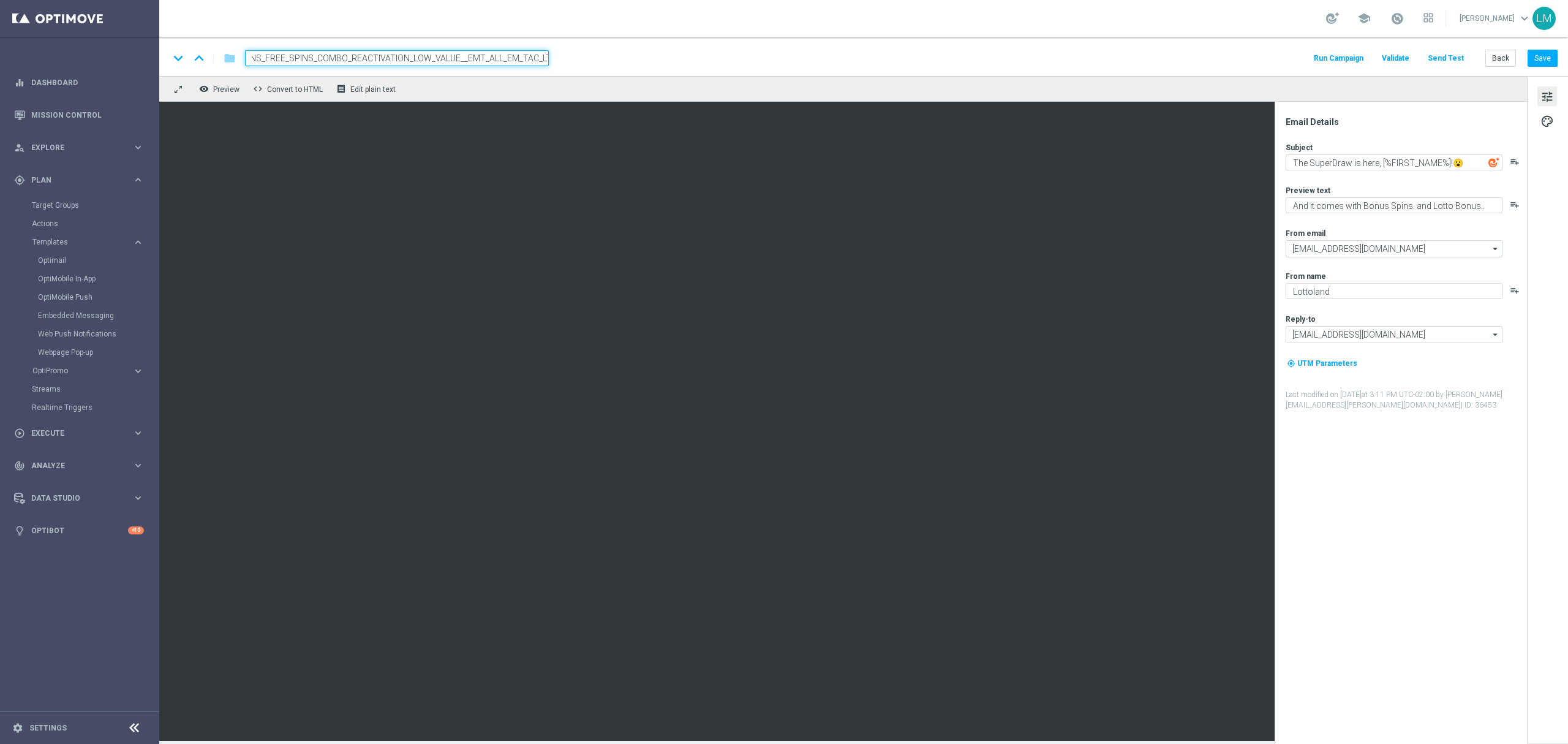
scroll to position [0, 0]
click at [530, 63] on input "en_ZA__EUROMILLIONS_FREE_SPINS_COMBO_REACTIVATION_LOW_VALUE__EMT_ALL_EM_TAC_LT" at bounding box center [397, 58] width 304 height 16
click at [519, 87] on div "remove_red_eye Preview code Convert to HTML receipt Edit plain text" at bounding box center [844, 89] width 1368 height 25
click at [517, 62] on input "en_ZA__EUROMILLIONS_FREE_SPINS_COMBO_REACTIVATION_LOW_VALUE__EMT_ALL_EM_TAC_LT" at bounding box center [397, 58] width 304 height 16
click at [513, 71] on div "keyboard_arrow_down keyboard_arrow_up folder en_ZA__EUROMILLIONS_FREE_SPINS_COM…" at bounding box center [864, 56] width 1409 height 39
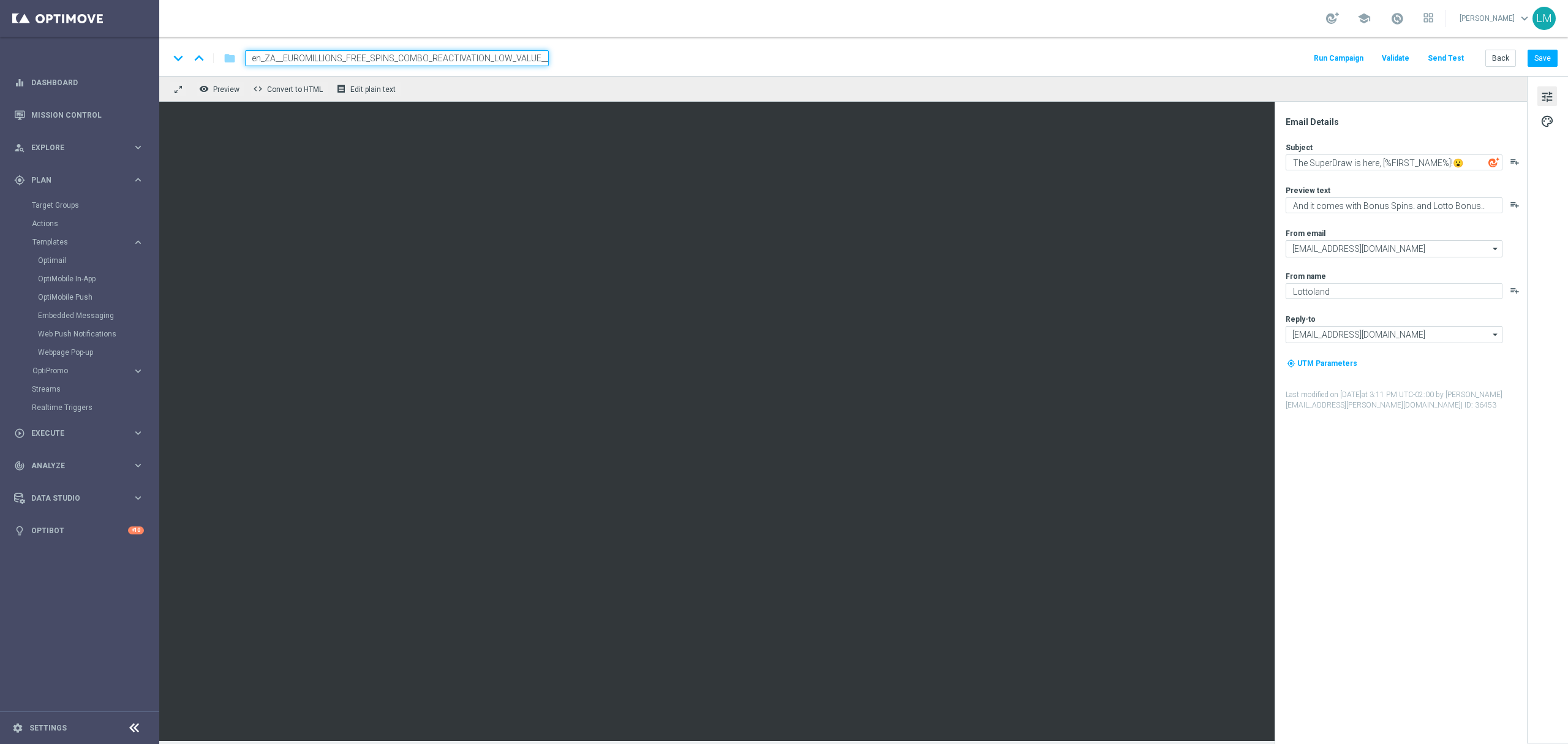
click at [506, 94] on div "remove_red_eye Preview code Convert to HTML receipt Edit plain text" at bounding box center [844, 89] width 1368 height 25
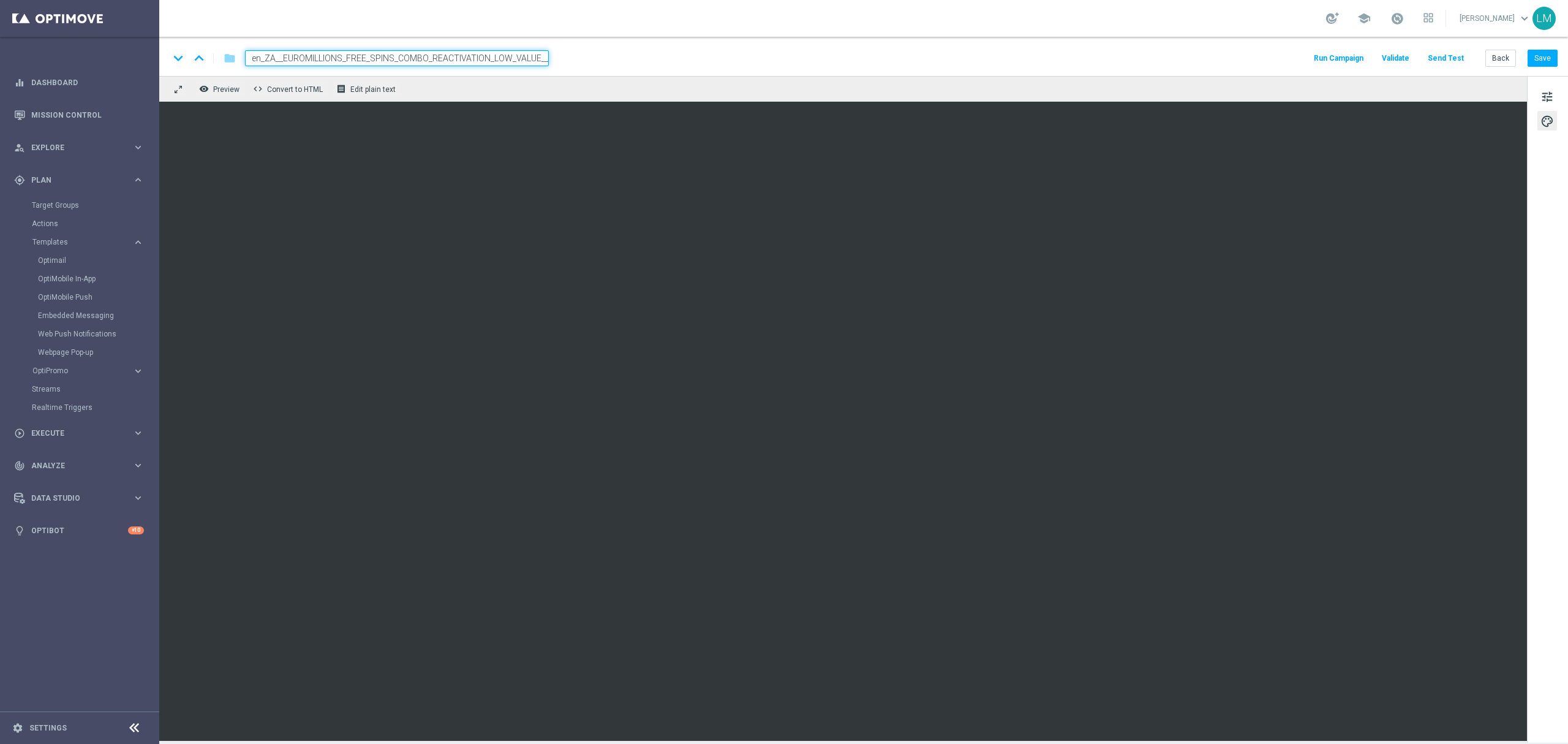
click at [500, 96] on div "remove_red_eye Preview code Convert to HTML receipt Edit plain text" at bounding box center [844, 89] width 1368 height 25
click at [502, 54] on input "en_ZA__EUROMILLIONS_FREE_SPINS_COMBO_REACTIVATION_LOW_VALUE__EMT_ALL_EM_TAC_LT" at bounding box center [397, 58] width 304 height 16
click at [498, 72] on div "keyboard_arrow_down keyboard_arrow_up folder en_ZA__EUROMILLIONS_FREE_SPINS_COM…" at bounding box center [864, 56] width 1409 height 39
click at [1533, 62] on button "Save" at bounding box center [1543, 58] width 30 height 17
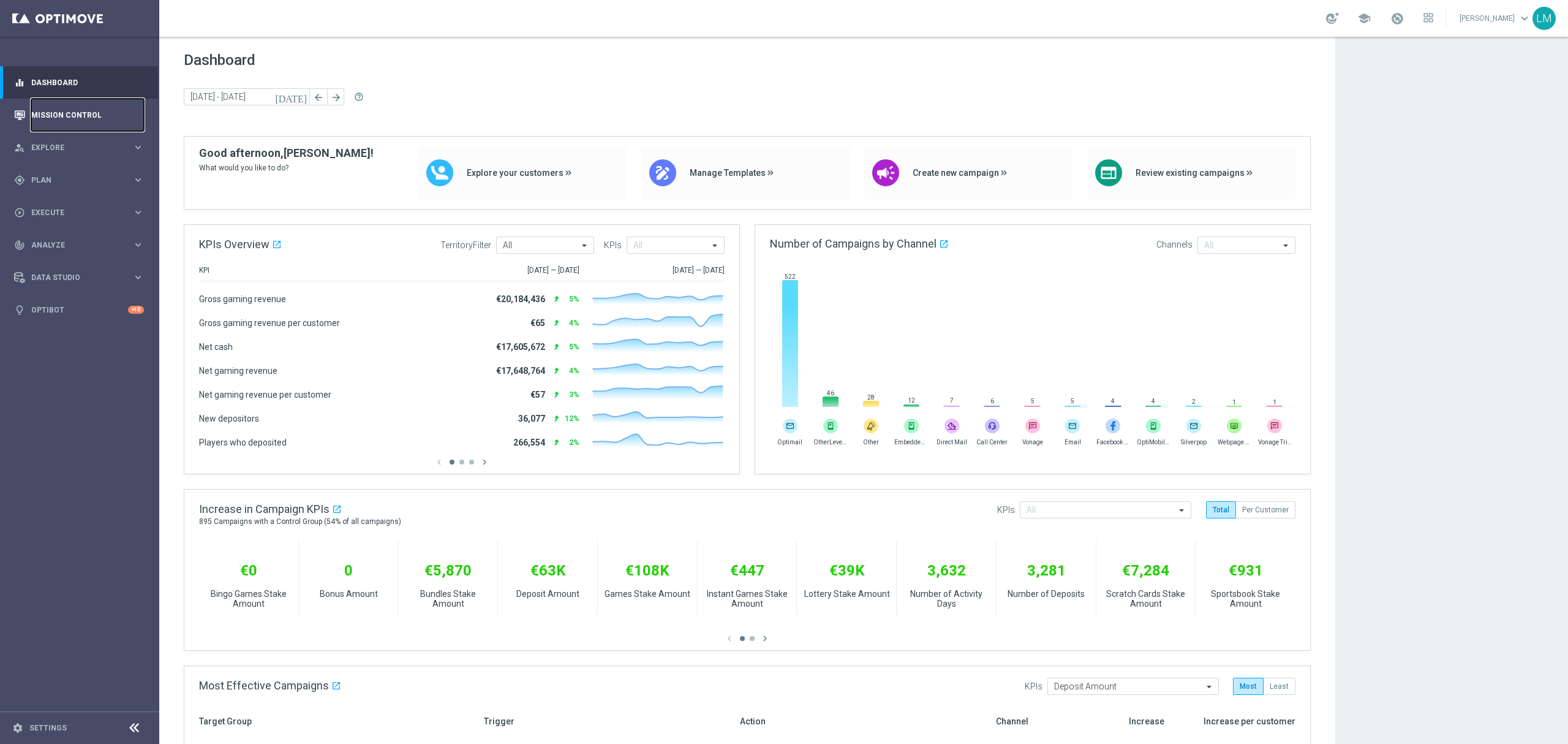
click at [111, 116] on link "Mission Control" at bounding box center [87, 115] width 113 height 33
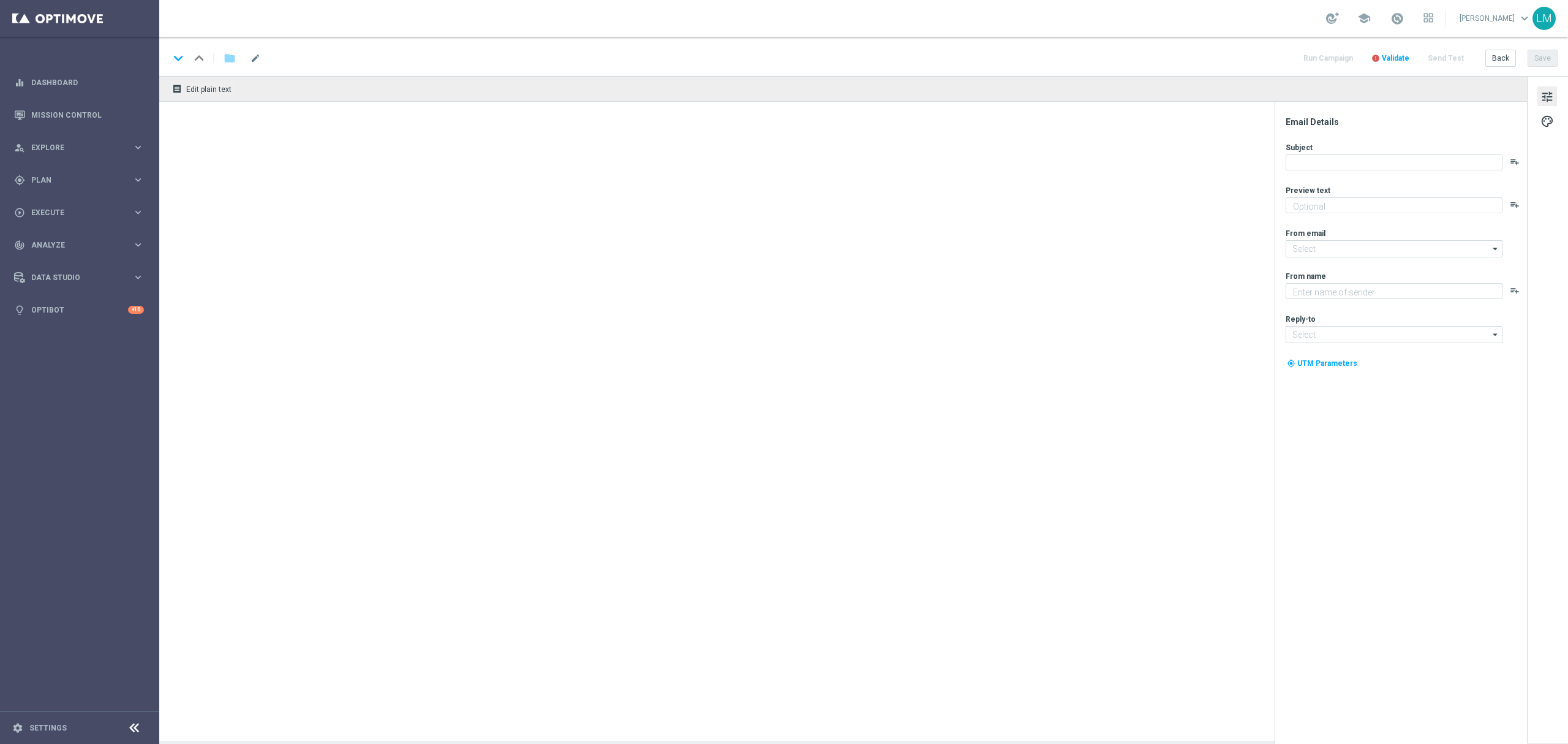
type textarea "And it comes with Bonus Spins. and Lotto Bonus.."
type textarea "Lottoland"
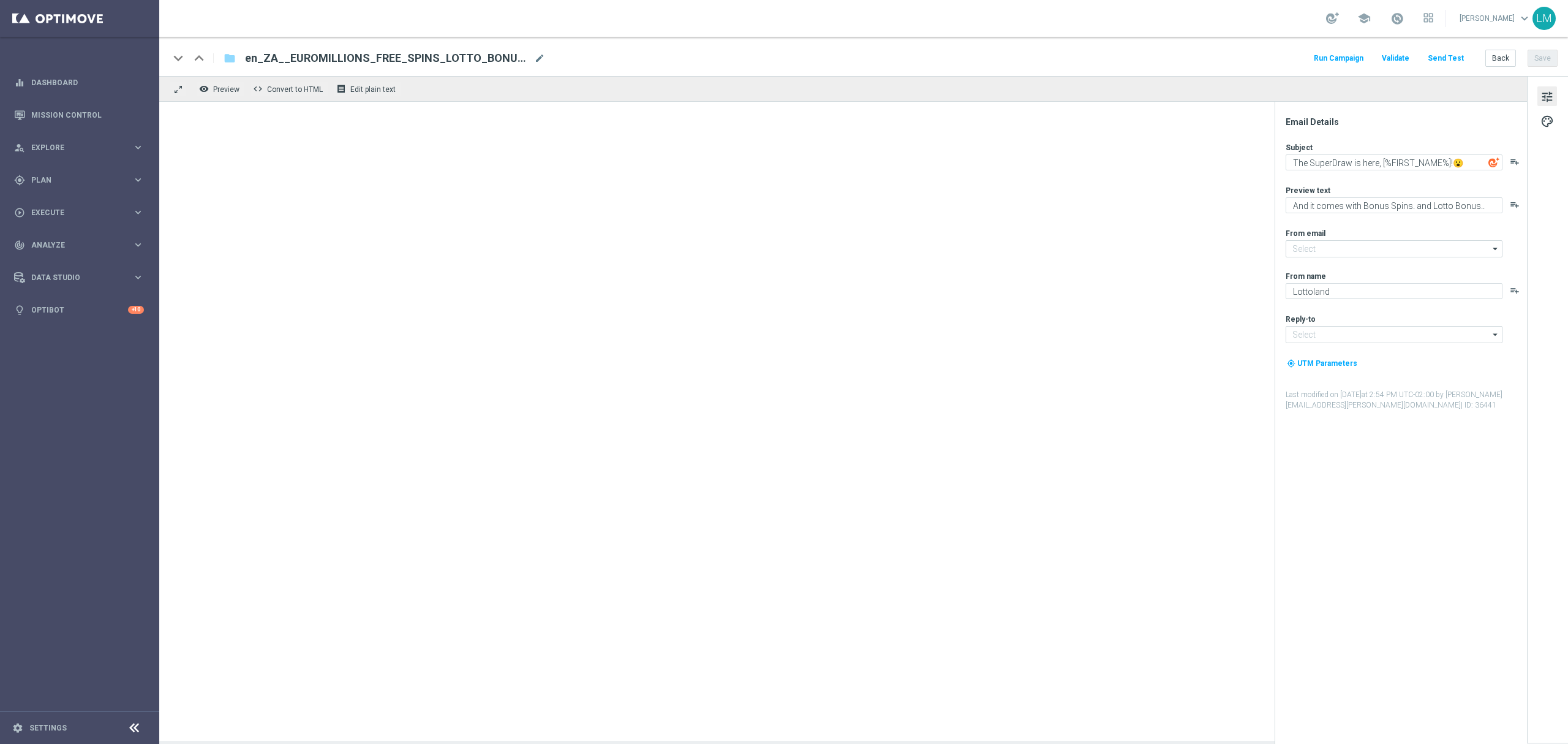
type input "[EMAIL_ADDRESS][DOMAIN_NAME]"
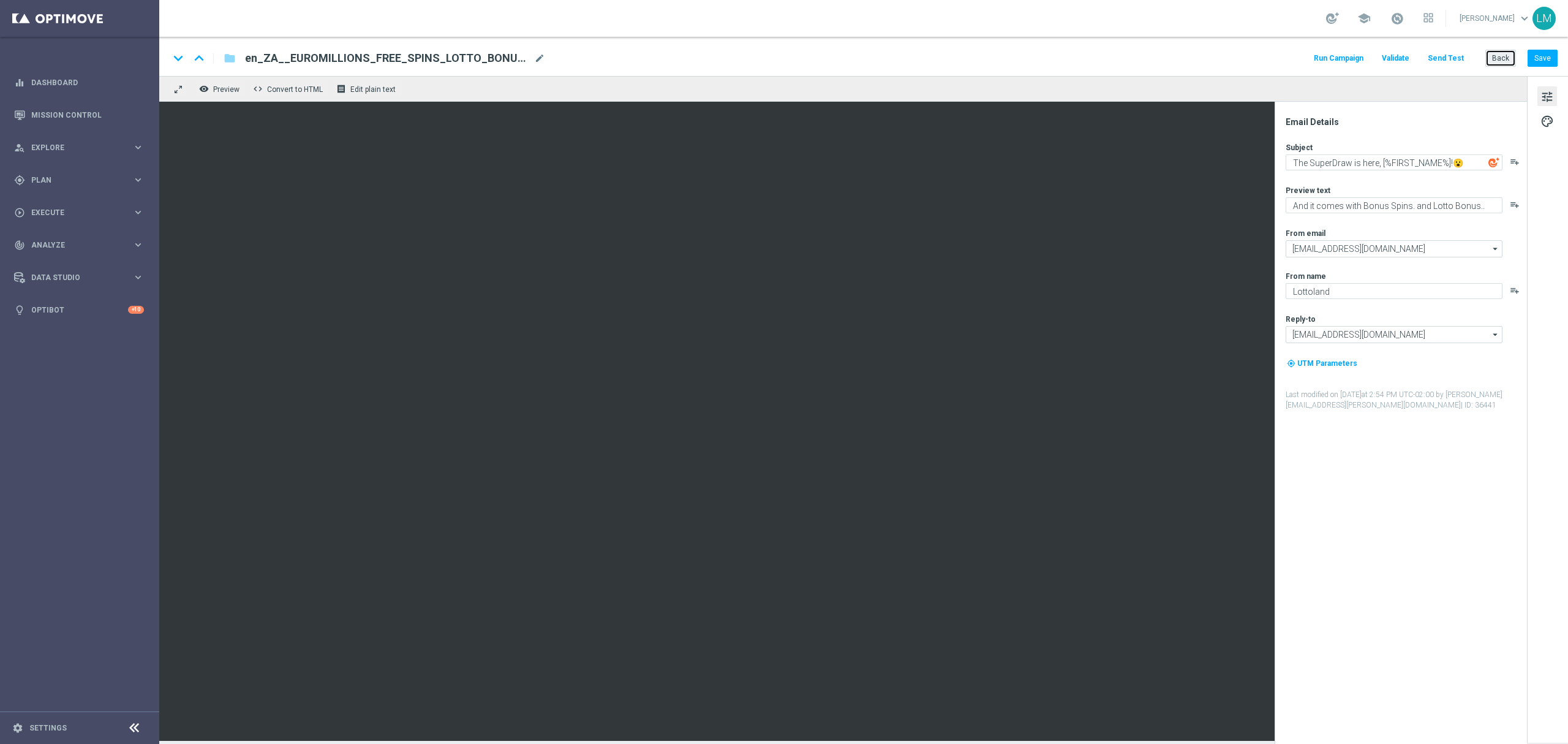
click at [1505, 59] on button "Back" at bounding box center [1500, 58] width 31 height 17
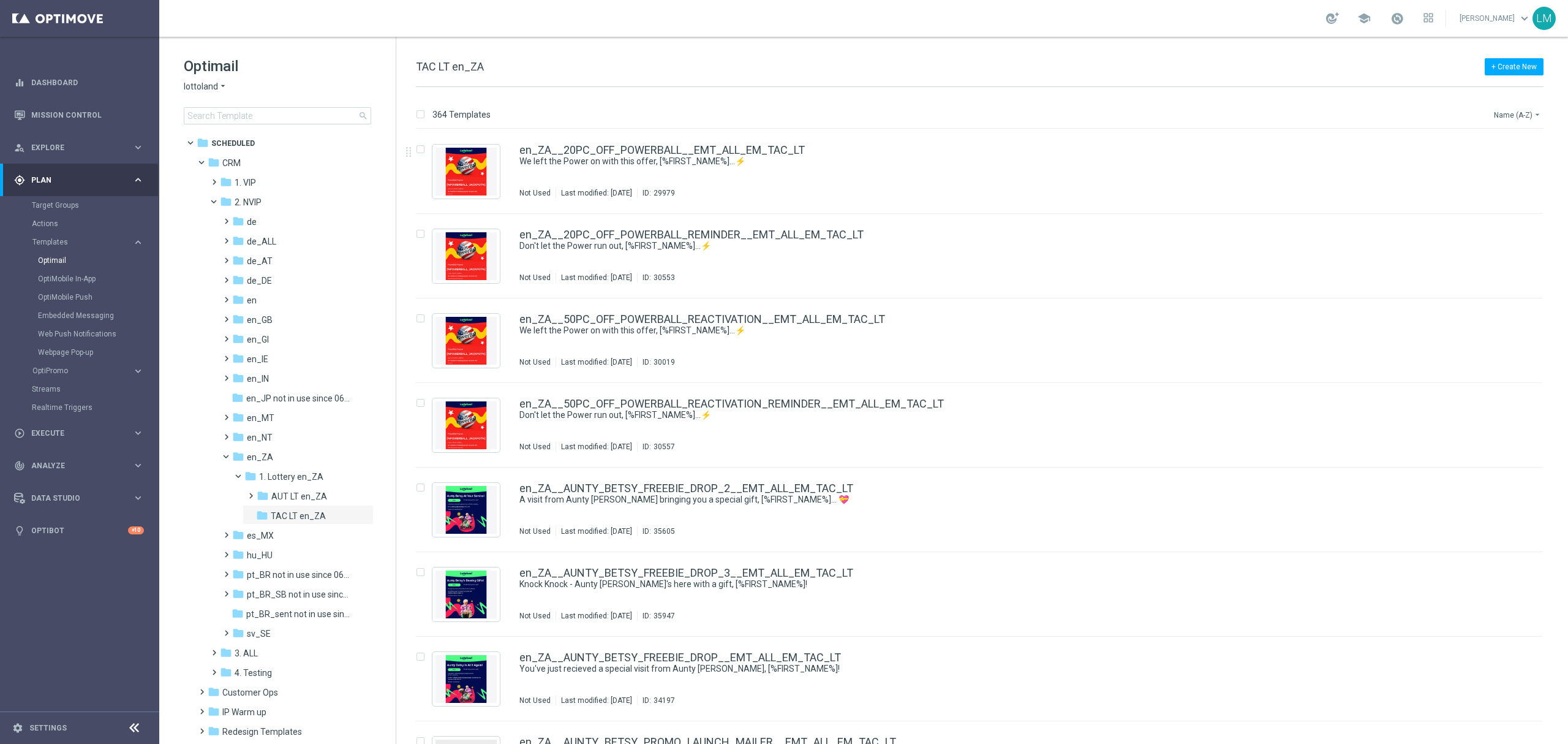
click at [1497, 115] on button "Name (A-Z) arrow_drop_down" at bounding box center [1518, 115] width 51 height 15
click at [1491, 163] on div "Date Modified (Newest)" at bounding box center [1494, 169] width 98 height 17
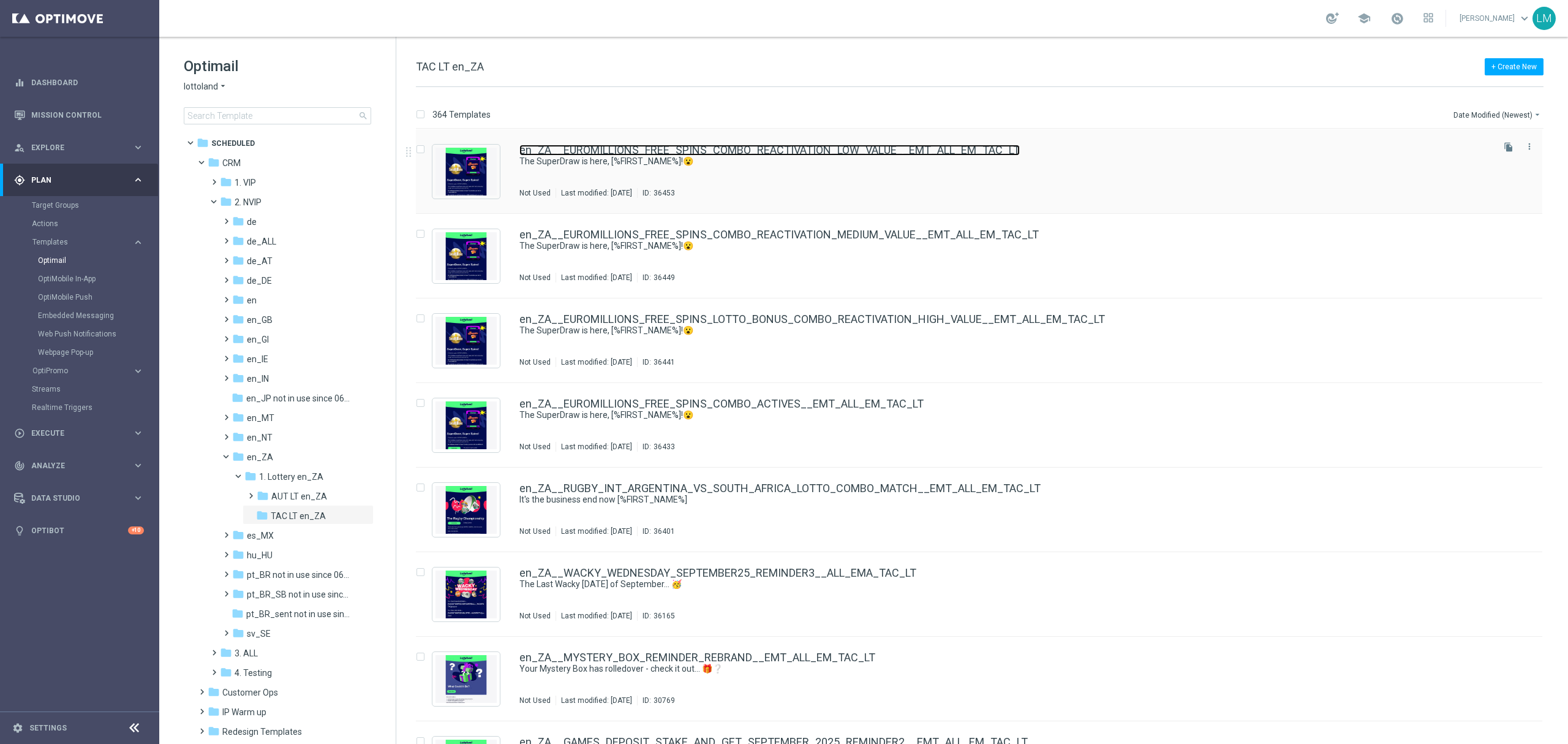
click at [699, 145] on link "en_ZA__EUROMILLIONS_FREE_SPINS_COMBO_REACTIVATION_LOW_VALUE__EMT_ALL_EM_TAC_LT" at bounding box center [769, 150] width 500 height 11
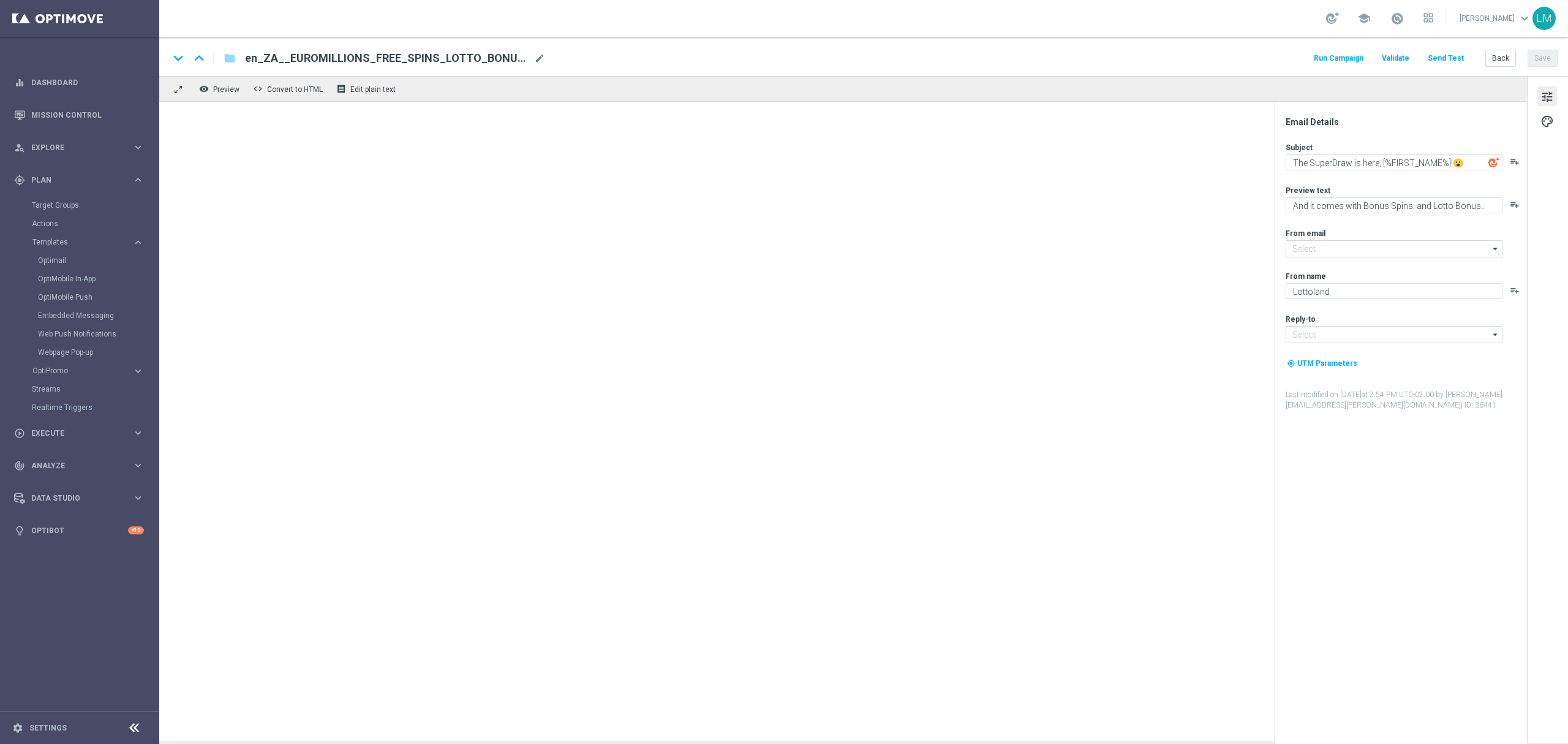
type input "mail@crm.lottoland.com"
type input "support@lottoland.co.za"
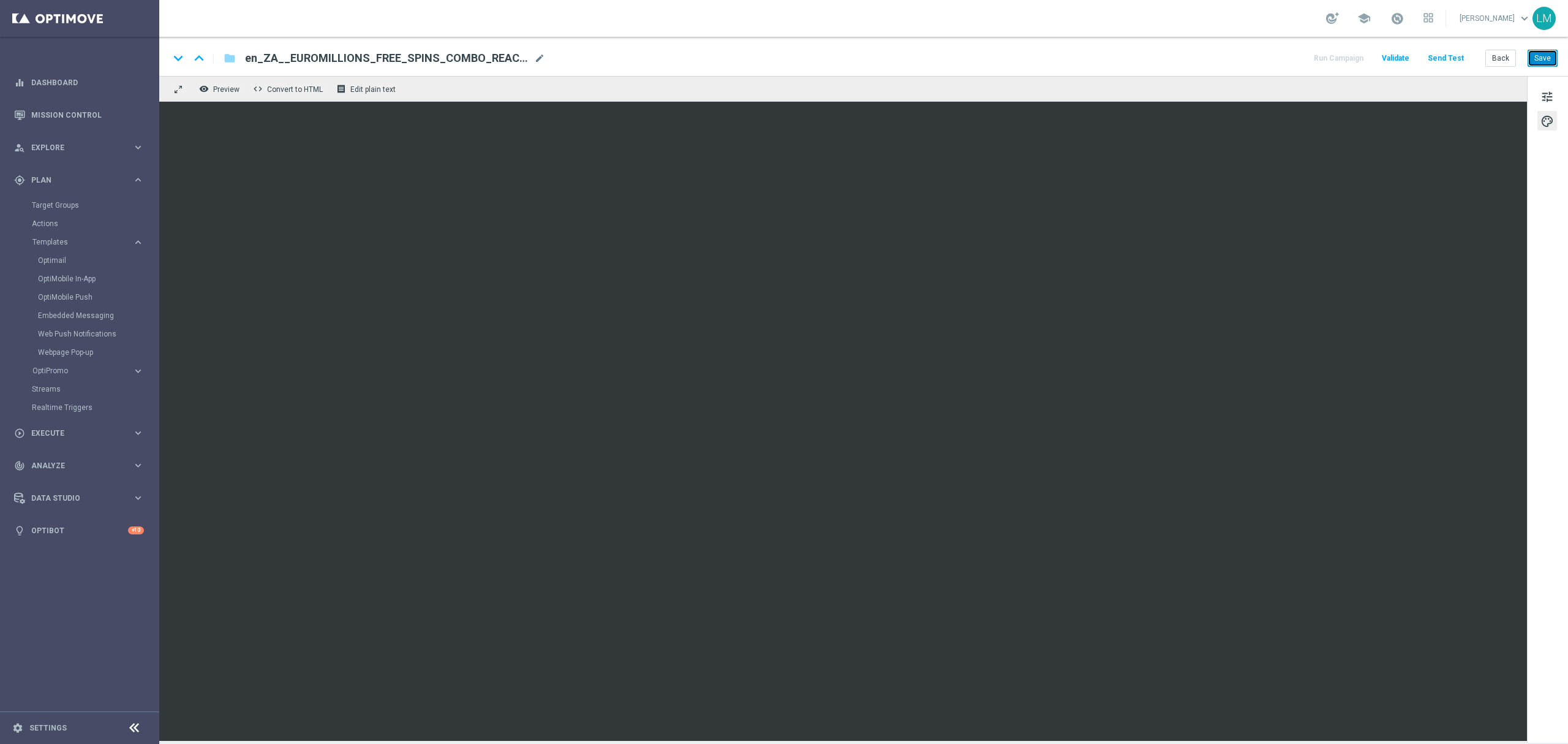
click at [1532, 64] on button "Save" at bounding box center [1543, 58] width 30 height 17
click at [1533, 54] on button "Save" at bounding box center [1543, 58] width 30 height 17
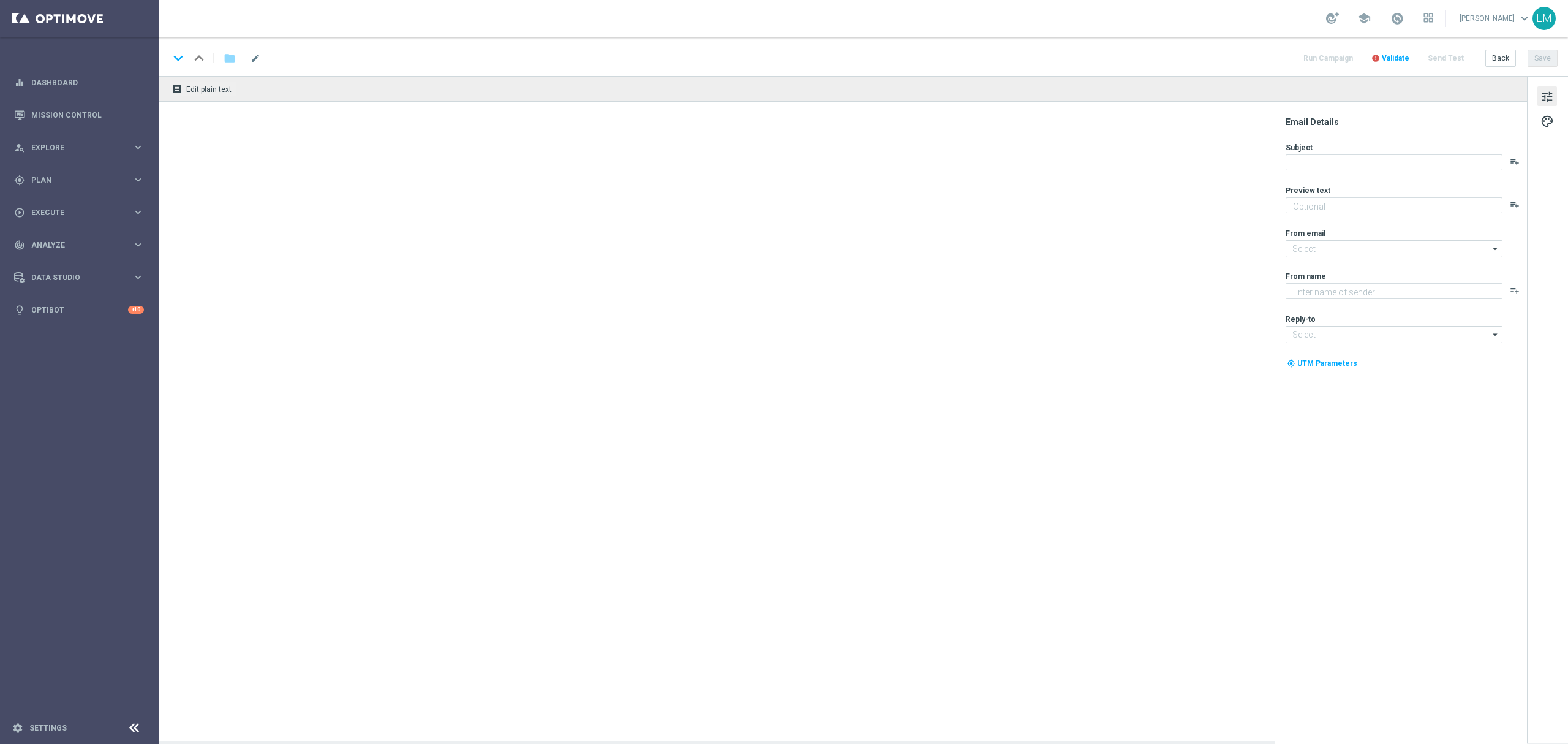
type textarea "And it comes with Bonus Spins..."
type textarea "Lottoland"
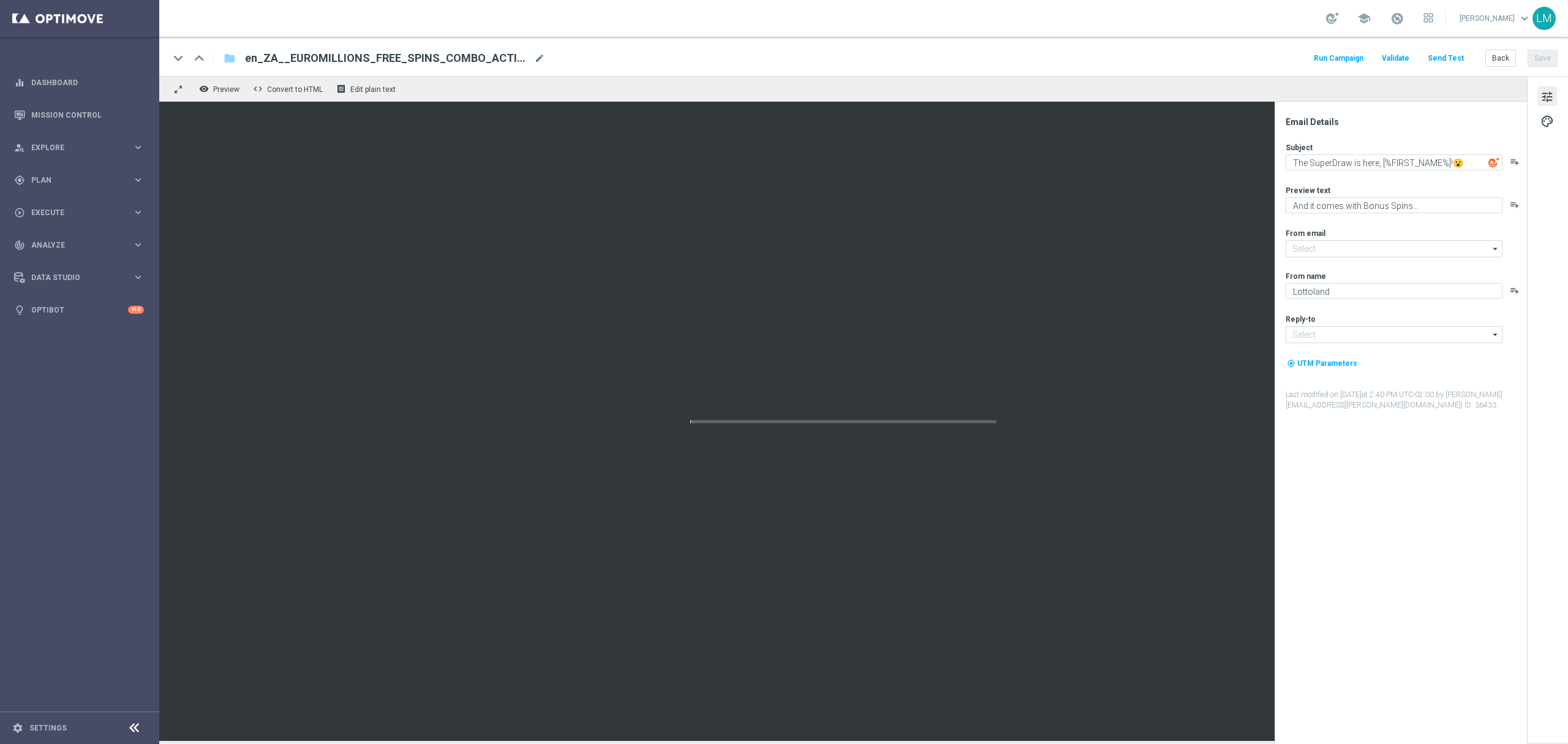
type input "[EMAIL_ADDRESS][DOMAIN_NAME]"
type input "support@lottoland.co.za"
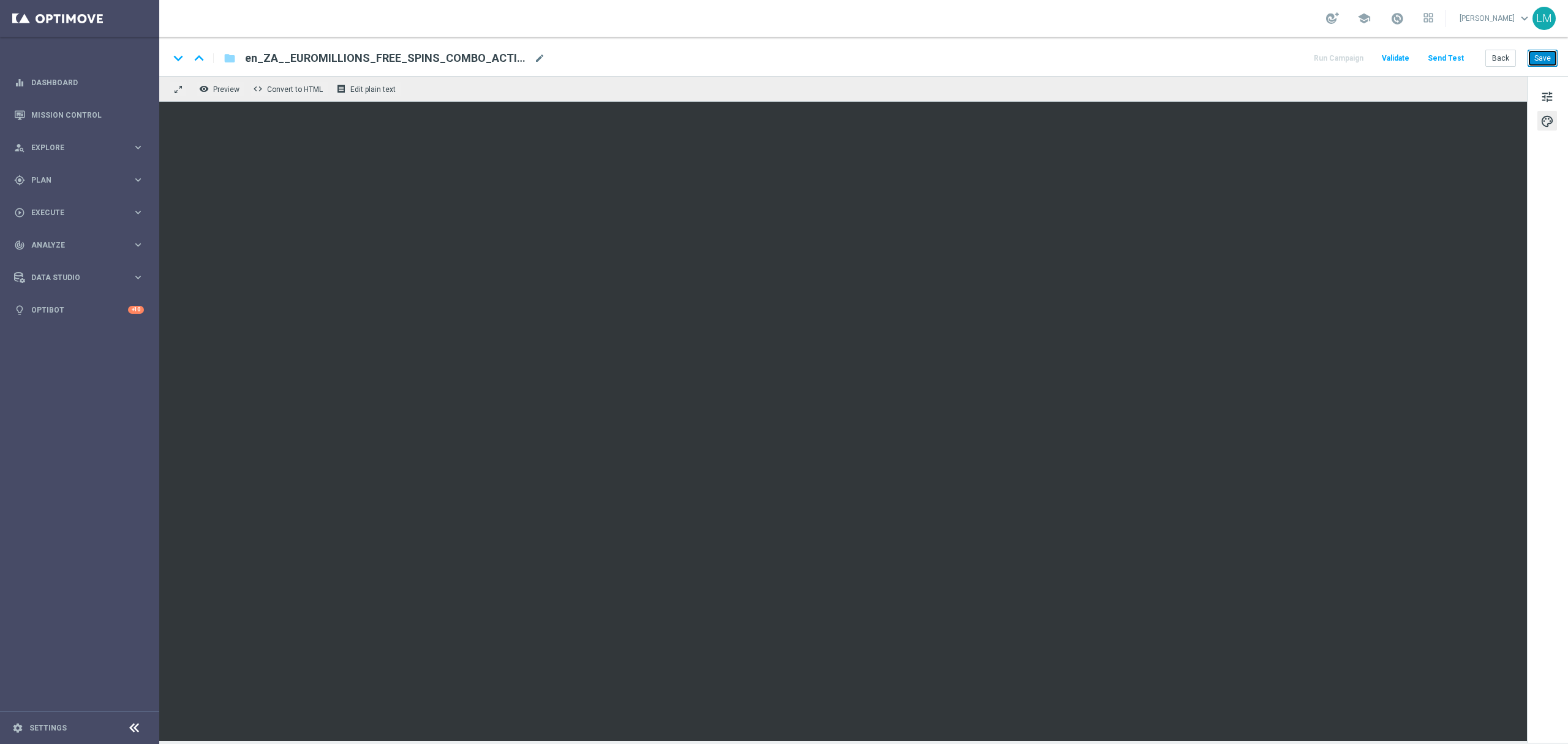
click at [1540, 55] on button "Save" at bounding box center [1543, 58] width 30 height 17
click at [1442, 57] on button "Send Test" at bounding box center [1446, 58] width 40 height 16
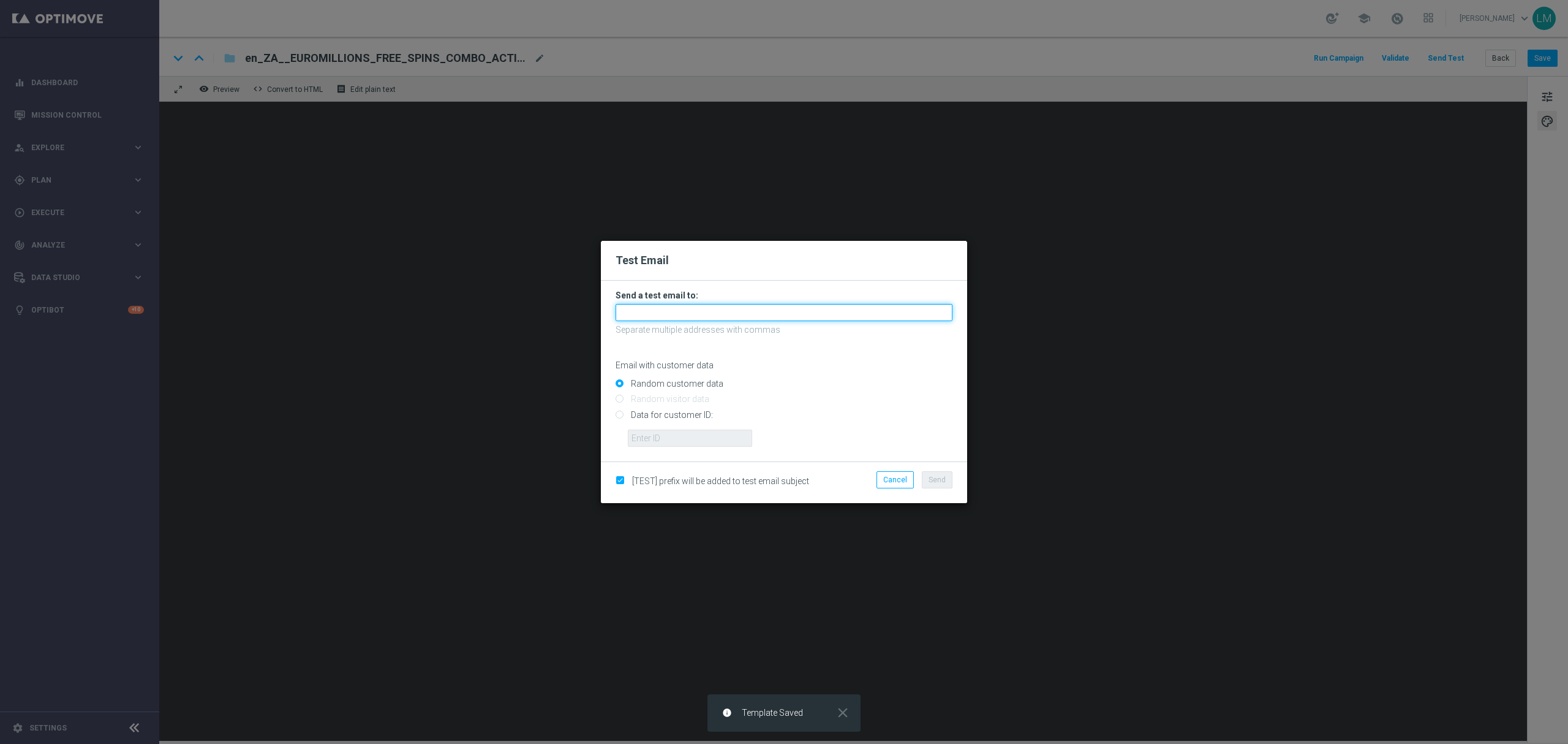
click at [640, 313] on input "text" at bounding box center [784, 312] width 337 height 17
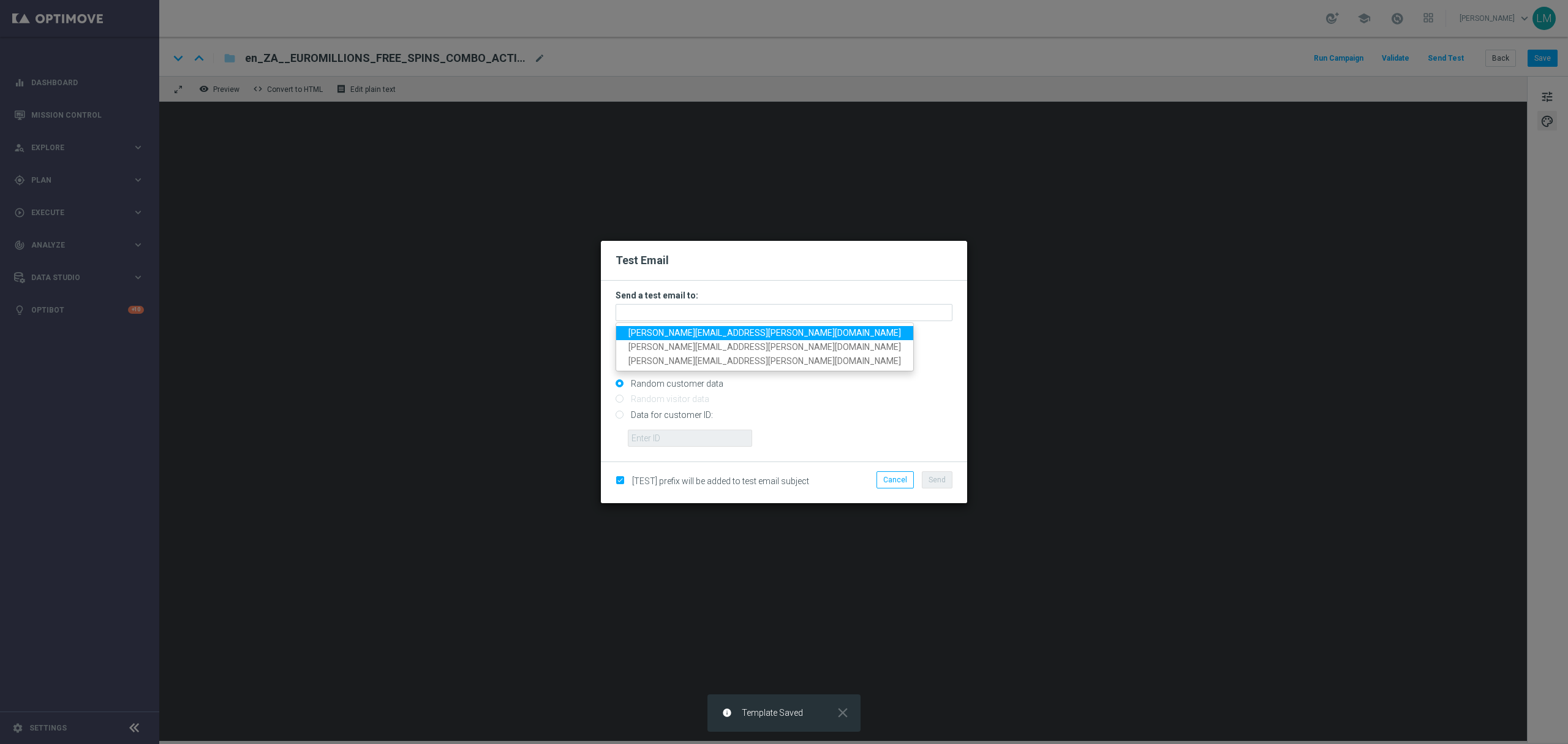
click at [657, 328] on span "leslie.martinez@lottoland.com" at bounding box center [765, 332] width 272 height 10
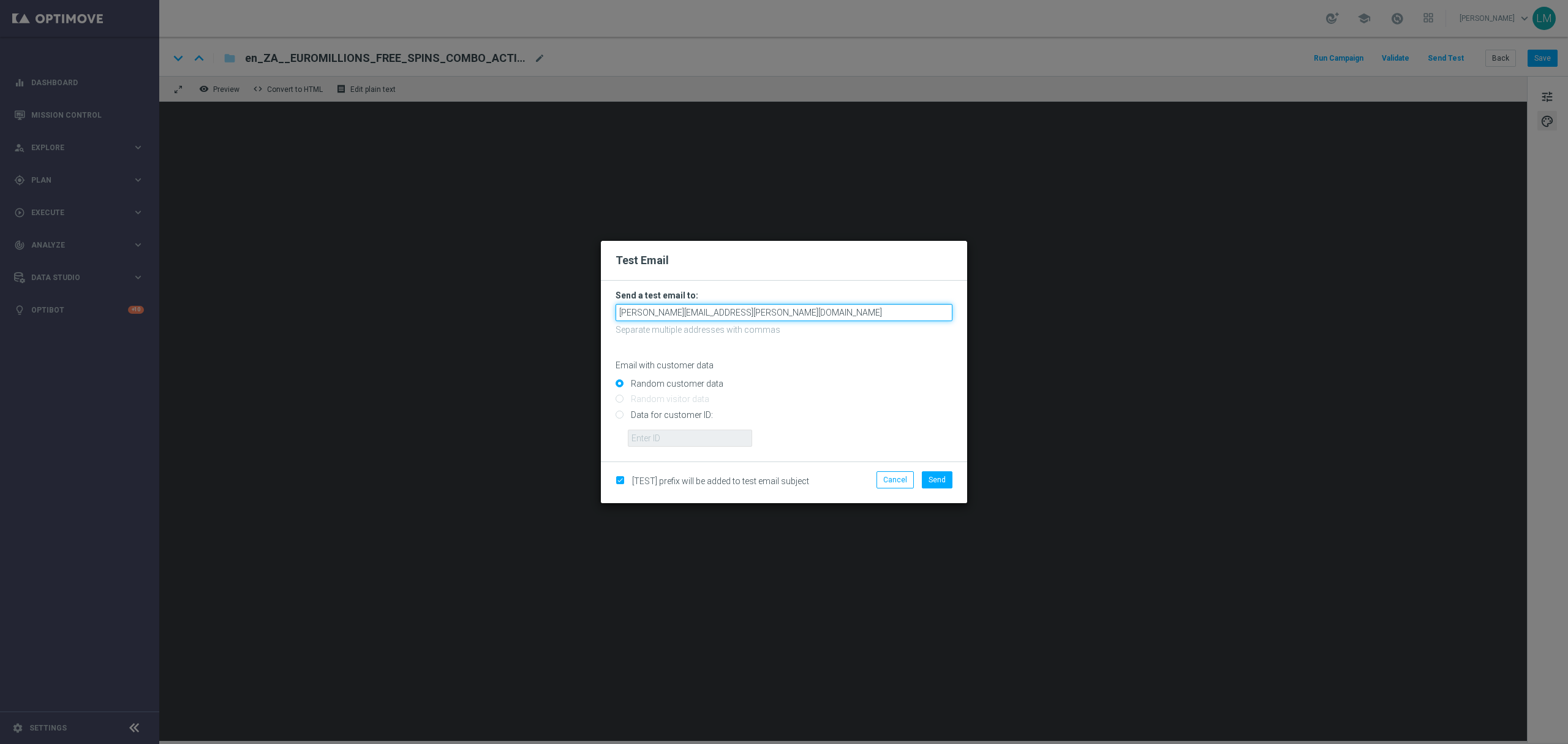
click at [745, 313] on input "leslie.martinez@lottoland.com" at bounding box center [784, 312] width 337 height 17
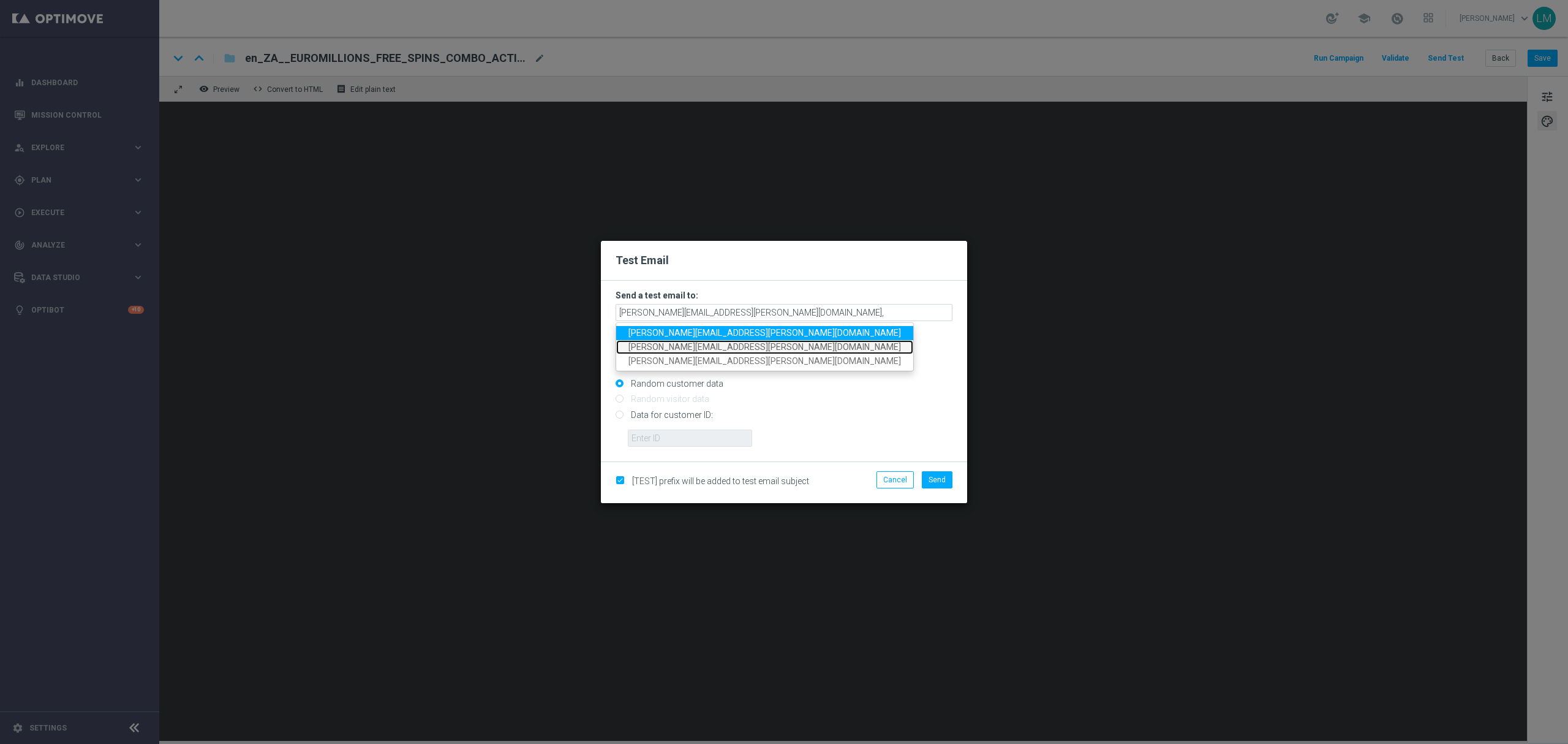
click at [687, 342] on span "ricky.hubbard@lottoland.com" at bounding box center [765, 347] width 272 height 10
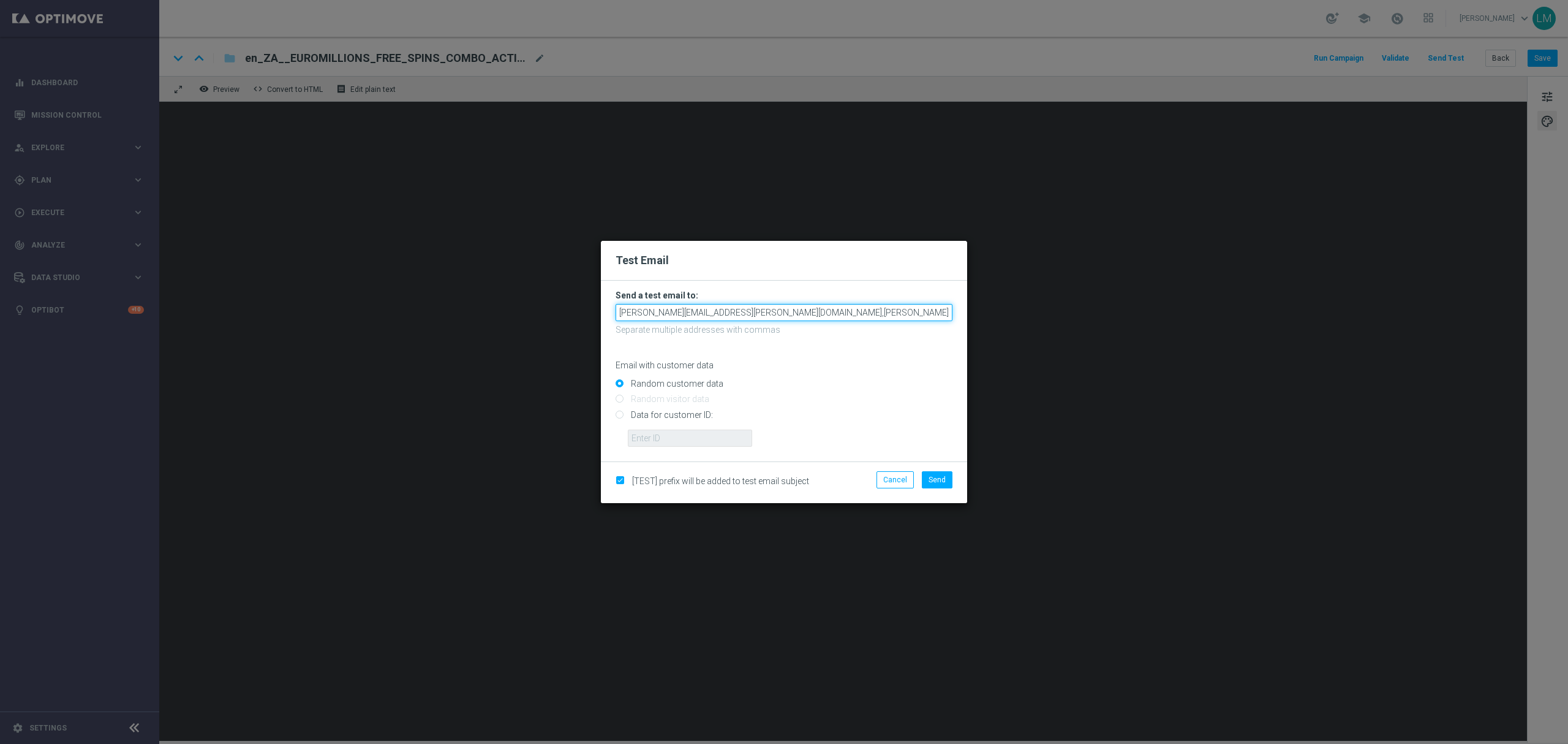
click at [859, 310] on input "leslie.martinez@lottoland.com,ricky.hubbard@lottoland.com" at bounding box center [784, 312] width 337 height 17
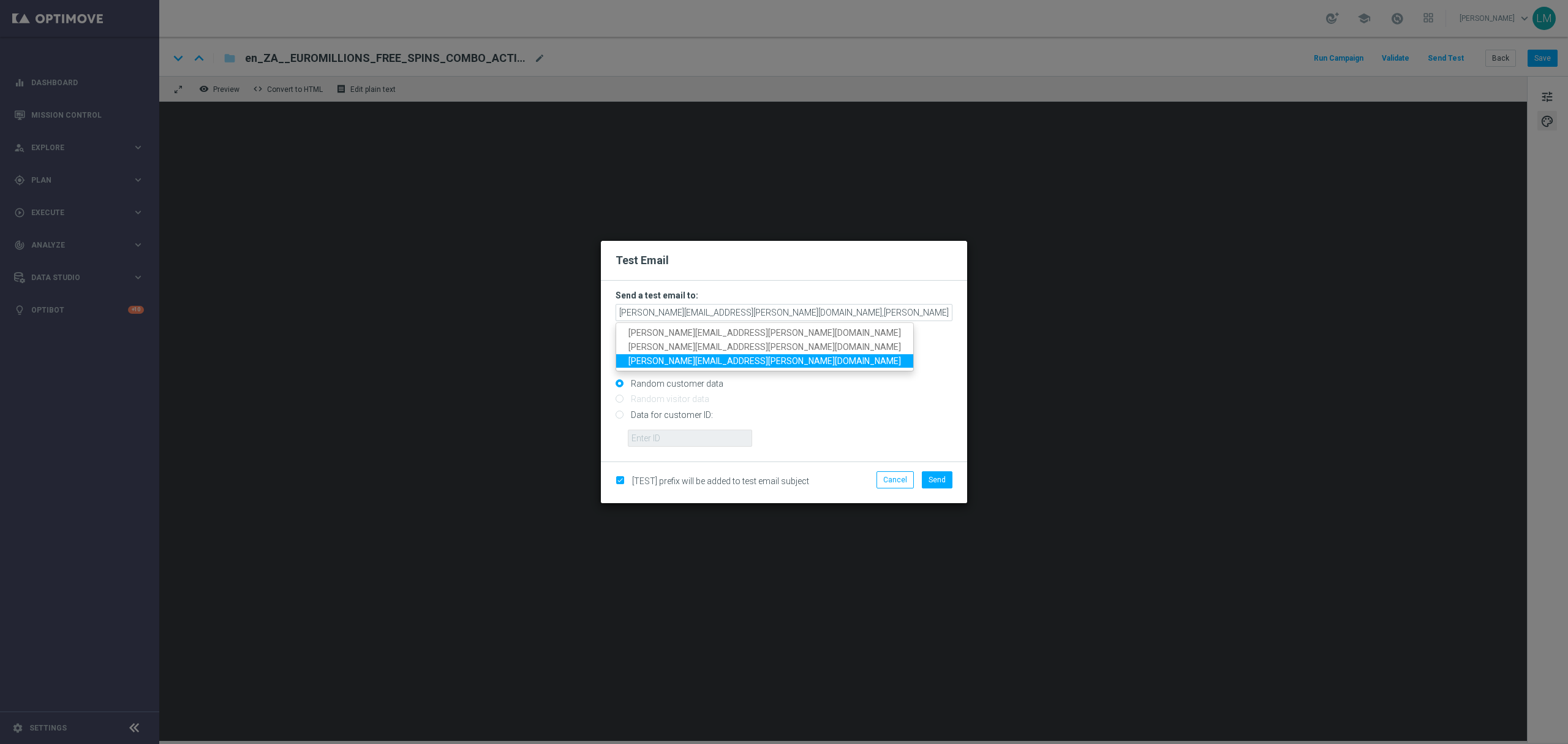
click at [649, 355] on span "millie.purcell@lottoland.com" at bounding box center [765, 360] width 272 height 10
type input "leslie.martinez@lottoland.com,ricky.hubbard@lottoland.com,millie.purcell@lottol…"
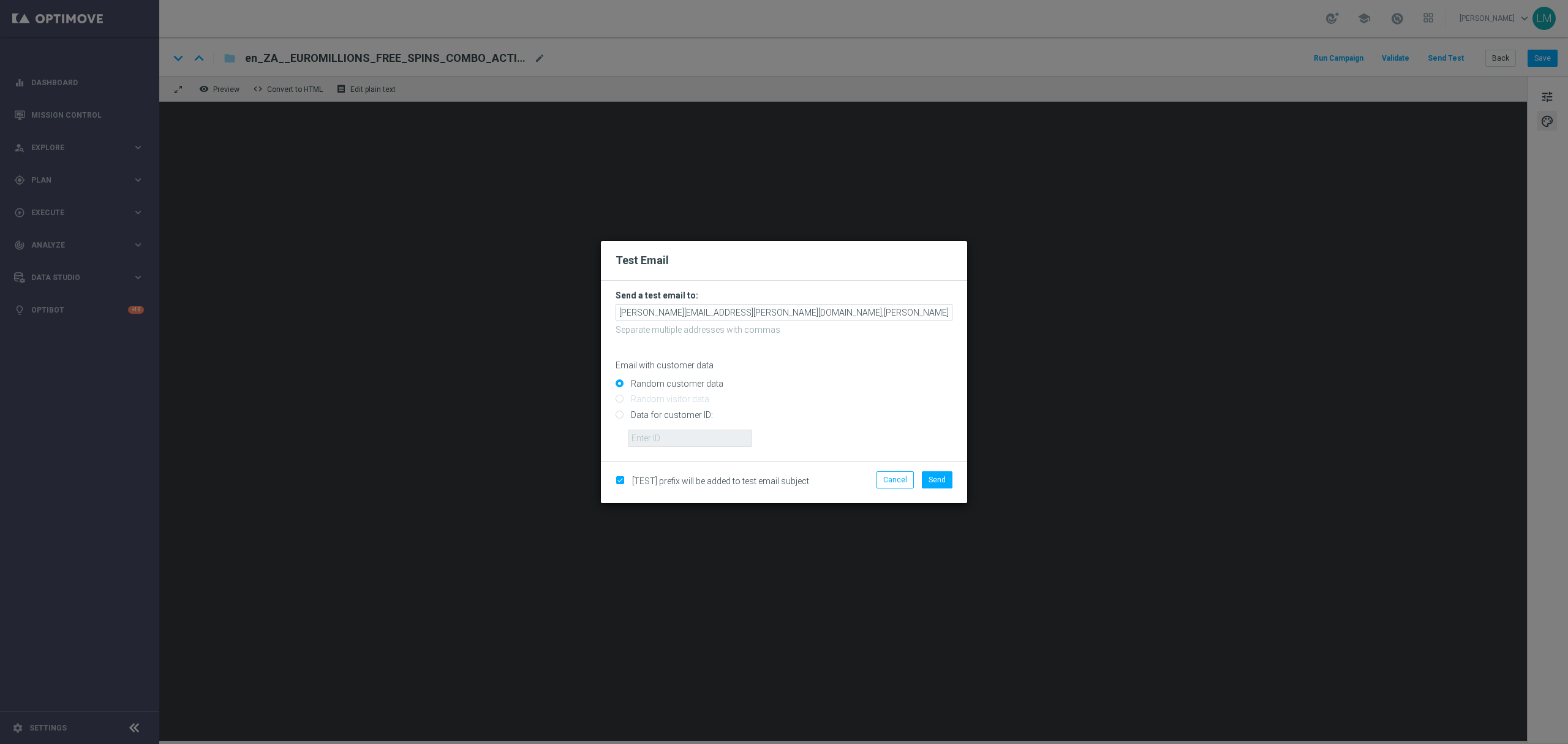
click at [670, 411] on input "Data for customer ID:" at bounding box center [784, 420] width 337 height 17
radio input "true"
click at [673, 430] on input "text" at bounding box center [690, 438] width 124 height 17
type input "10505907"
click at [937, 481] on span "Send" at bounding box center [937, 479] width 17 height 8
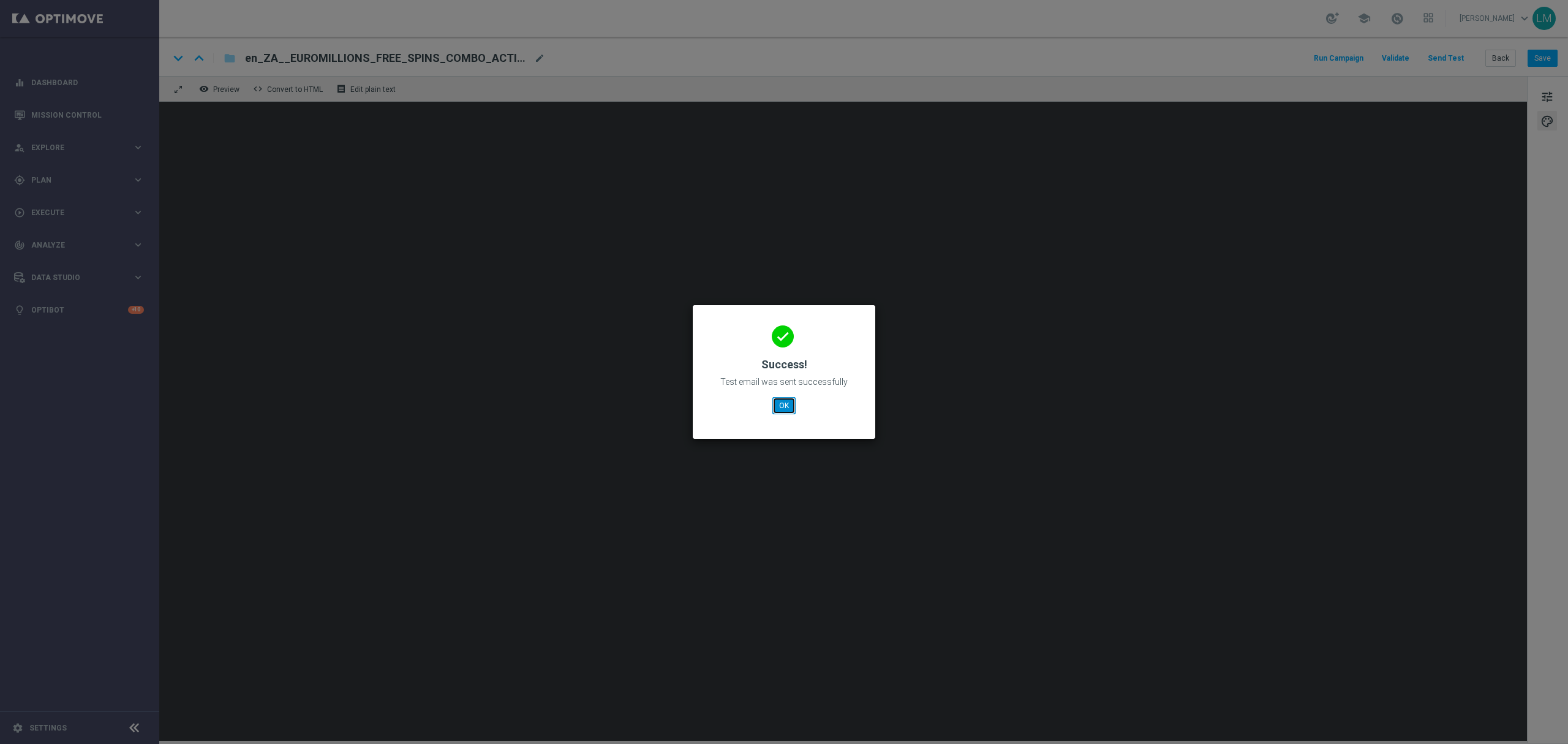
click at [795, 403] on button "OK" at bounding box center [784, 405] width 23 height 17
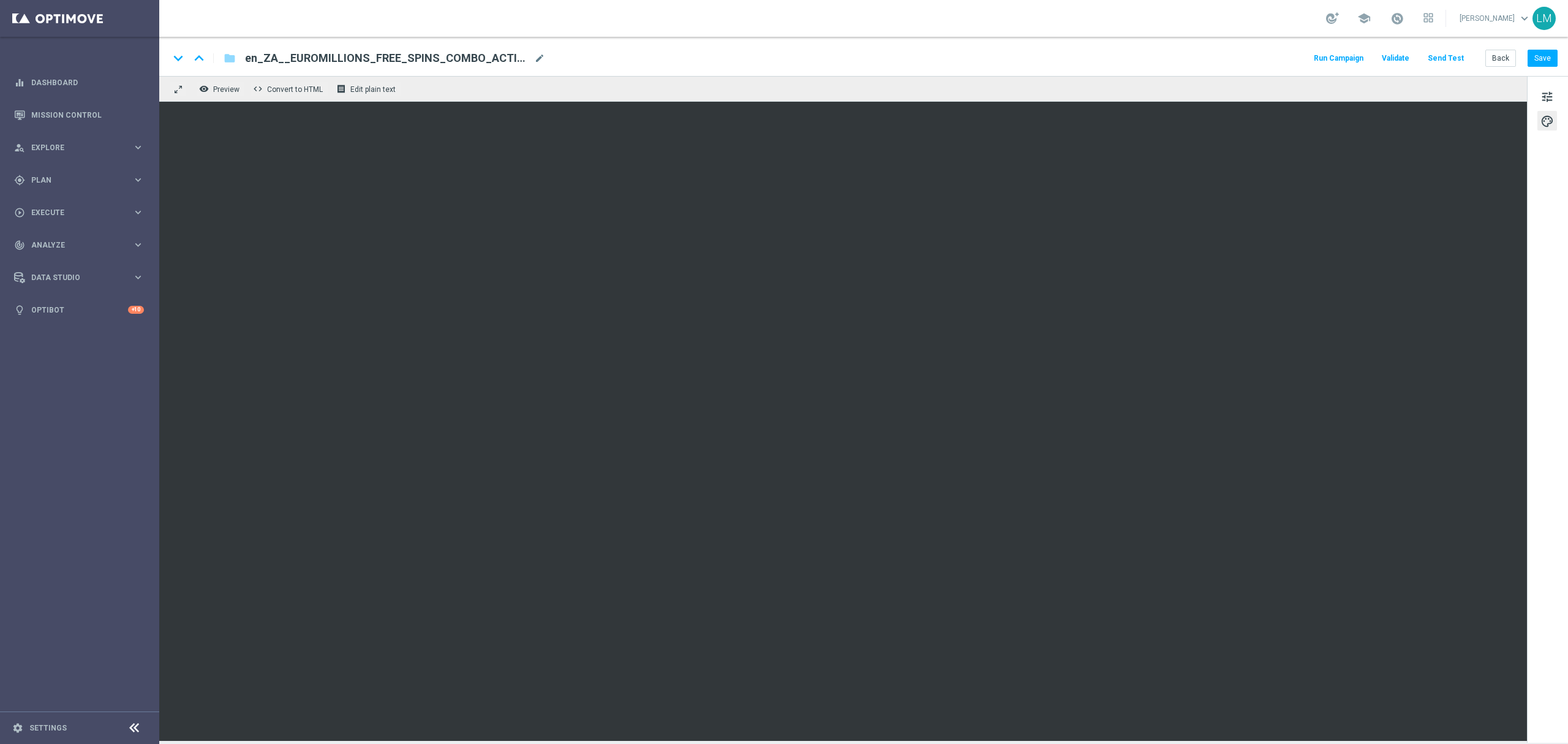
click at [1526, 55] on div "Back Save" at bounding box center [1521, 58] width 72 height 17
click at [1529, 55] on button "Save" at bounding box center [1543, 58] width 30 height 17
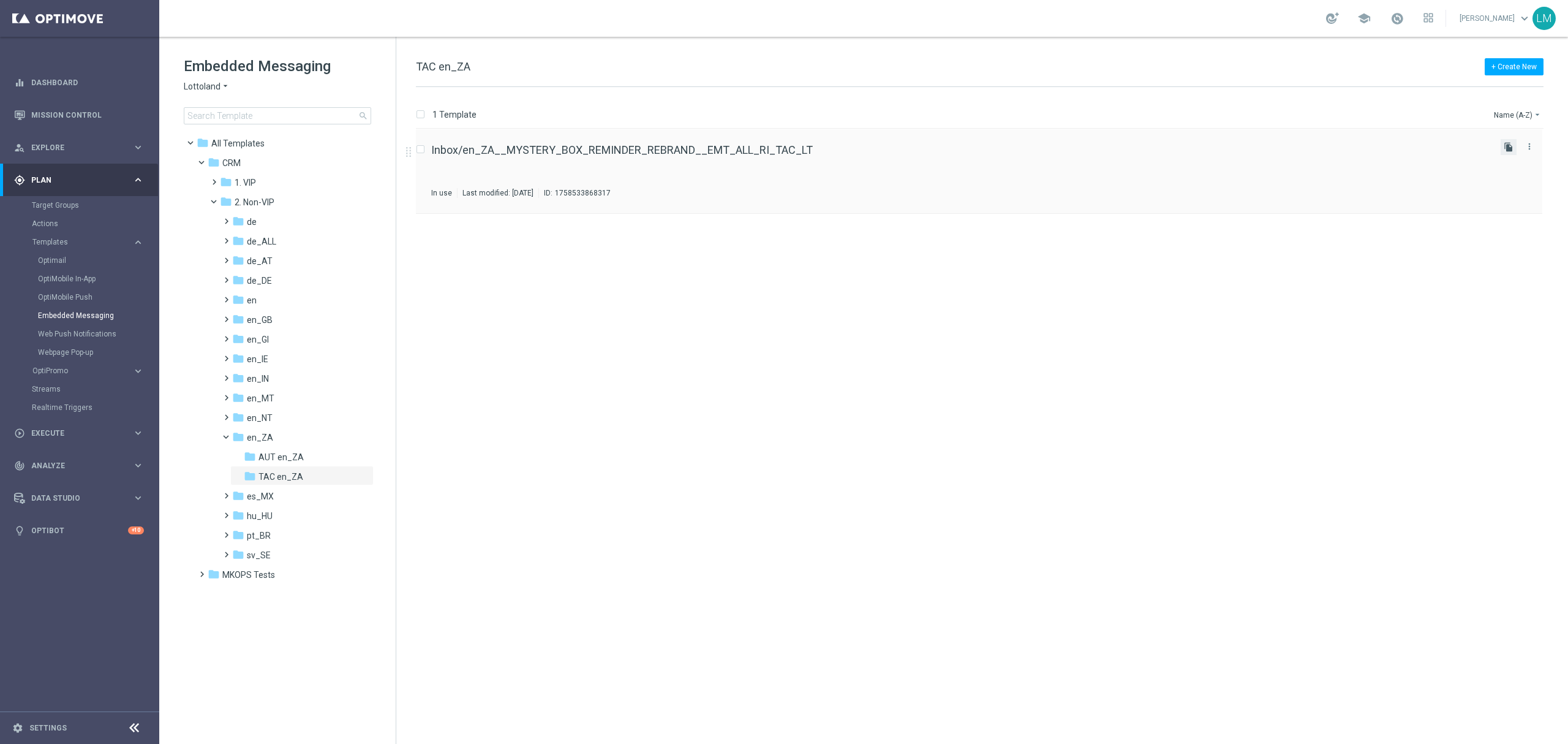
click at [1511, 145] on icon "file_copy" at bounding box center [1509, 147] width 10 height 10
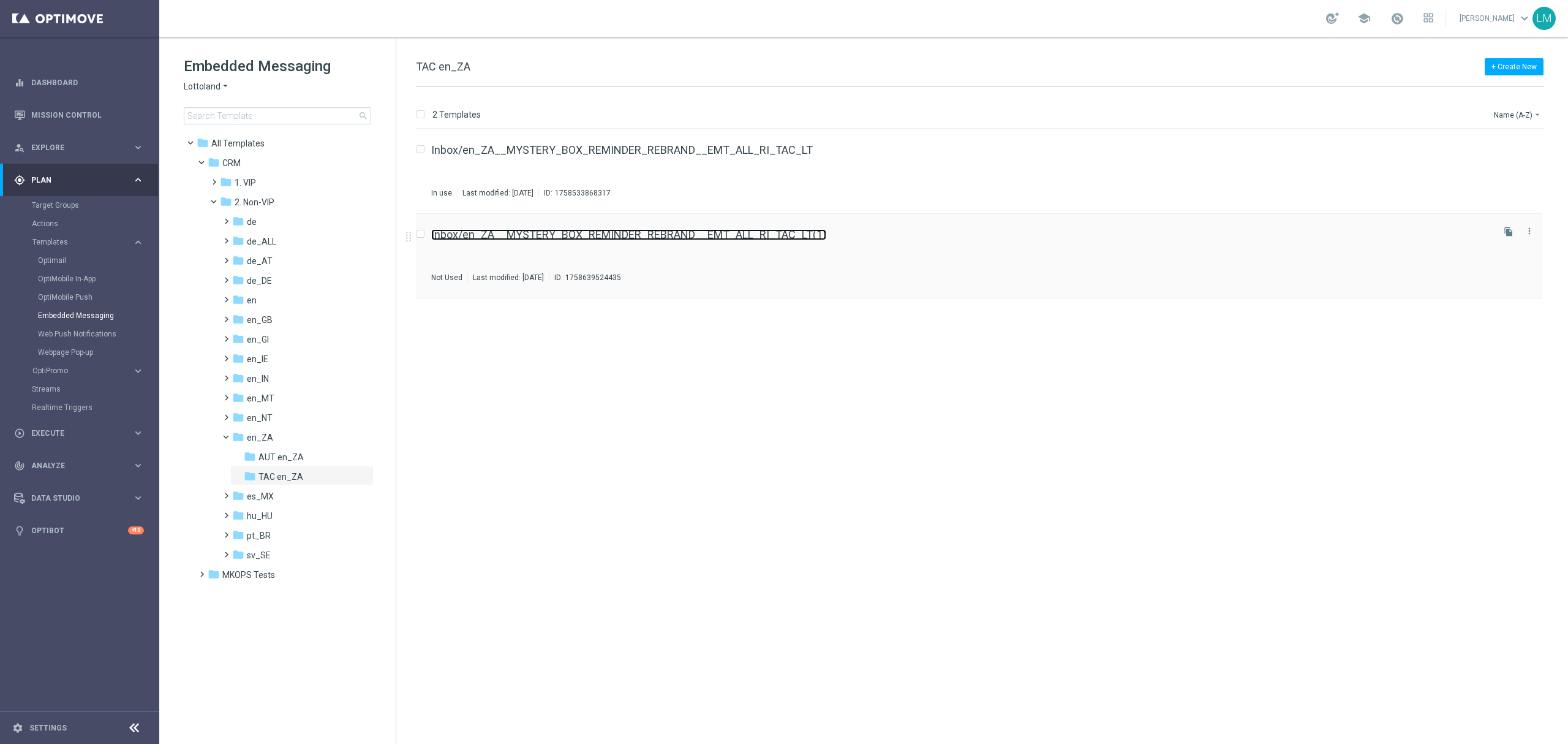
click at [672, 233] on link "Inbox/en_ZA__MYSTERY_BOX_REMINDER_REBRAND__EMT_ALL_RI_TAC_LT(1)" at bounding box center [629, 235] width 395 height 11
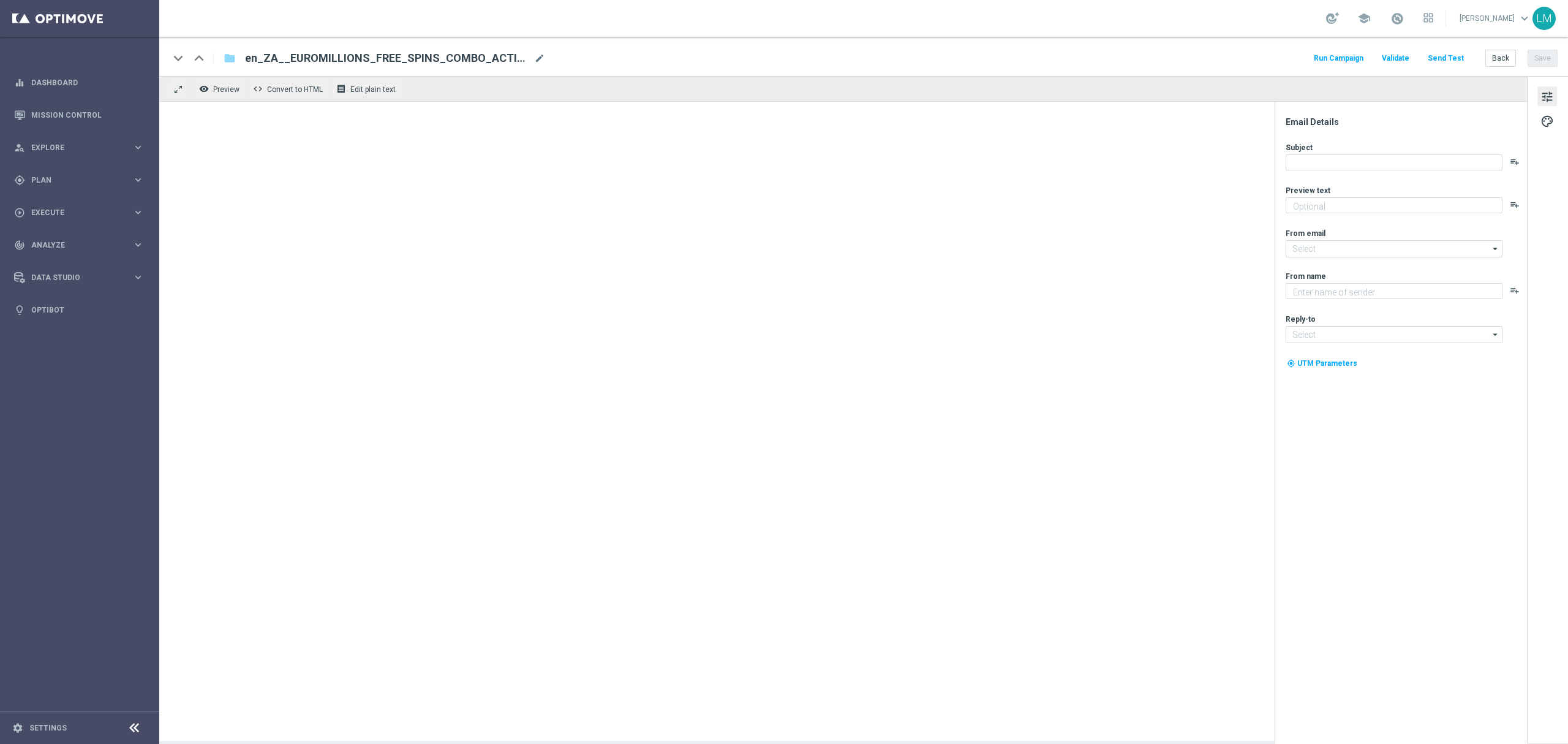
type textarea "And it comes with Bonus Spins..."
type input "mail@crm.lottoland.com"
type textarea "Lottoland"
type input "support@lottoland.co.za"
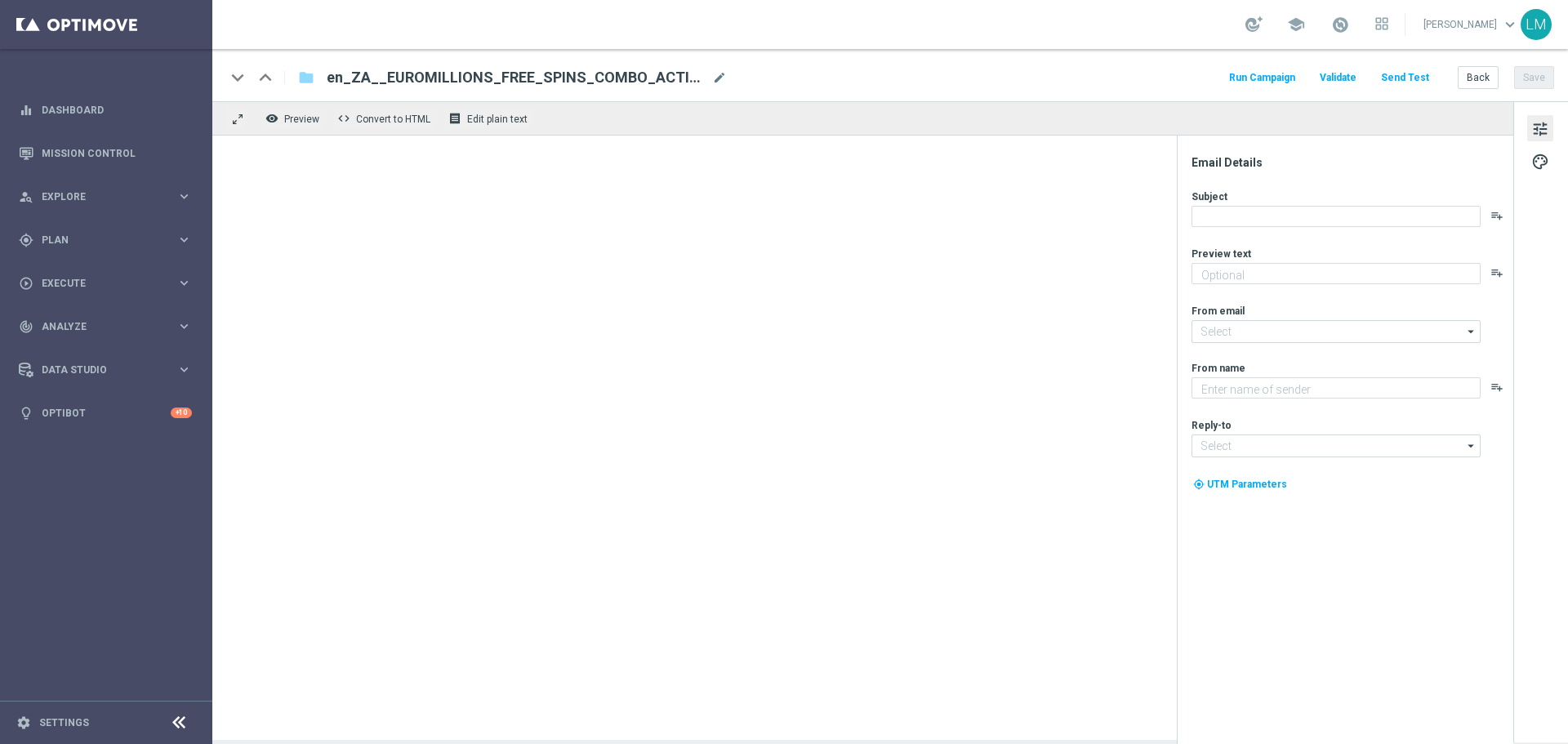
type textarea "And it comes with Bonus Spins..."
type textarea "Lottoland"
type input "mail@crm.lottoland.com"
type input "support@lottoland.co.za"
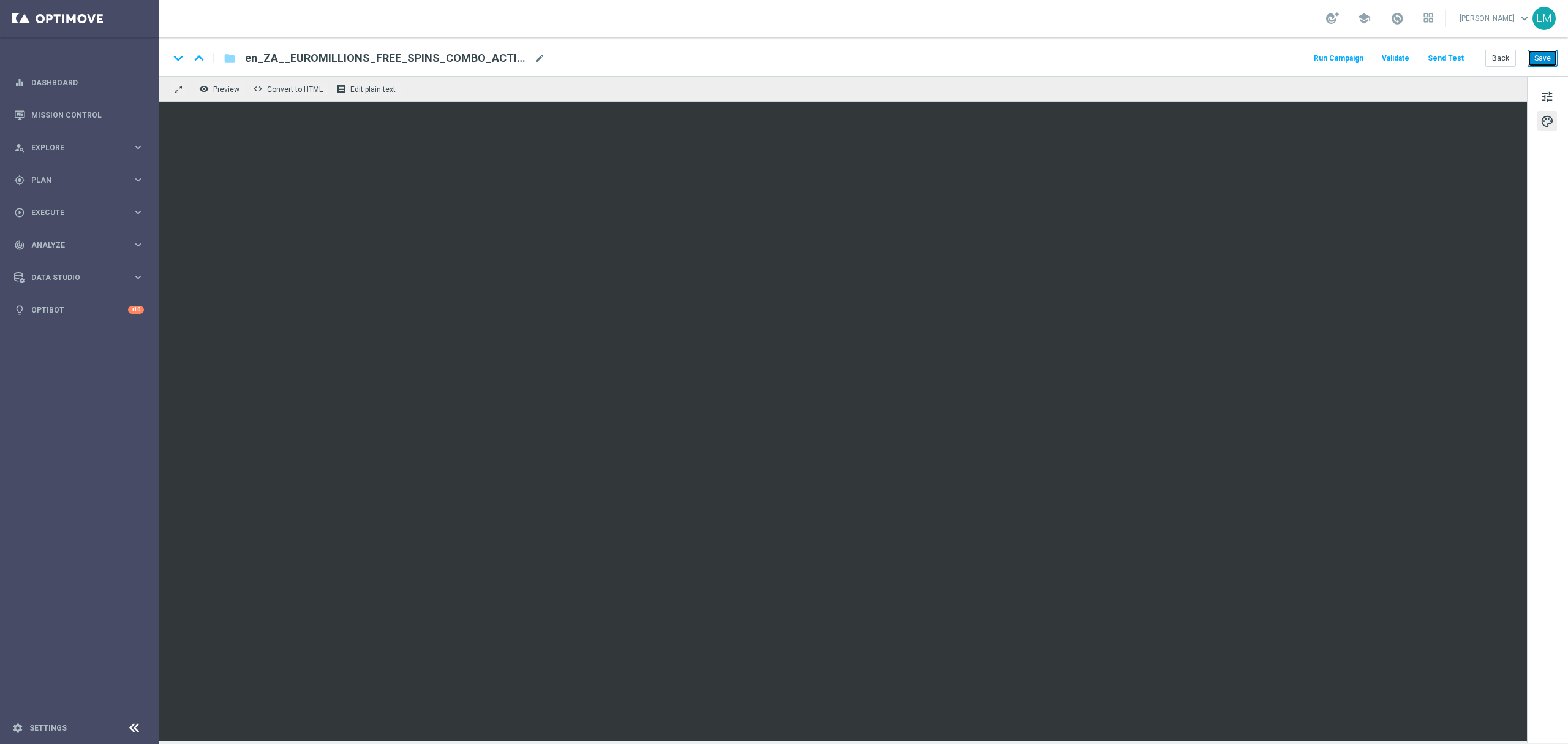
click at [1176, 57] on button "Save" at bounding box center [1543, 58] width 30 height 17
click at [1176, 55] on button "Back" at bounding box center [1500, 58] width 31 height 17
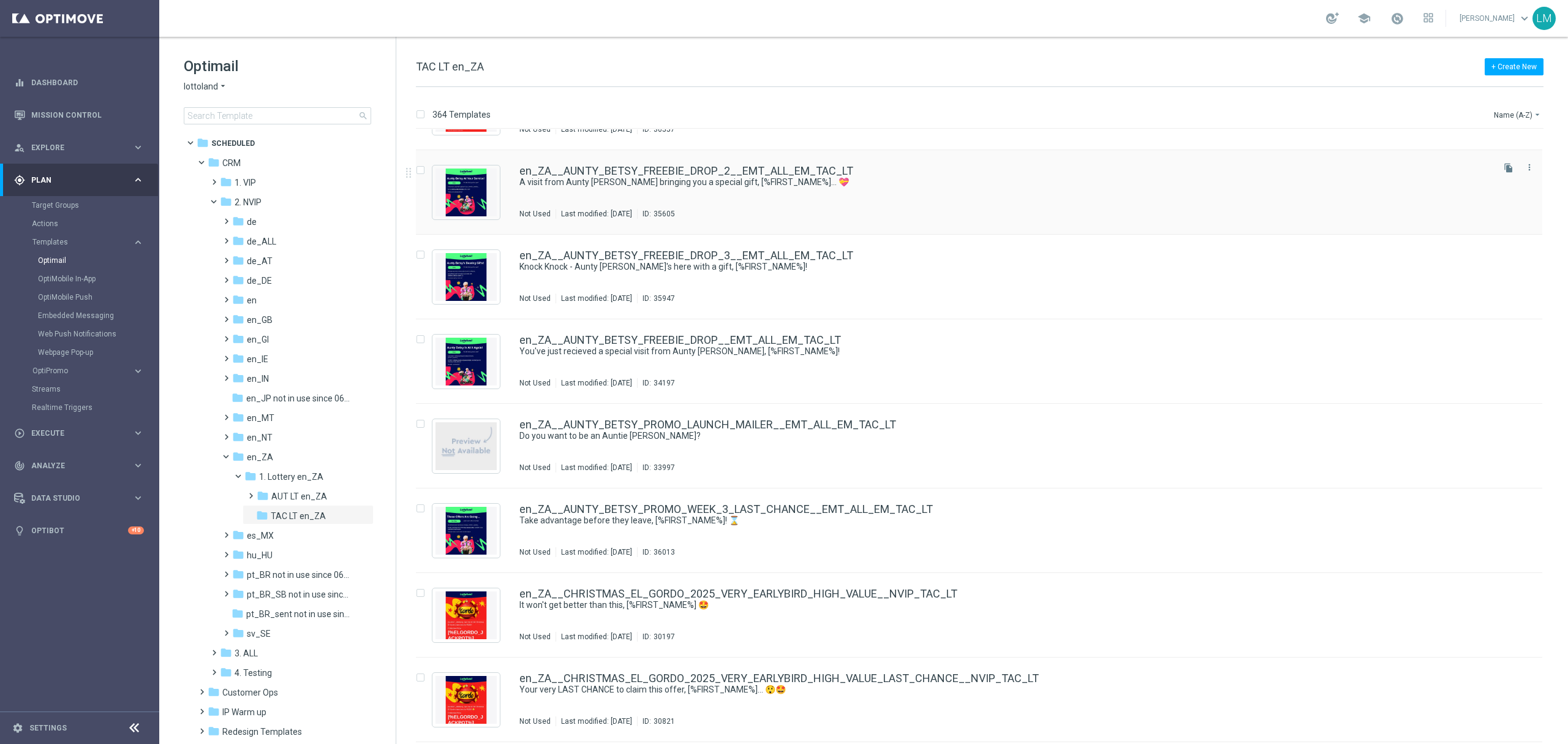
scroll to position [326, 0]
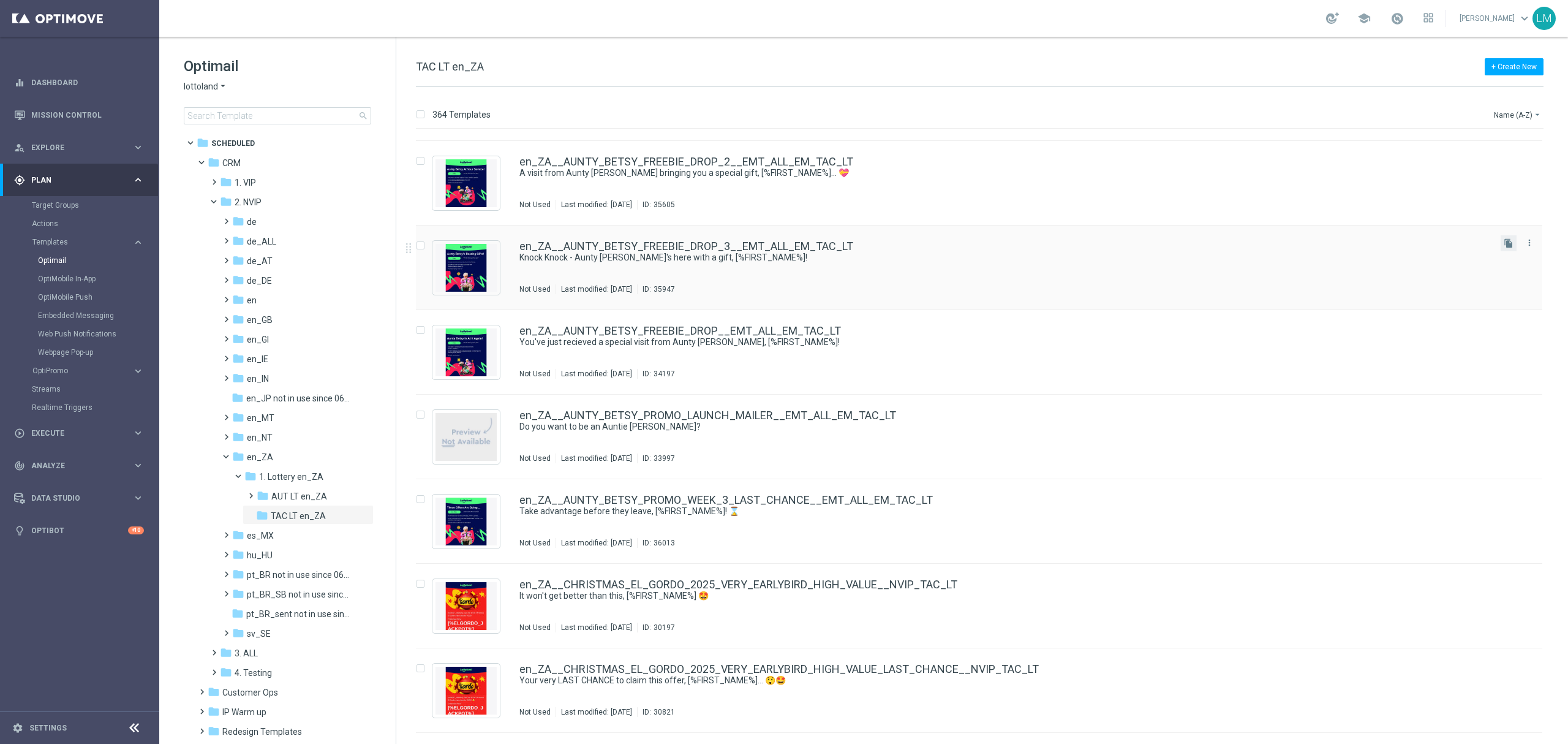
click at [1176, 248] on button "file_copy" at bounding box center [1509, 243] width 16 height 16
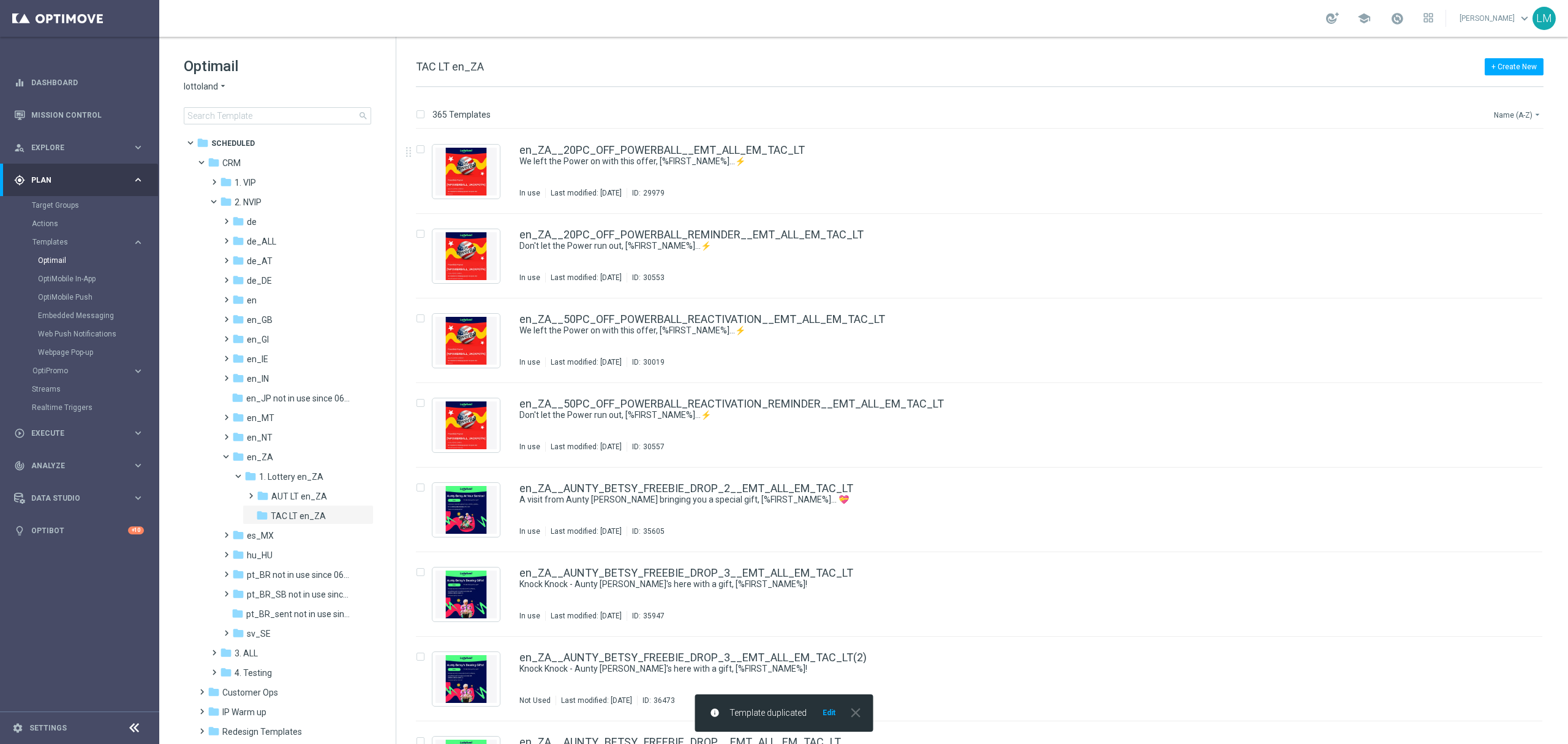
click at [1176, 111] on button "Name (A-Z) arrow_drop_down" at bounding box center [1518, 115] width 51 height 15
click at [1176, 172] on span "Date Modified (Newest)" at bounding box center [1496, 169] width 82 height 8
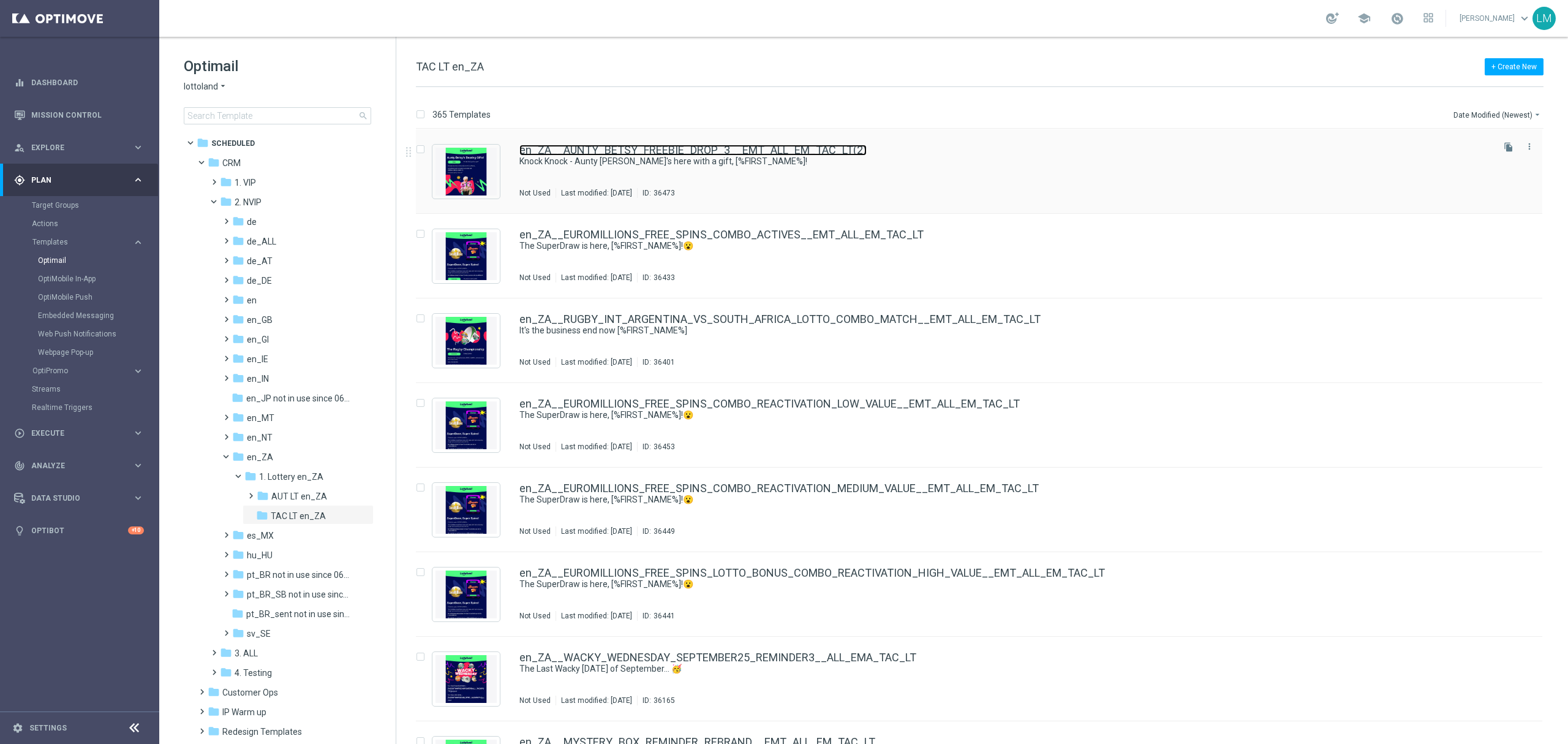
click at [708, 145] on link "en_ZA__AUNTY_BETSY_FREEBIE_DROP_3__EMT_ALL_EM_TAC_LT(2)" at bounding box center [692, 150] width 347 height 11
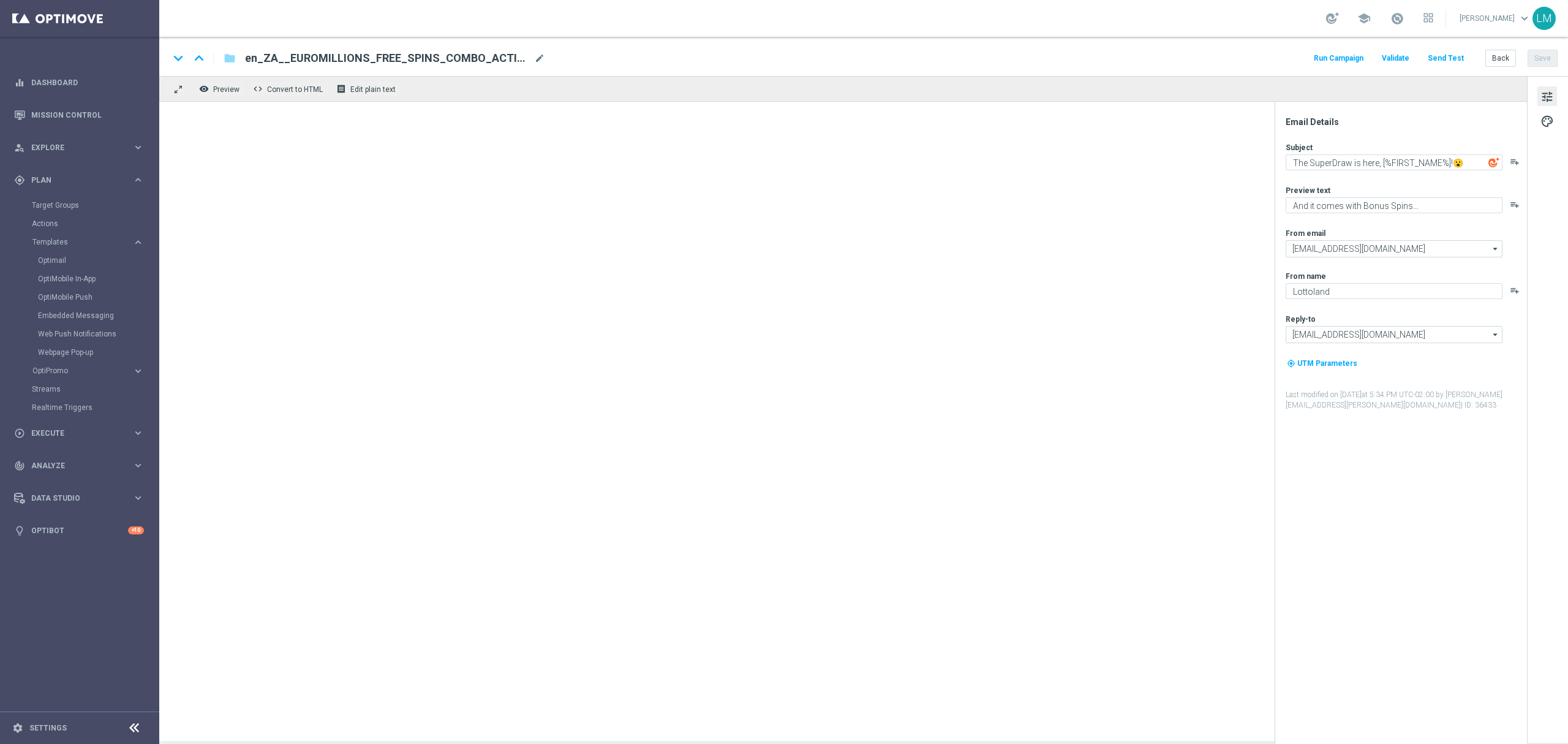
type textarea "Knock Knock - Aunty Betsy's here with a gift, [%FIRST_NAME%]!"
type textarea "We hope you enjoy!"
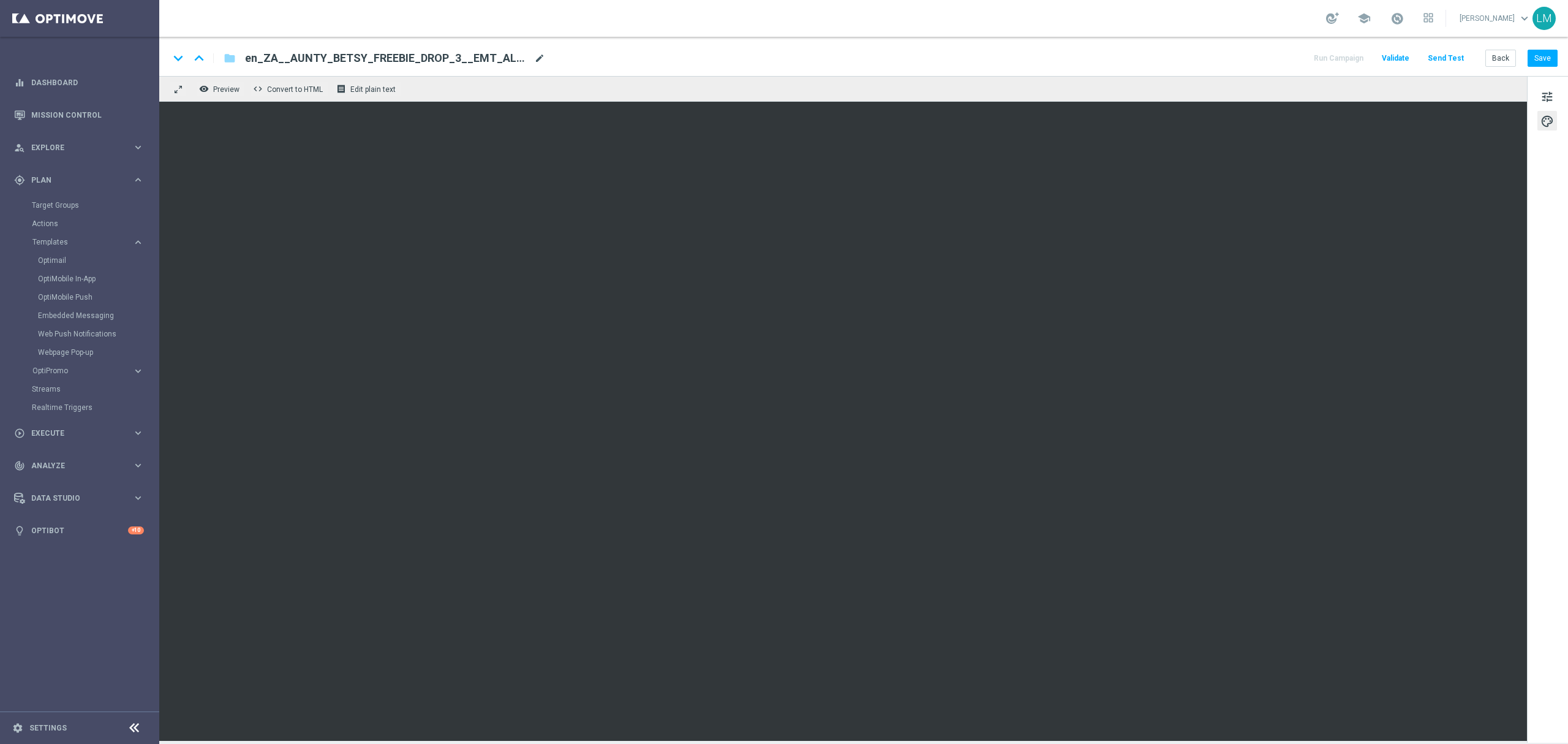
click at [538, 55] on span "mode_edit" at bounding box center [539, 58] width 11 height 11
paste input "4__EMT_ALL_EM_TAC_LT"
type input "en_ZA__AUNTY_BETSY_FREEBIE_DROP_4__EMT_ALL_EM_TAC_LT"
click at [515, 96] on div "remove_red_eye Preview code Convert to HTML receipt Edit plain text" at bounding box center [844, 89] width 1368 height 25
click at [487, 102] on iframe at bounding box center [844, 421] width 1368 height 639
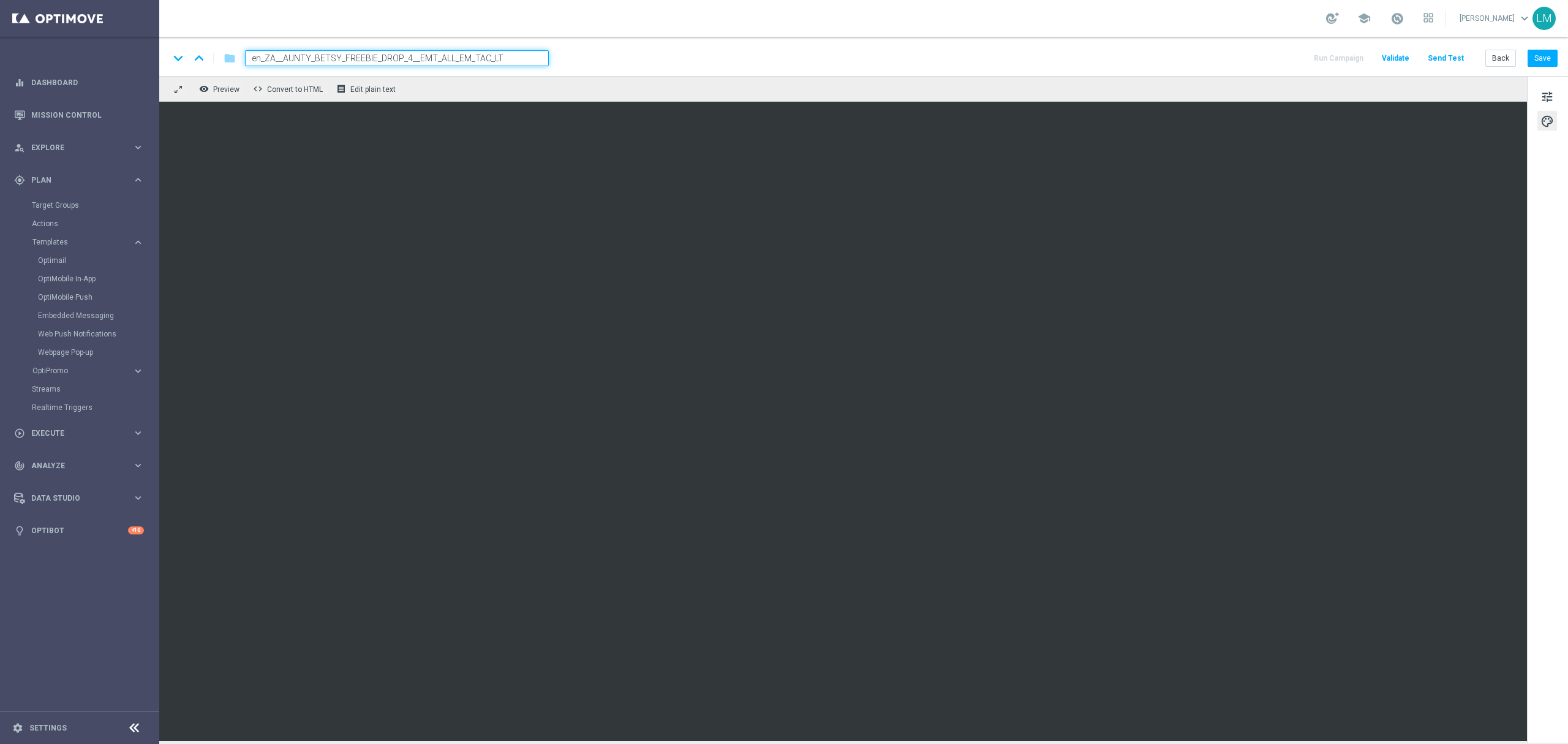
click at [494, 69] on div "keyboard_arrow_down keyboard_arrow_up folder en_ZA__AUNTY_BETSY_FREEBIE_DROP_4_…" at bounding box center [864, 56] width 1409 height 39
click at [498, 64] on input "en_ZA__AUNTY_BETSY_FREEBIE_DROP_4__EMT_ALL_EM_TAC_LT" at bounding box center [397, 58] width 304 height 16
click at [495, 87] on div "remove_red_eye Preview code Convert to HTML receipt Edit plain text" at bounding box center [844, 89] width 1368 height 25
click at [488, 89] on div "remove_red_eye Preview code Convert to HTML receipt Edit plain text" at bounding box center [844, 89] width 1368 height 25
click at [489, 61] on input "en_ZA__AUNTY_BETSY_FREEBIE_DROP_4__EMT_ALL_EM_TAC_LT" at bounding box center [397, 58] width 304 height 16
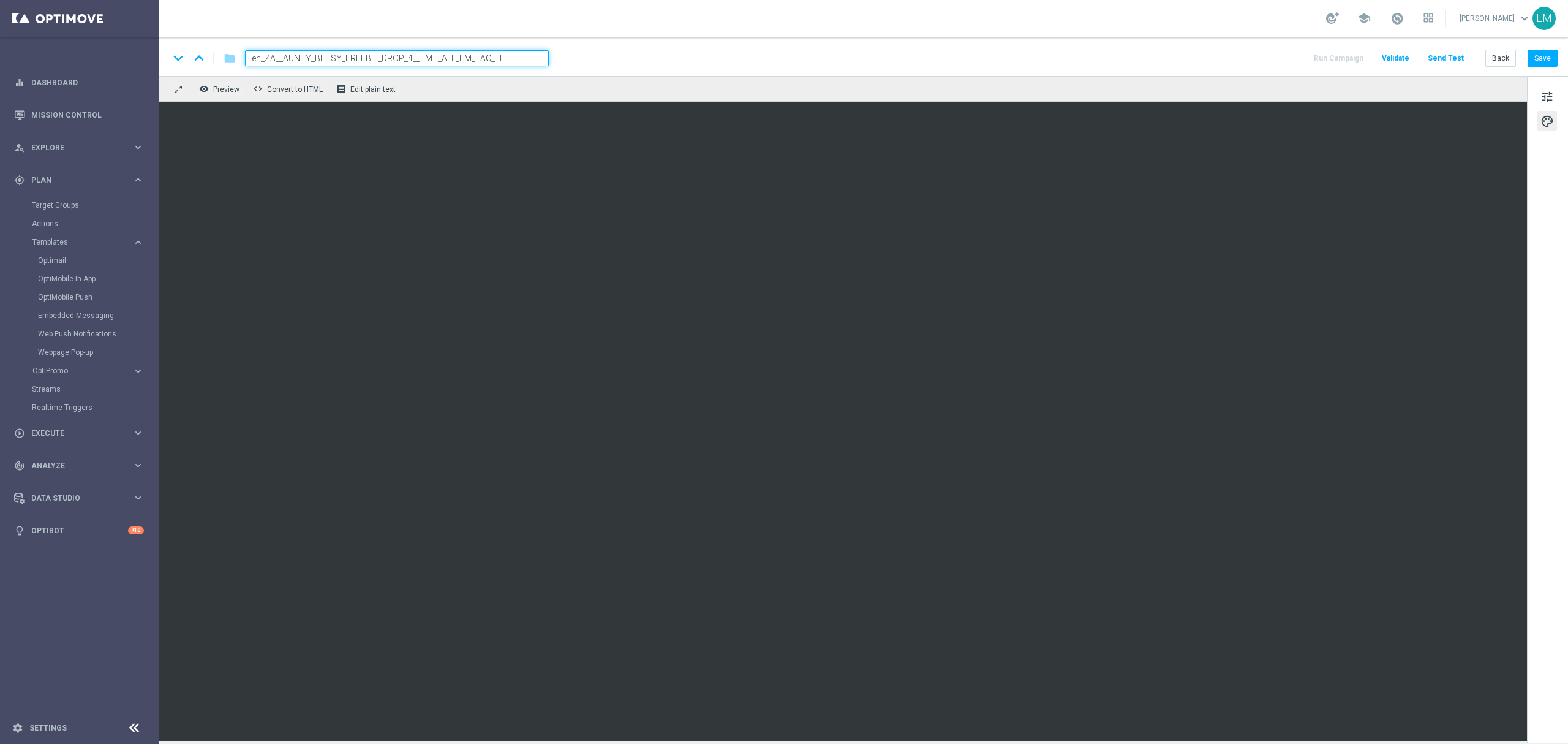
click at [489, 74] on div "keyboard_arrow_down keyboard_arrow_up folder en_ZA__AUNTY_BETSY_FREEBIE_DROP_4_…" at bounding box center [864, 56] width 1409 height 39
click at [1176, 98] on span "tune" at bounding box center [1547, 96] width 14 height 16
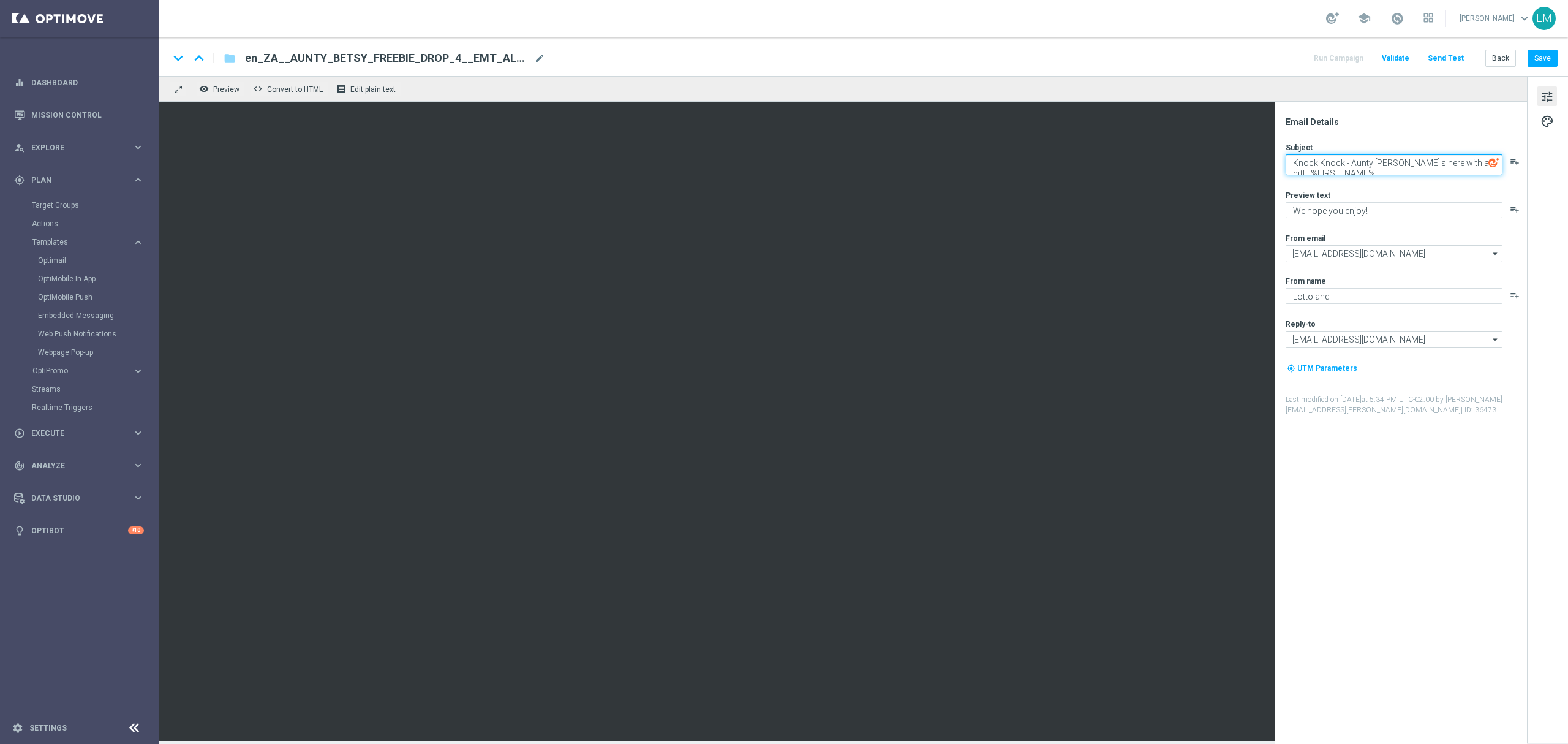
drag, startPoint x: 1349, startPoint y: 160, endPoint x: 1285, endPoint y: 162, distance: 64.0
click at [1176, 162] on div "Email Details Subject Knock Knock - Aunty Betsy's here with a gift, [%FIRST_NAM…" at bounding box center [1404, 430] width 244 height 627
drag, startPoint x: 1346, startPoint y: 164, endPoint x: 1401, endPoint y: 184, distance: 58.5
click at [1176, 184] on div "Subject Aunty Betsy's here with a gift, [%FIRST_NAME%]! playlist_add Preview te…" at bounding box center [1406, 276] width 240 height 268
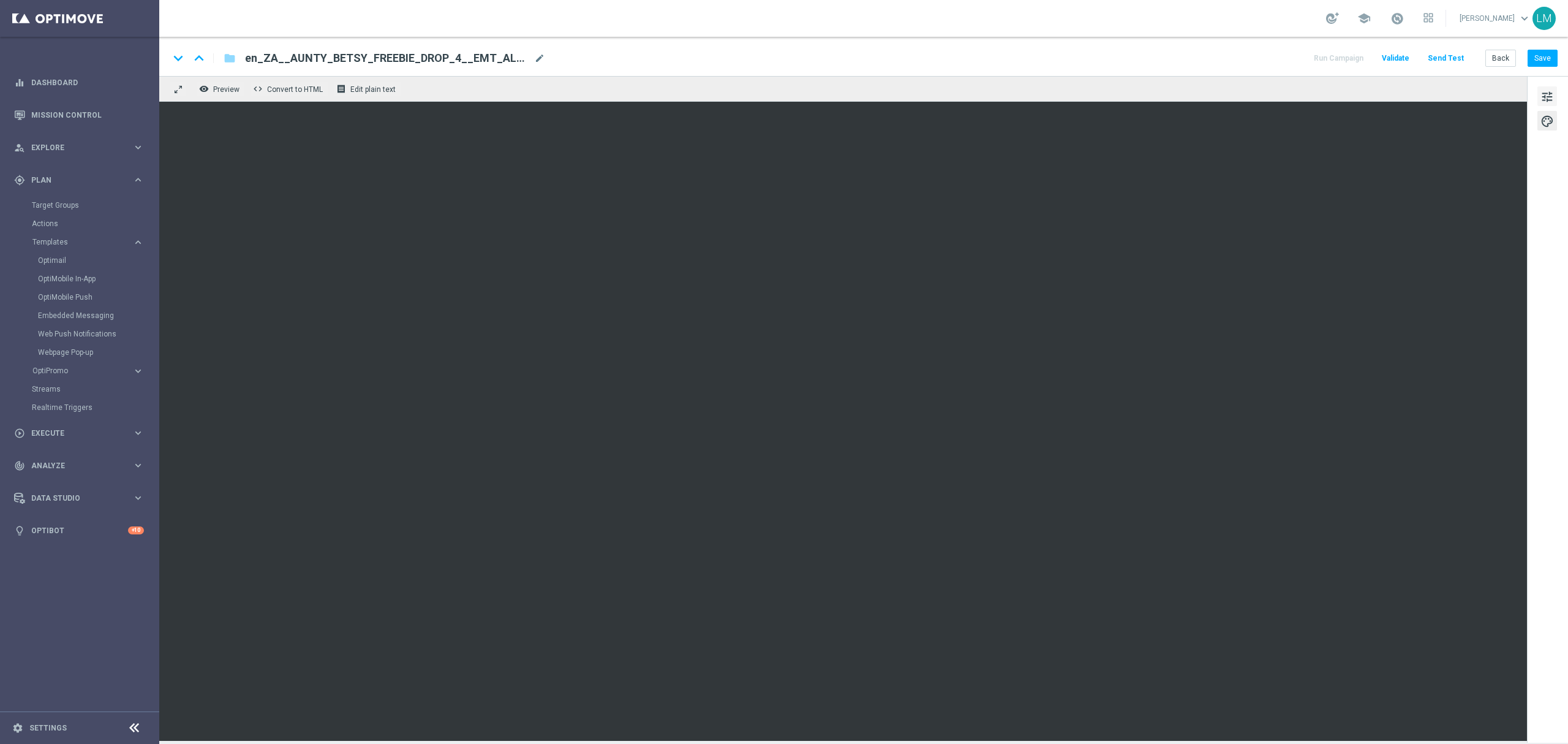
click at [1176, 91] on span "tune" at bounding box center [1547, 96] width 14 height 16
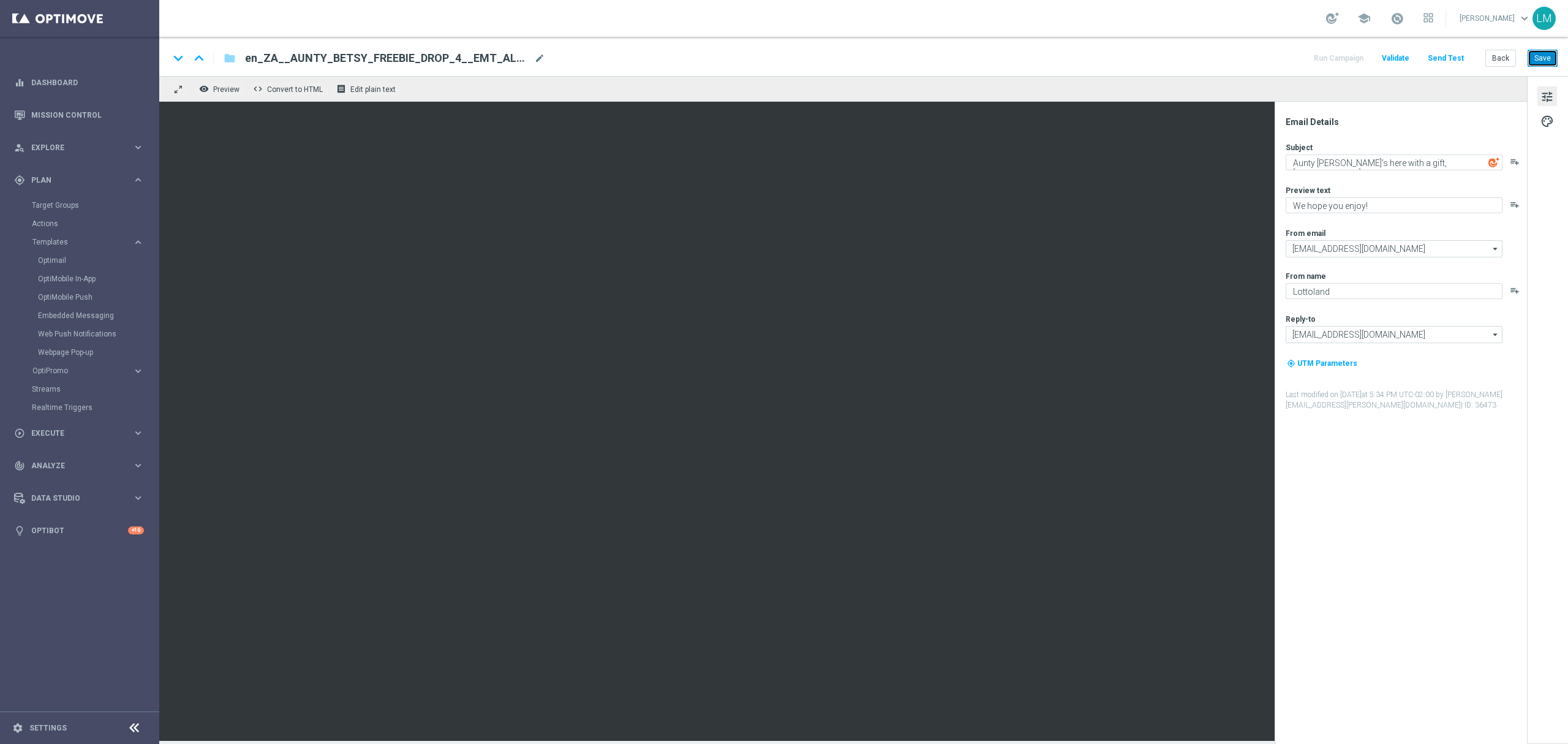
click at [1176, 65] on button "Save" at bounding box center [1543, 58] width 30 height 17
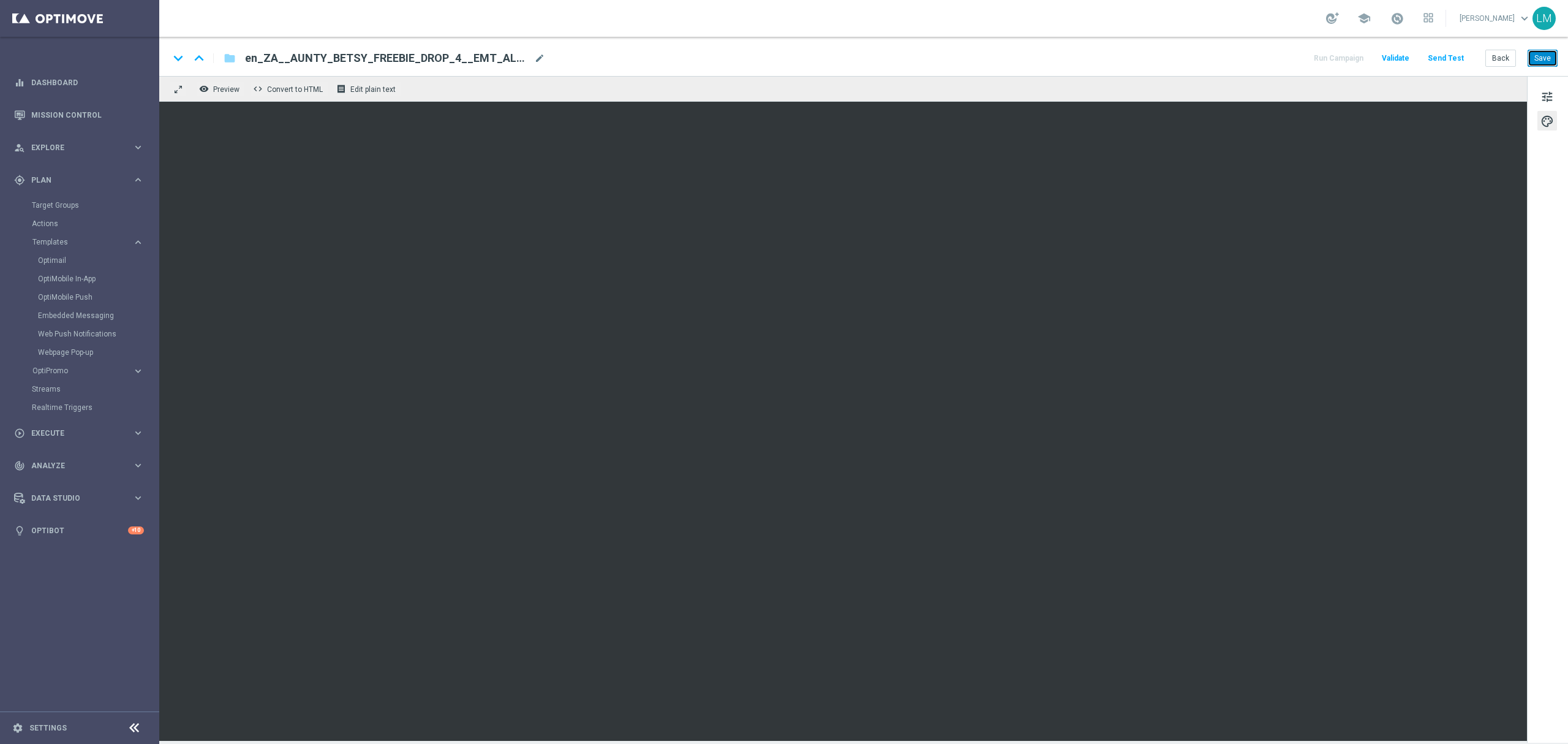
click at [1176, 62] on button "Save" at bounding box center [1543, 58] width 30 height 17
click at [1176, 60] on button "Save" at bounding box center [1543, 58] width 30 height 17
click at [1176, 104] on span "tune" at bounding box center [1547, 96] width 14 height 16
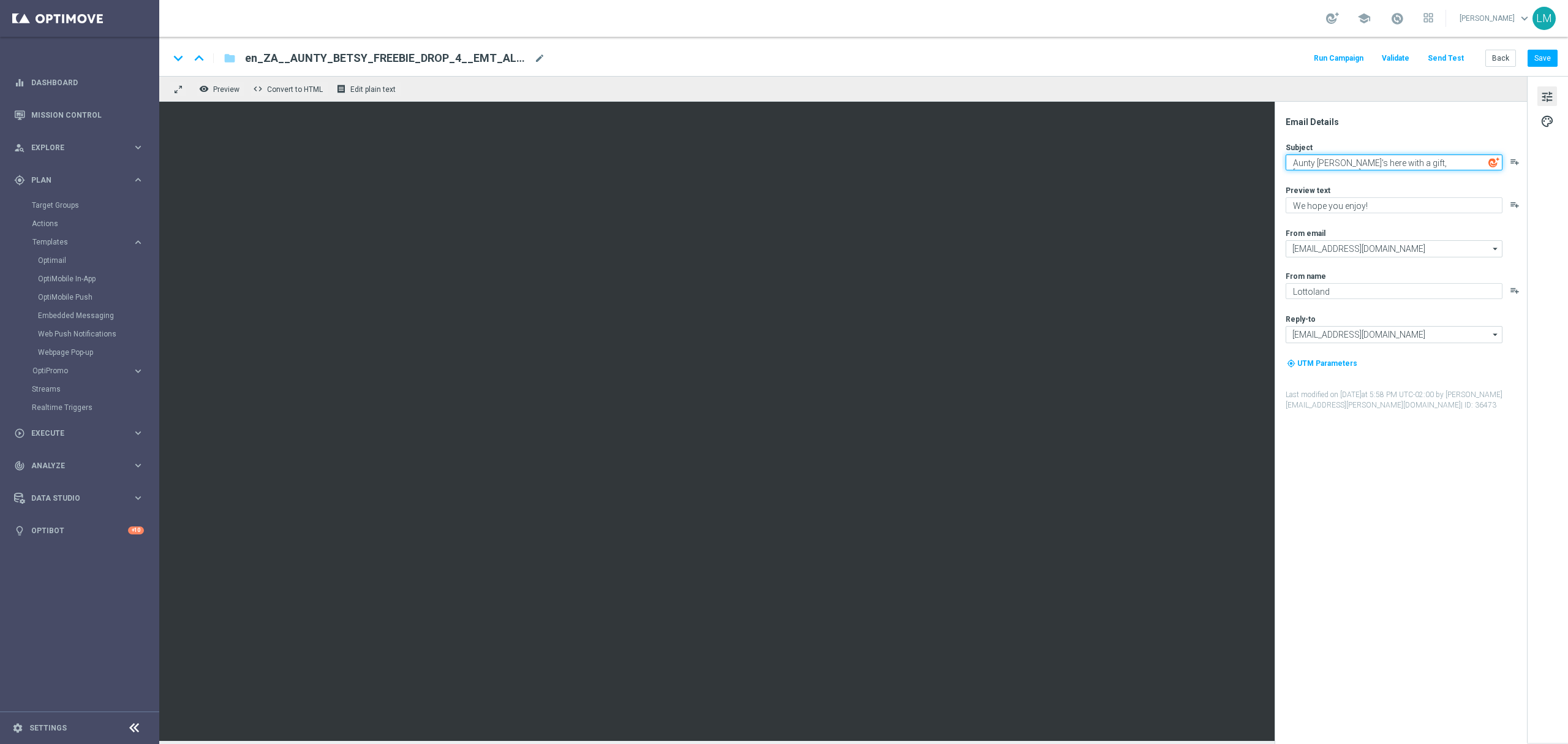
click at [1176, 162] on textarea "Aunty Betsy's here with a gift, [%FIRST_NAME%]!" at bounding box center [1394, 162] width 217 height 16
drag, startPoint x: 1363, startPoint y: 160, endPoint x: 1400, endPoint y: 157, distance: 37.1
click at [1176, 157] on textarea "Aunty Betsy's here with a gift, [%FIRST_NAME%]!" at bounding box center [1394, 162] width 217 height 16
click at [1176, 174] on textarea "Aunty Betsy's here with one last gift for you, [%FIRST_NAME%]!" at bounding box center [1394, 165] width 217 height 21
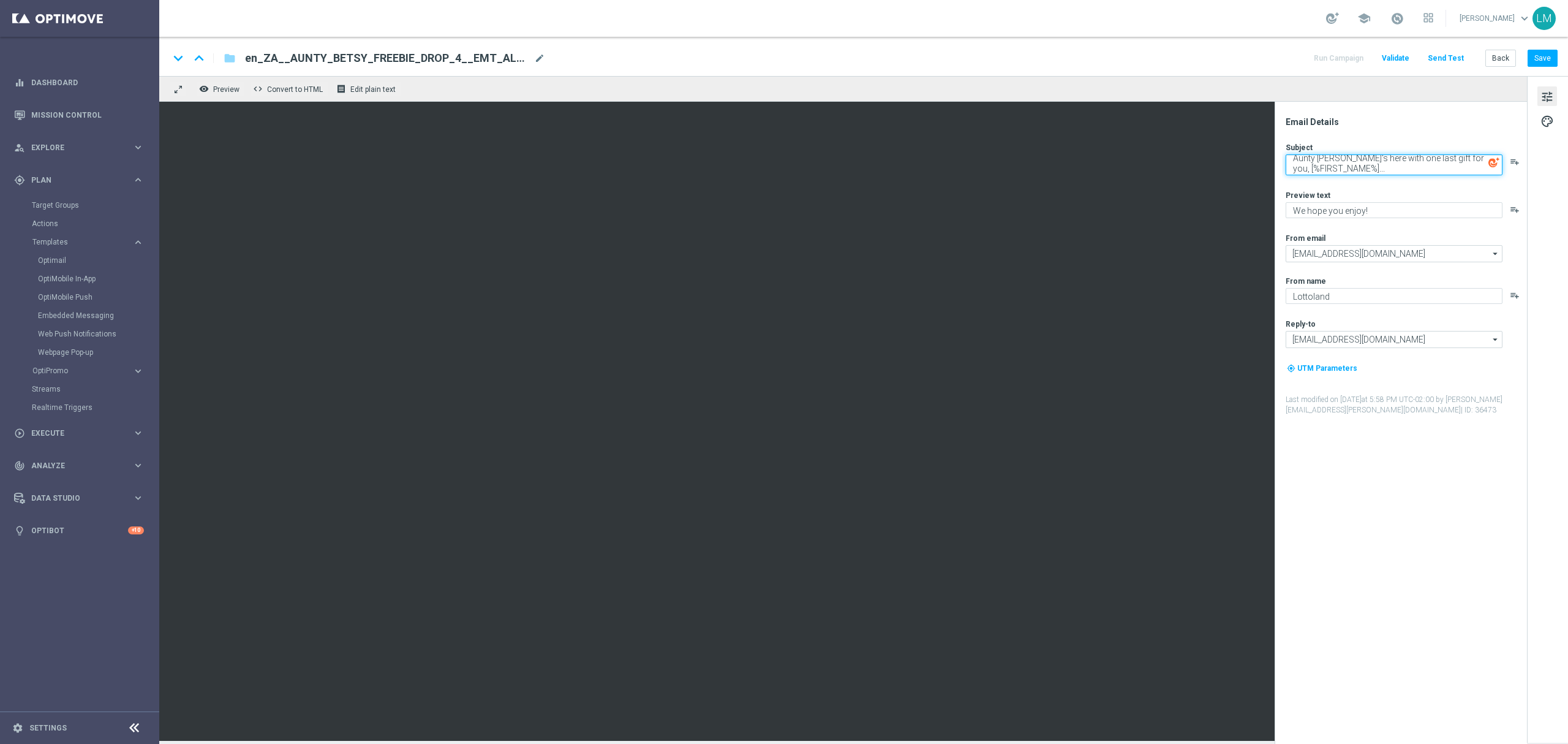
click at [1176, 160] on textarea "Aunty Betsy's here with one last gift for you, [%FIRST_NAME%]..." at bounding box center [1394, 165] width 217 height 21
click at [1176, 168] on textarea "Aunty Betsy's here with one last gift for you, [%FIRST_NAME%]..." at bounding box center [1394, 165] width 217 height 21
type textarea "Aunty Betsy's here with one last gift for you, [%FIRST_NAME%]..."
click at [1176, 57] on button "Save" at bounding box center [1543, 58] width 30 height 17
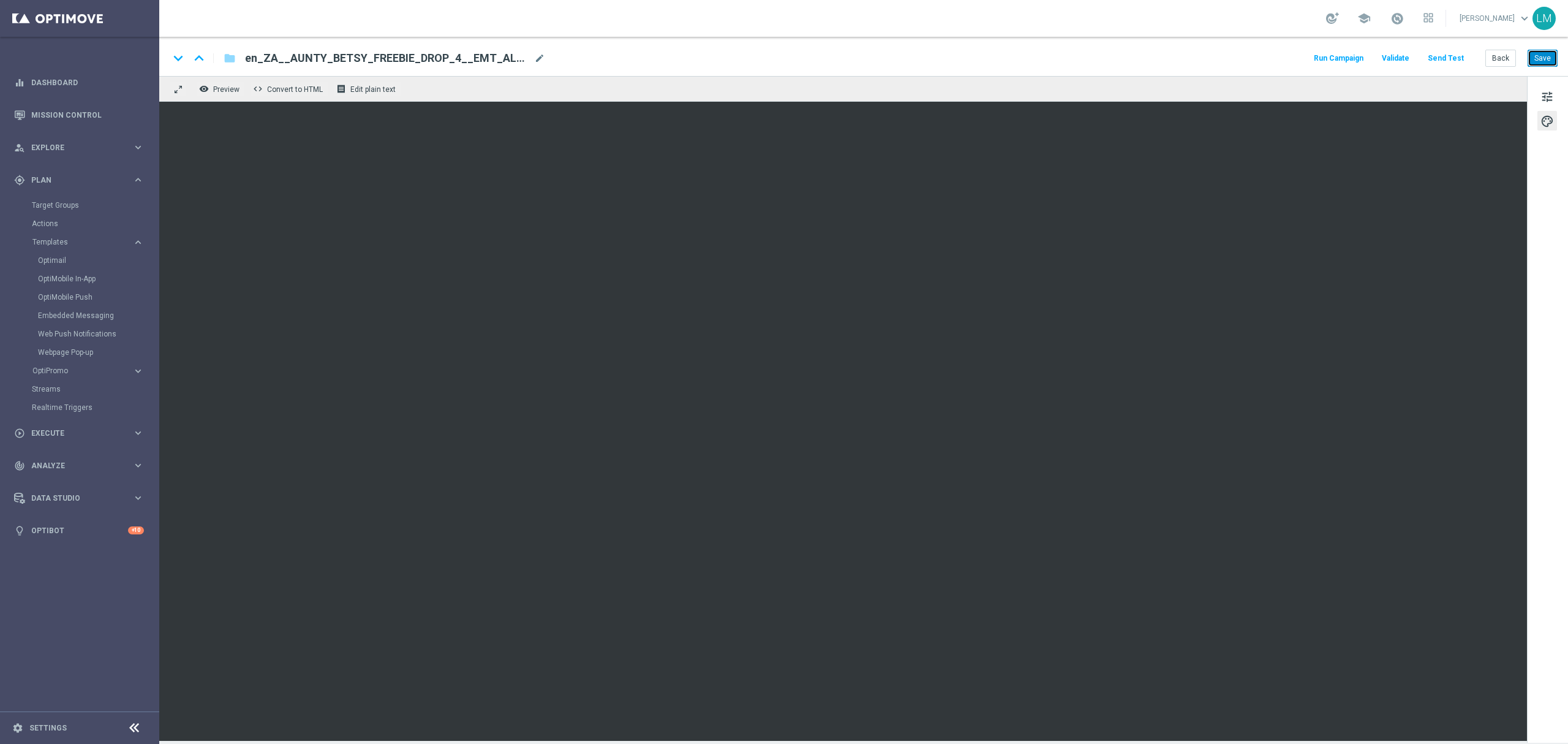
click at [1176, 57] on button "Save" at bounding box center [1543, 58] width 30 height 17
click at [1176, 46] on div "keyboard_arrow_down keyboard_arrow_up folder en_ZA__AUNTY_BETSY_FREEBIE_DROP_4_…" at bounding box center [864, 56] width 1409 height 39
click at [1176, 54] on button "Save" at bounding box center [1543, 58] width 30 height 17
click at [1176, 62] on button "Save" at bounding box center [1543, 58] width 30 height 17
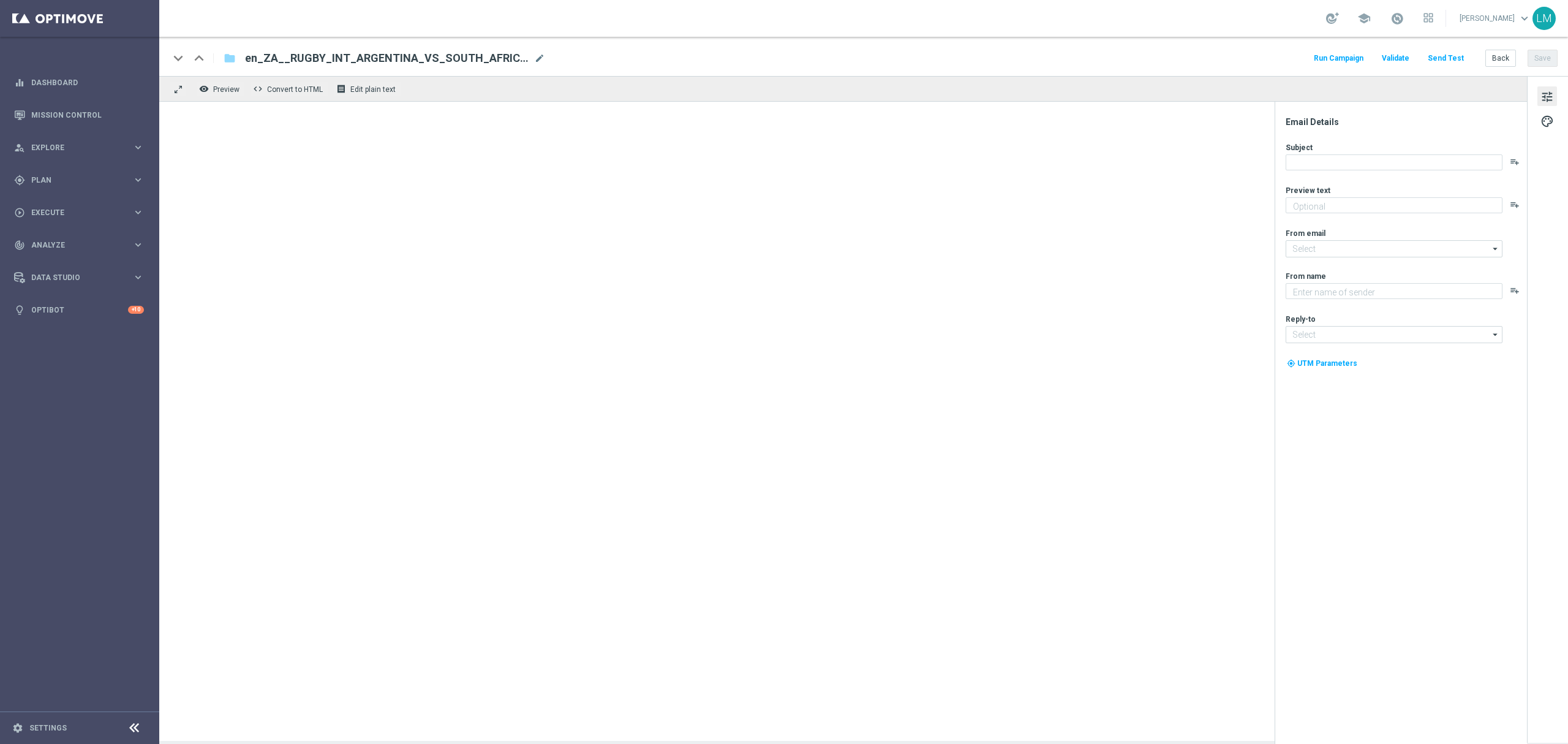
type textarea "It's all to play for, on and off the pitch 👀"
type input "[EMAIL_ADDRESS][DOMAIN_NAME]"
type textarea "Lottoland"
type input "[EMAIL_ADDRESS][DOMAIN_NAME]"
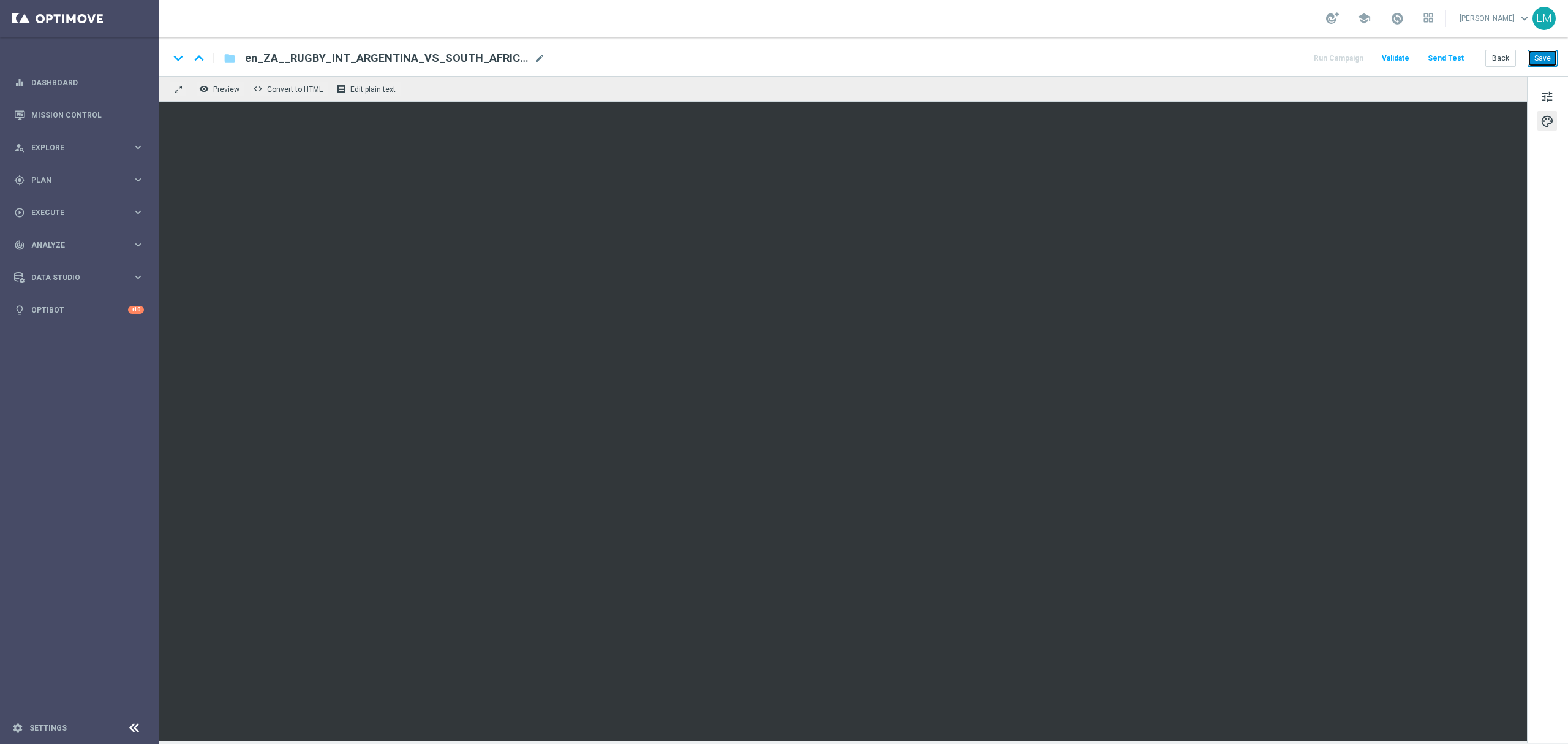
click at [1176, 64] on button "Save" at bounding box center [1543, 58] width 30 height 17
click at [1176, 57] on button "Save" at bounding box center [1543, 58] width 30 height 17
click at [1176, 53] on button "Save" at bounding box center [1543, 58] width 30 height 17
click at [1176, 67] on button "Save" at bounding box center [1543, 58] width 30 height 17
